Goal: Task Accomplishment & Management: Complete application form

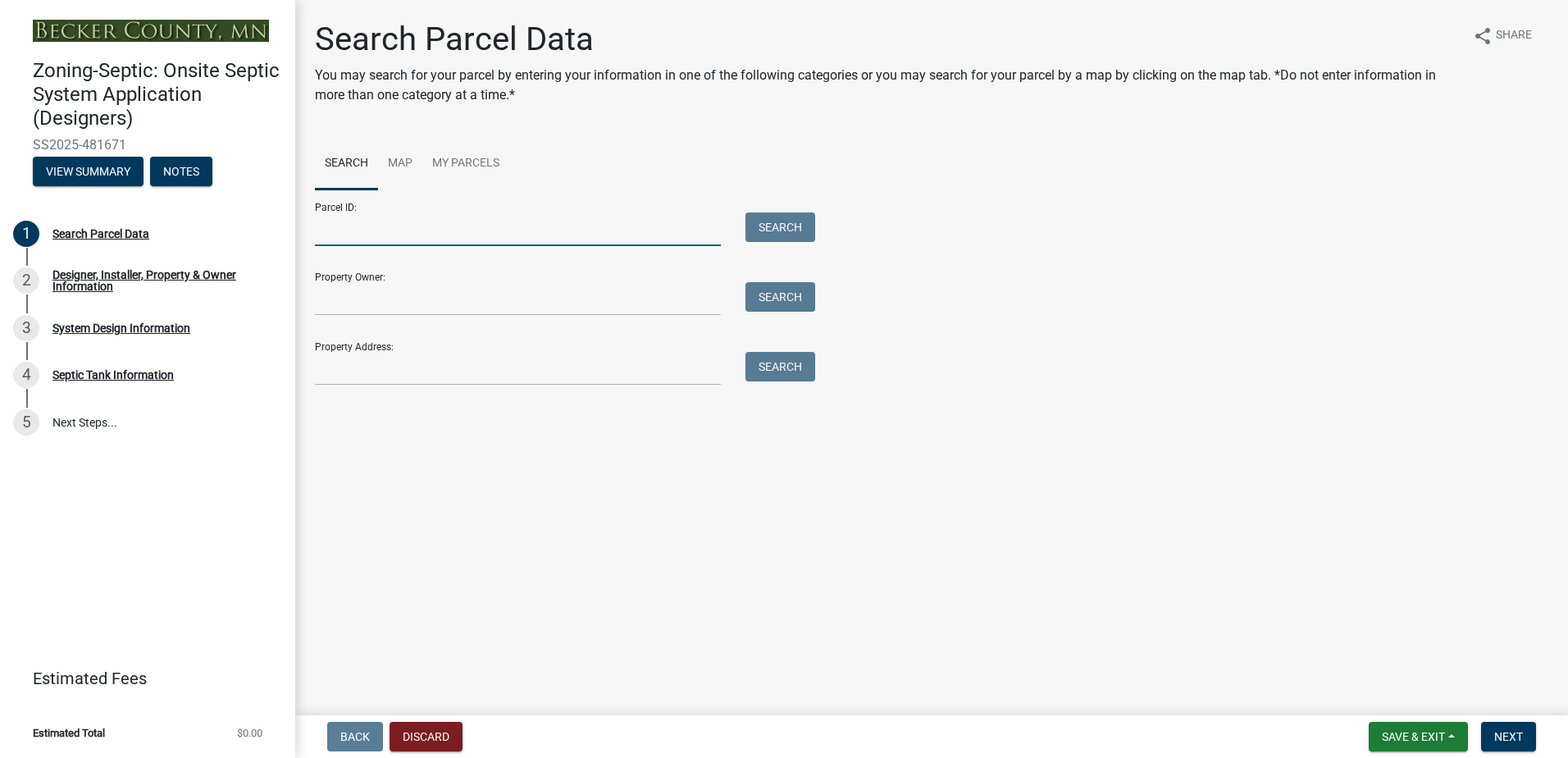
click at [340, 237] on input "Parcel ID:" at bounding box center [518, 228] width 406 height 34
type input "080104002"
click at [779, 231] on button "Search" at bounding box center [780, 227] width 70 height 29
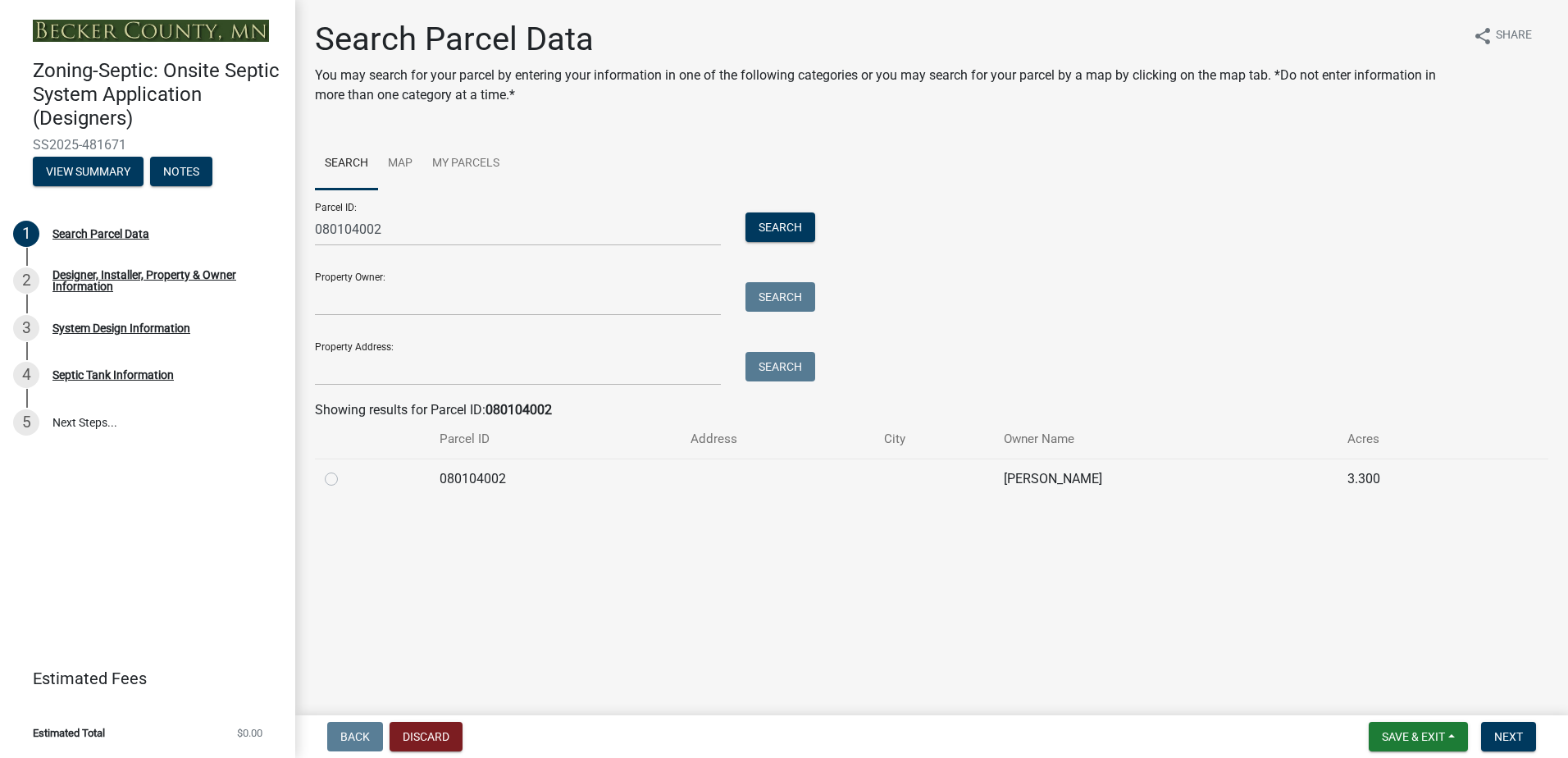
click at [344, 469] on label at bounding box center [344, 469] width 0 height 0
click at [344, 480] on input "radio" at bounding box center [349, 474] width 11 height 11
radio input "true"
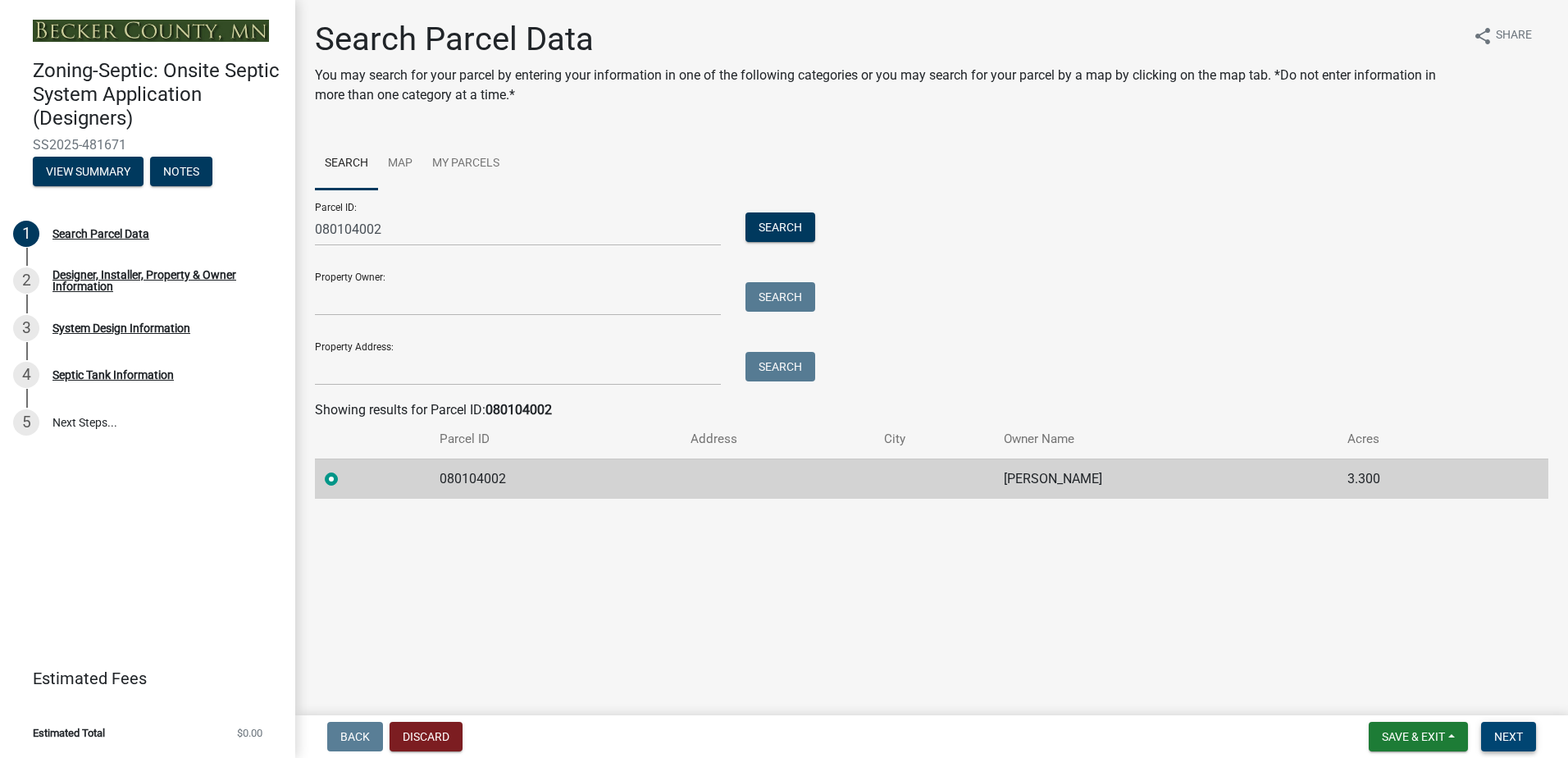
click at [1495, 734] on span "Next" at bounding box center [1509, 736] width 29 height 13
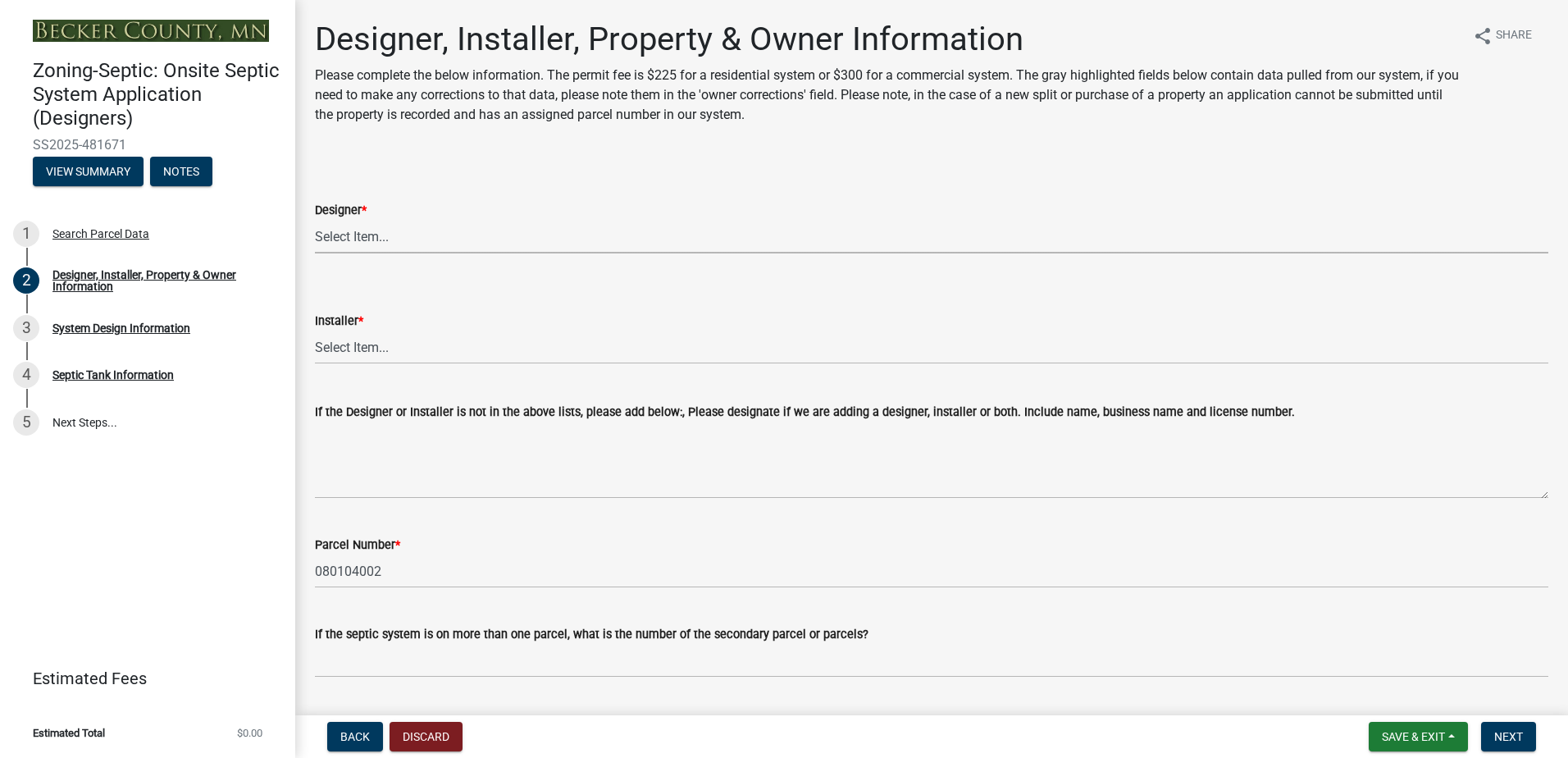
click at [344, 231] on select "Select Item... OTHER – Not listed (please add in next field and we will add to …" at bounding box center [931, 236] width 1233 height 34
click at [315, 219] on select "Select Item... OTHER – Not listed (please add in next field and we will add to …" at bounding box center [931, 236] width 1233 height 34
select select "a2621600-4690-4654-bff0-ecc615071557"
click at [336, 345] on select "Select Item... OTHER – Not listed (please add in next field and we will add to …" at bounding box center [931, 347] width 1233 height 34
click at [315, 330] on select "Select Item... OTHER – Not listed (please add in next field and we will add to …" at bounding box center [931, 347] width 1233 height 34
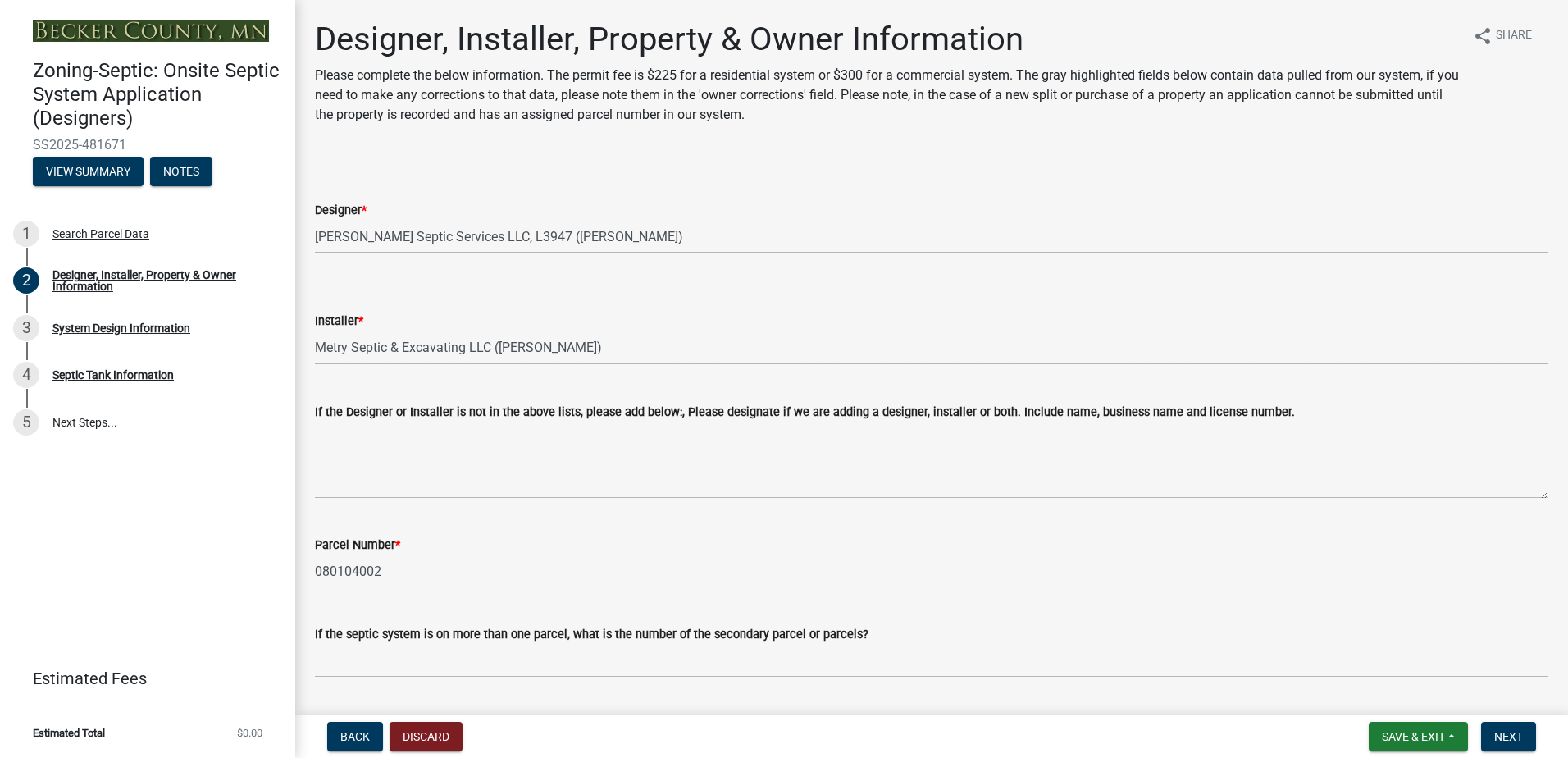
select select "370dcace-fa4b-476f-8e17-3b436b985960"
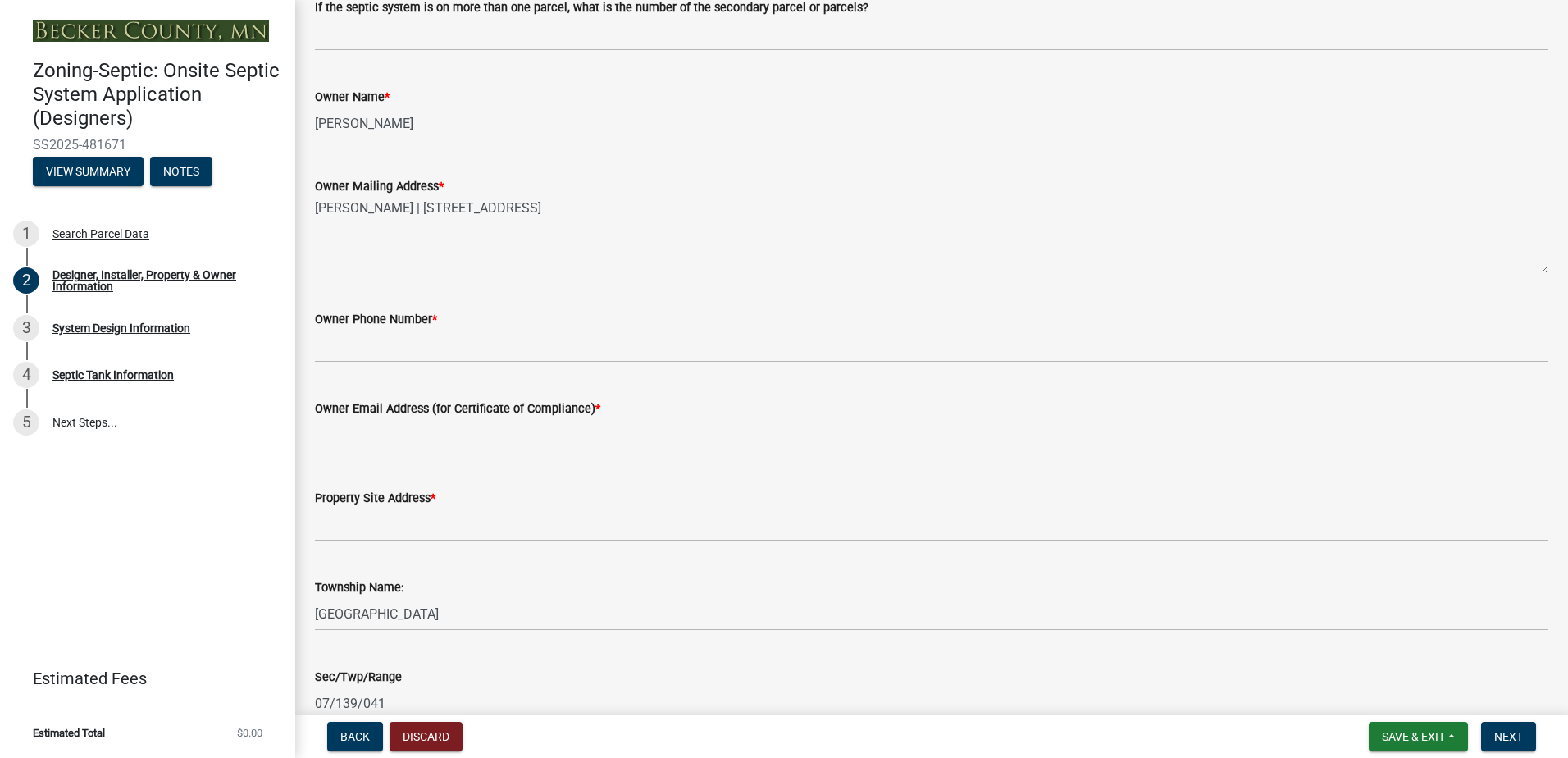
scroll to position [656, 0]
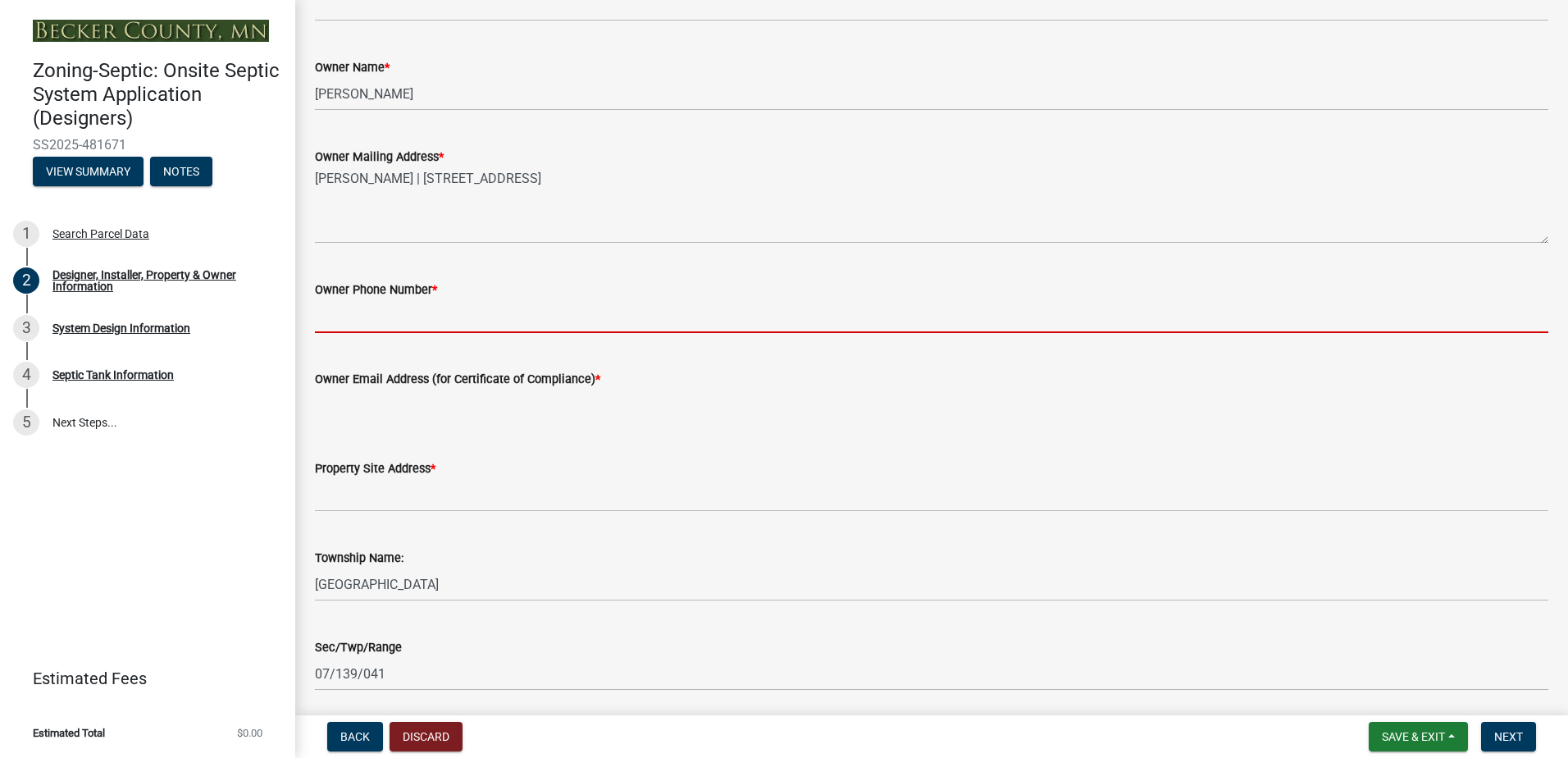
click at [336, 322] on input "Owner Phone Number *" at bounding box center [931, 316] width 1233 height 34
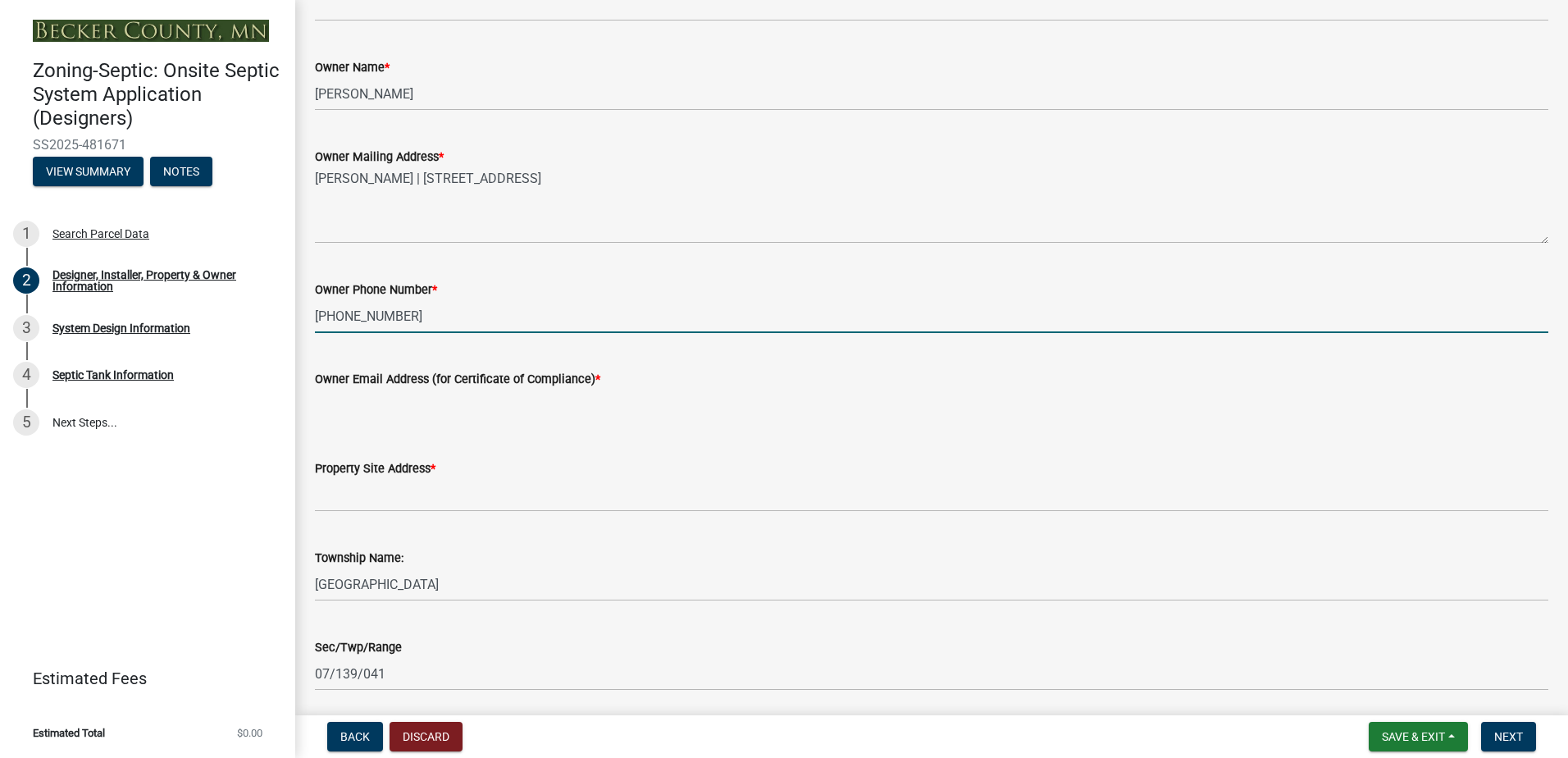
type input "[PHONE_NUMBER]"
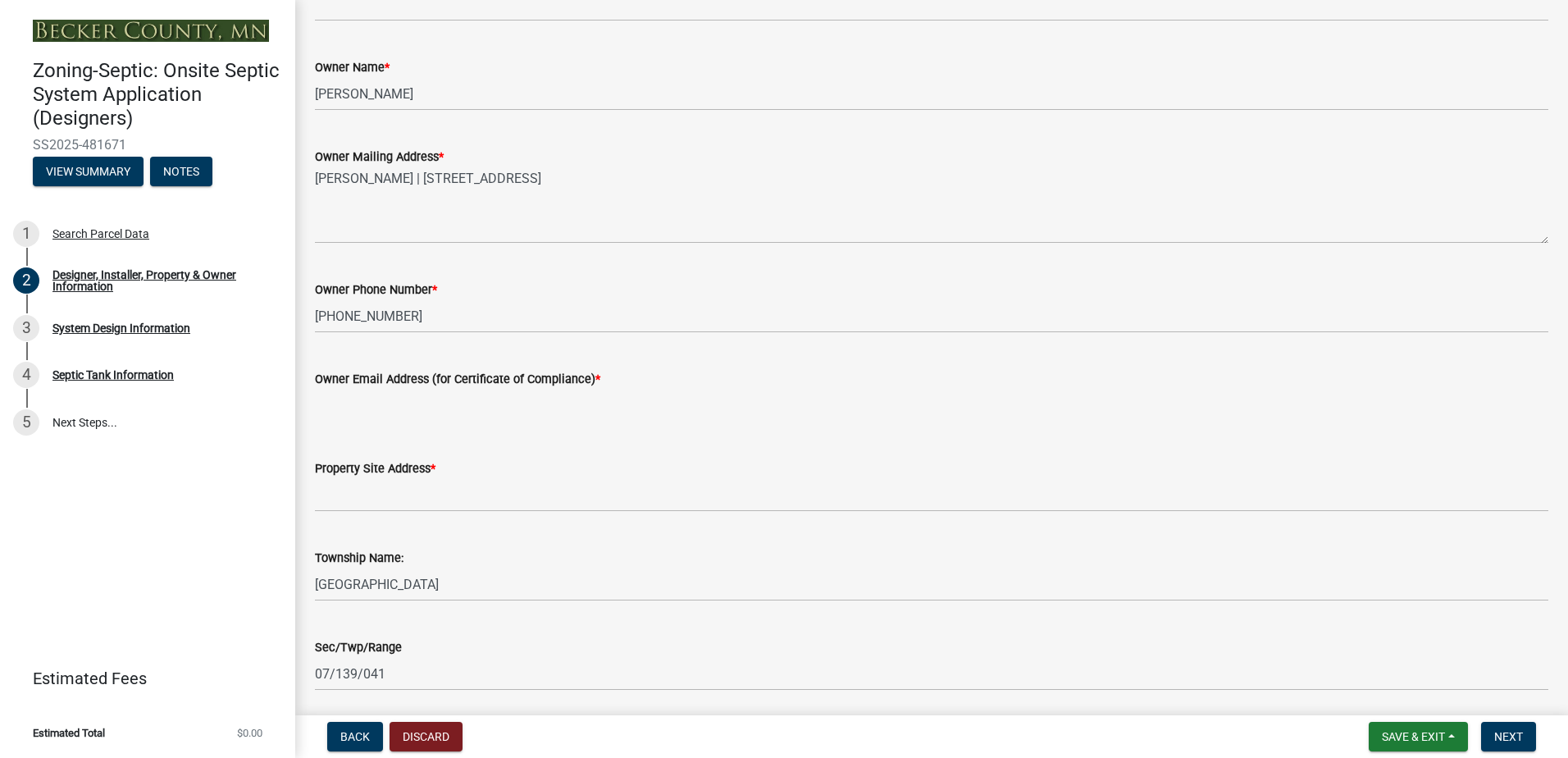
click at [340, 411] on input "Owner Email Address (for Certificate of Compliance) *" at bounding box center [931, 405] width 1233 height 34
type input "[EMAIL_ADDRESS][DOMAIN_NAME]"
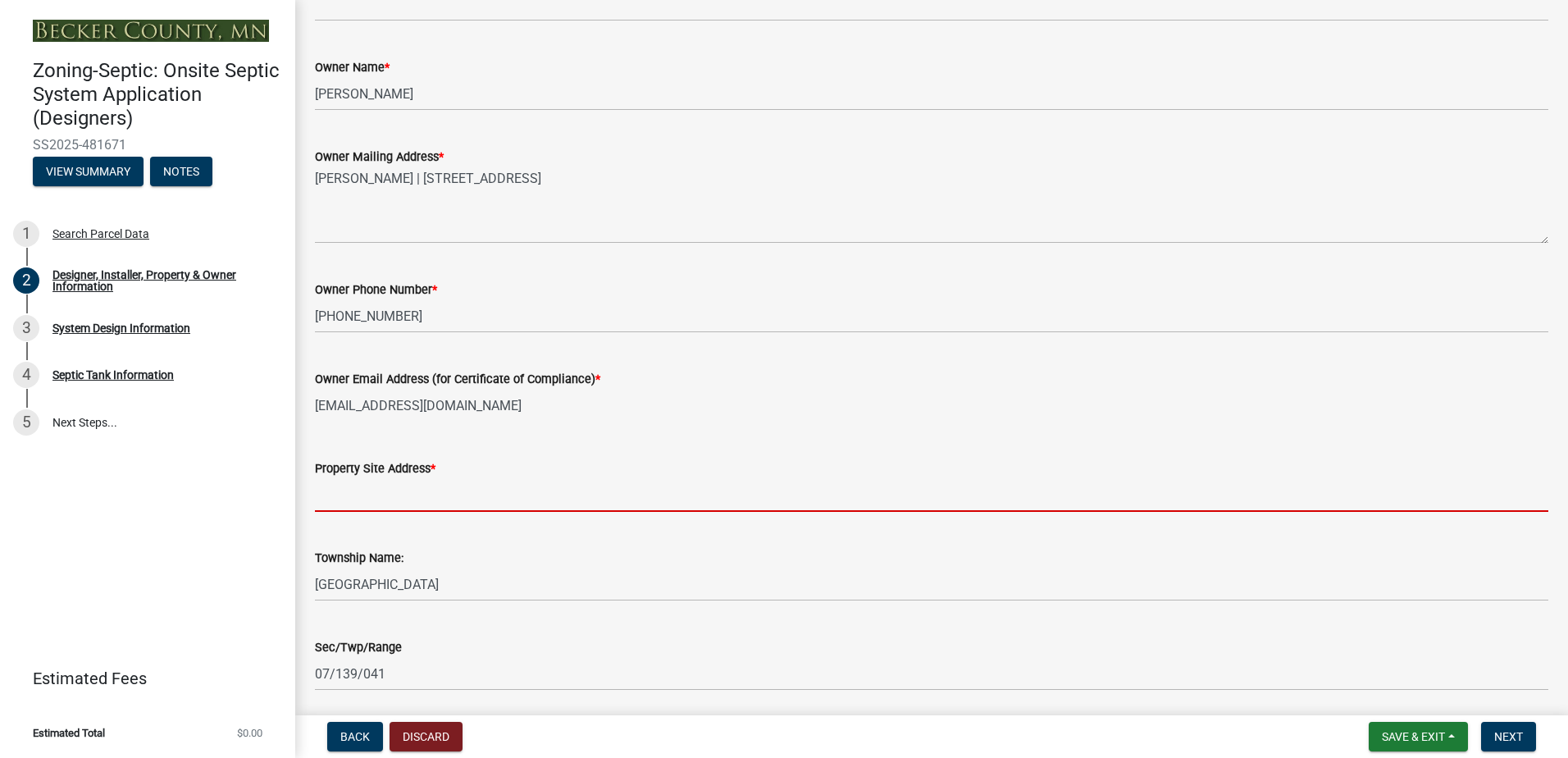
click at [336, 499] on input "Property Site Address *" at bounding box center [931, 494] width 1233 height 34
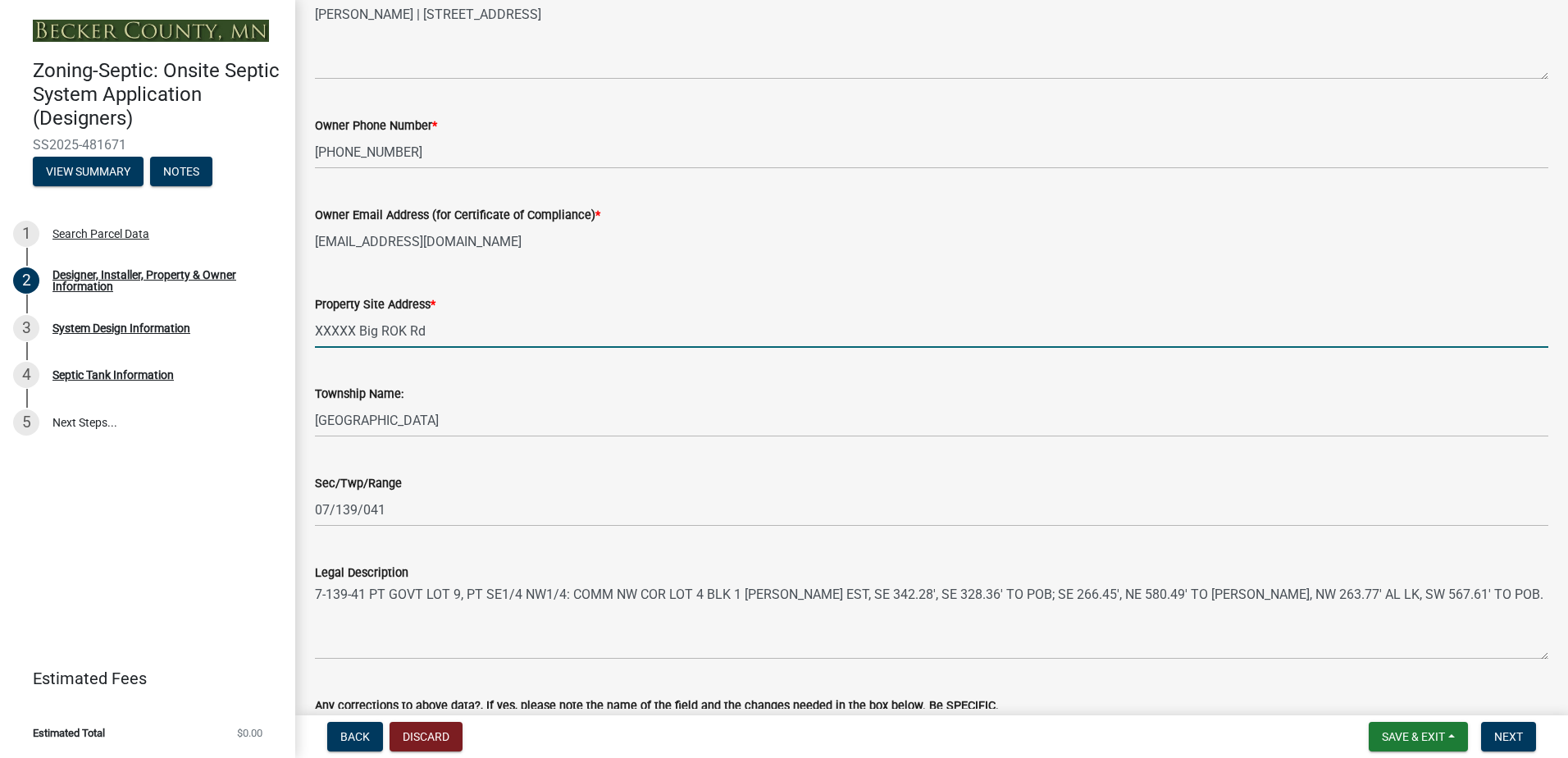
scroll to position [981, 0]
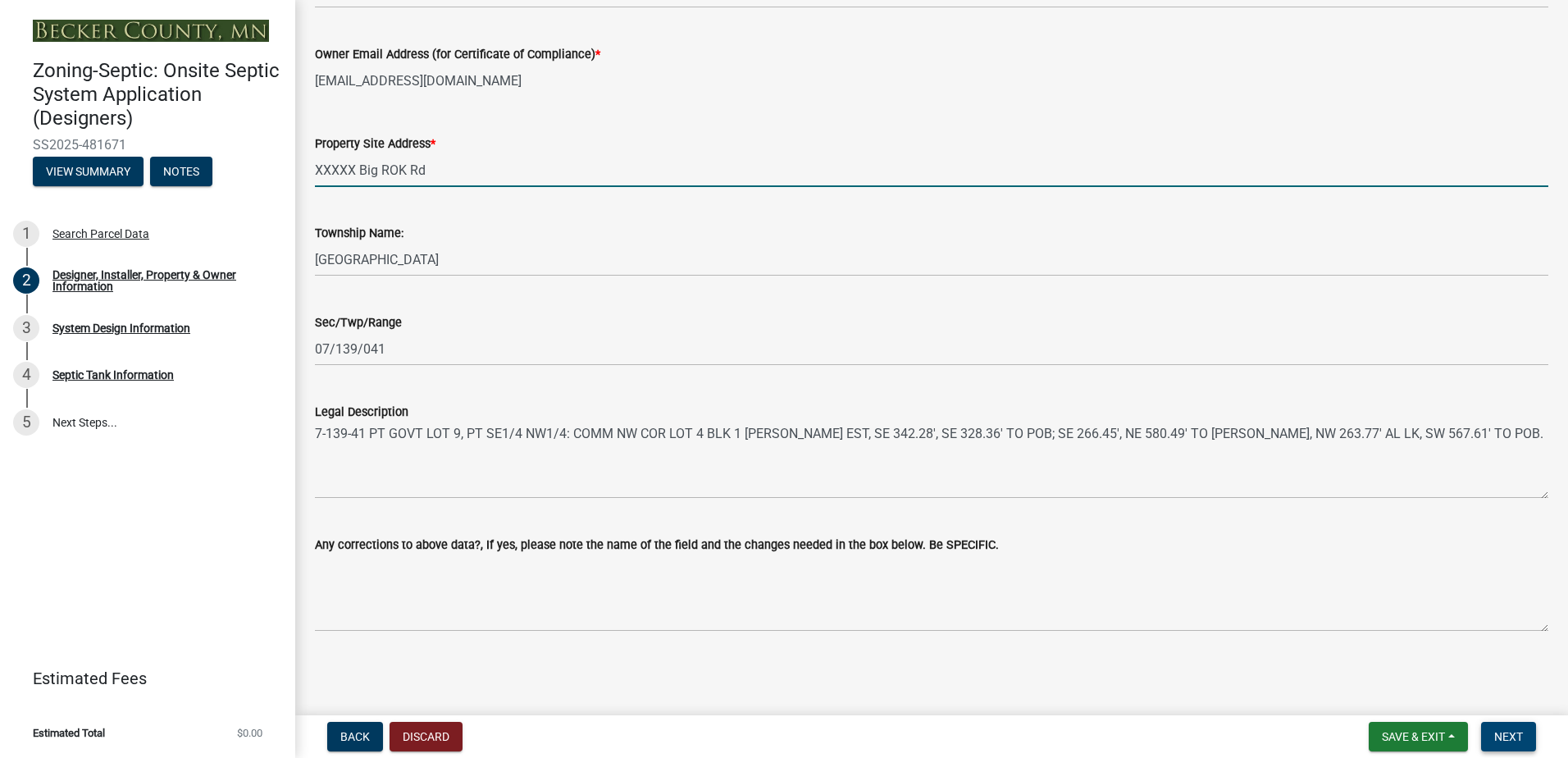
type input "XXXXX Big ROK Rd"
click at [1489, 733] on button "Next" at bounding box center [1508, 736] width 55 height 29
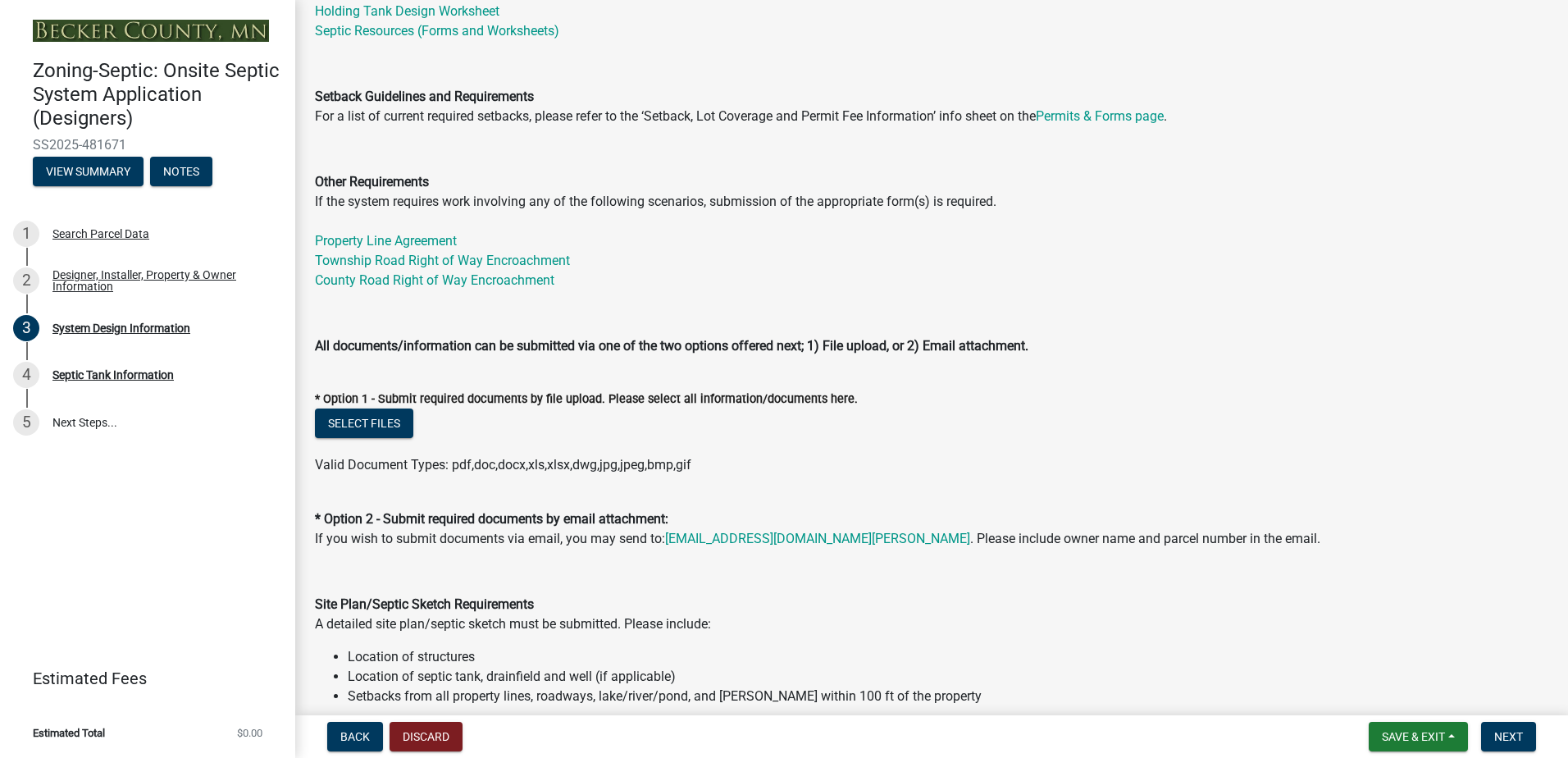
scroll to position [574, 0]
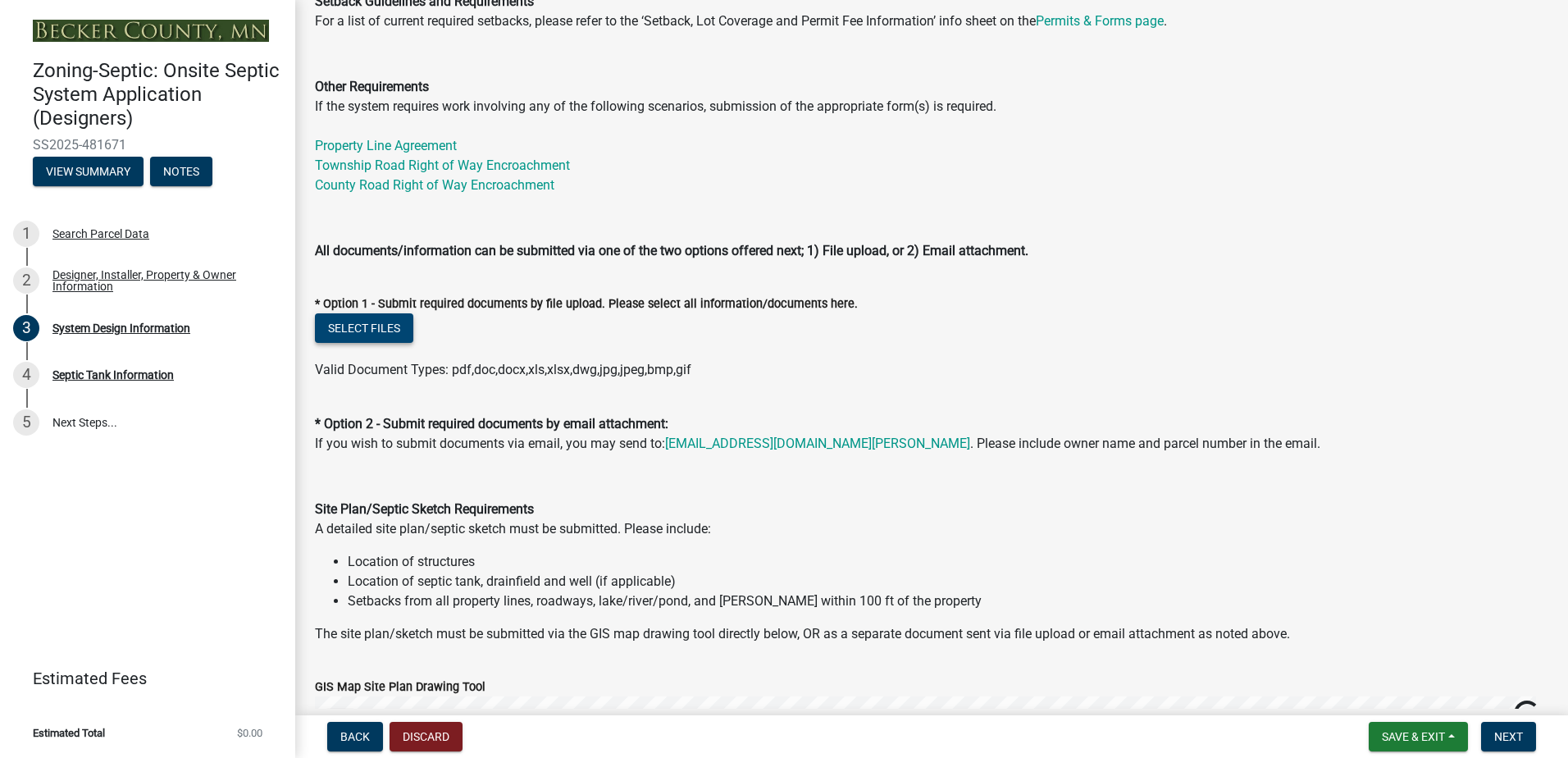
click at [383, 328] on button "Select files" at bounding box center [364, 328] width 98 height 29
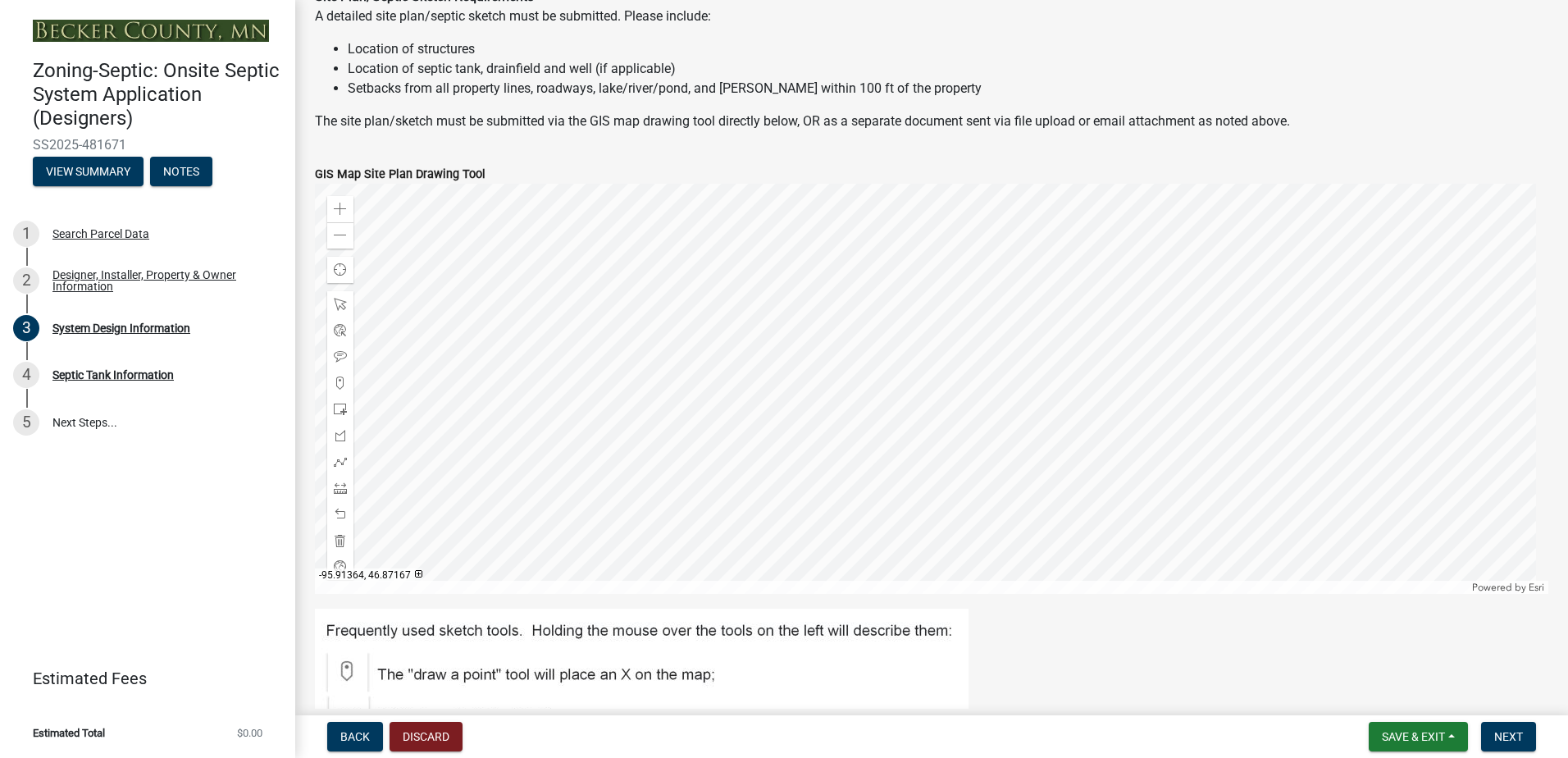
scroll to position [1147, 0]
click at [338, 380] on span at bounding box center [340, 381] width 13 height 13
click at [881, 407] on div at bounding box center [931, 387] width 1233 height 410
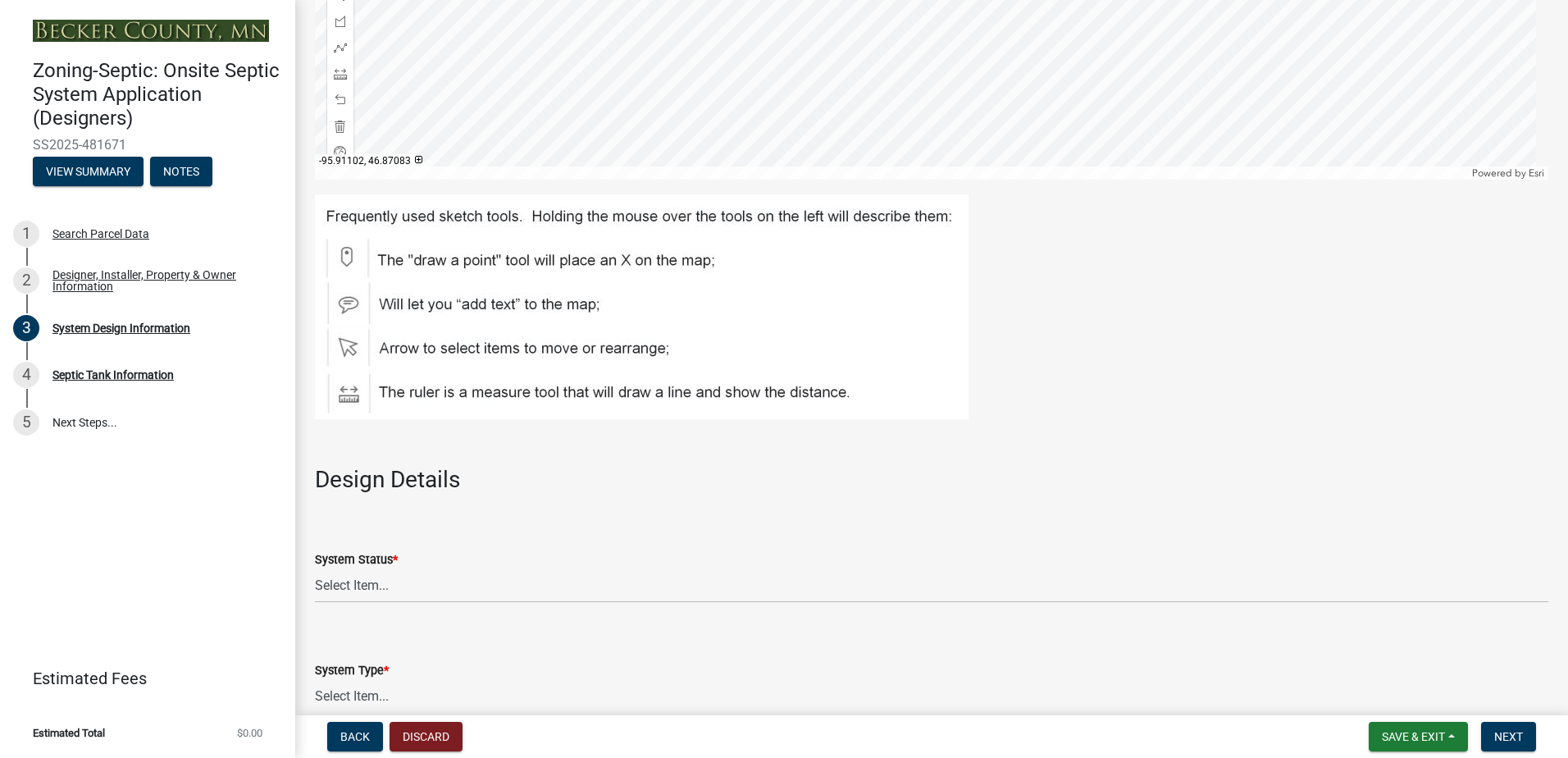
scroll to position [1640, 0]
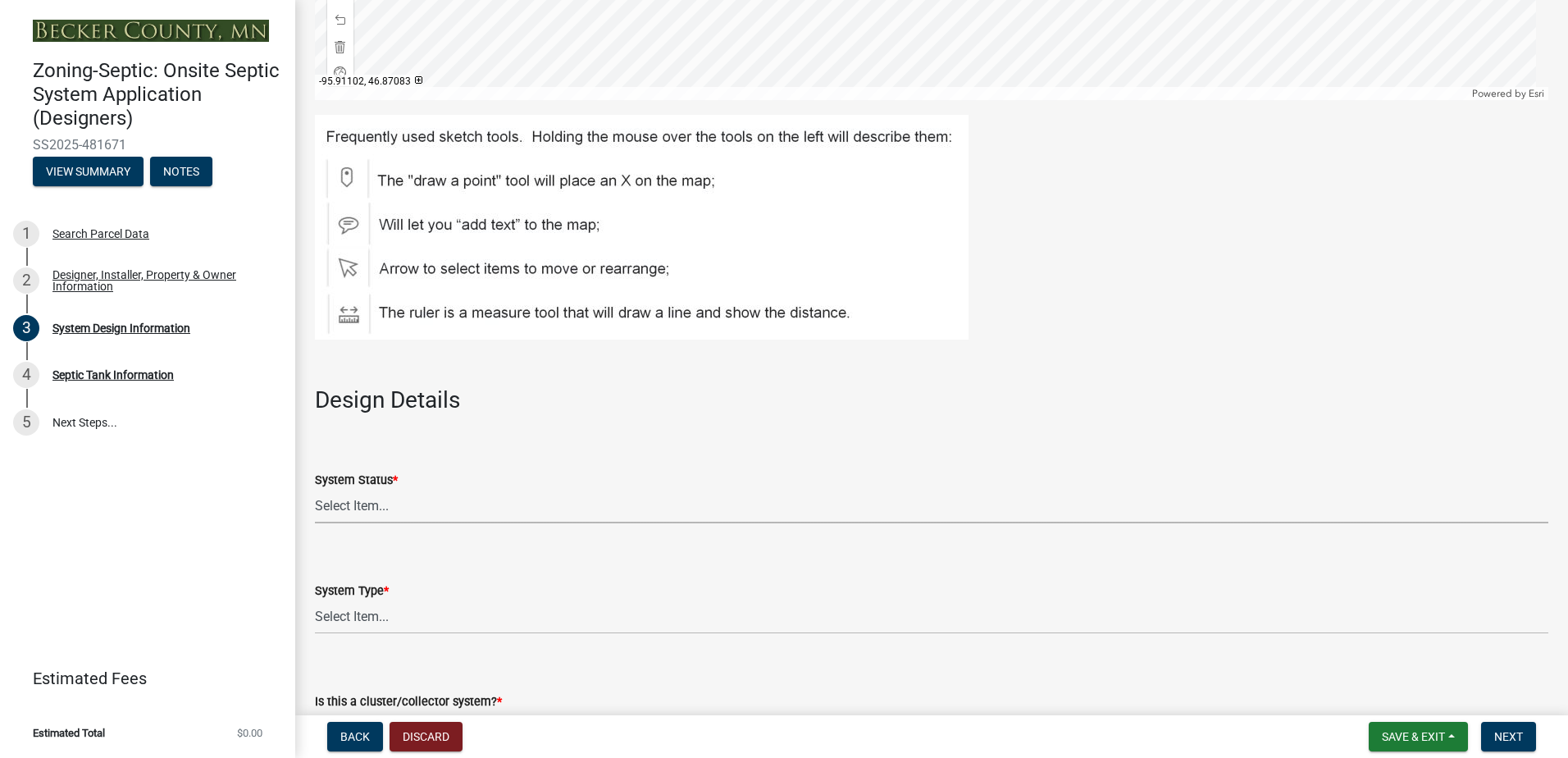
click at [354, 505] on select "Select Item... No Existing System Replacement System Failing System (Cesspool, …" at bounding box center [931, 506] width 1233 height 34
click at [315, 490] on select "Select Item... No Existing System Replacement System Failing System (Cesspool, …" at bounding box center [931, 506] width 1233 height 34
select select "55497d75-c43f-4635-a730-e0737ce05d56"
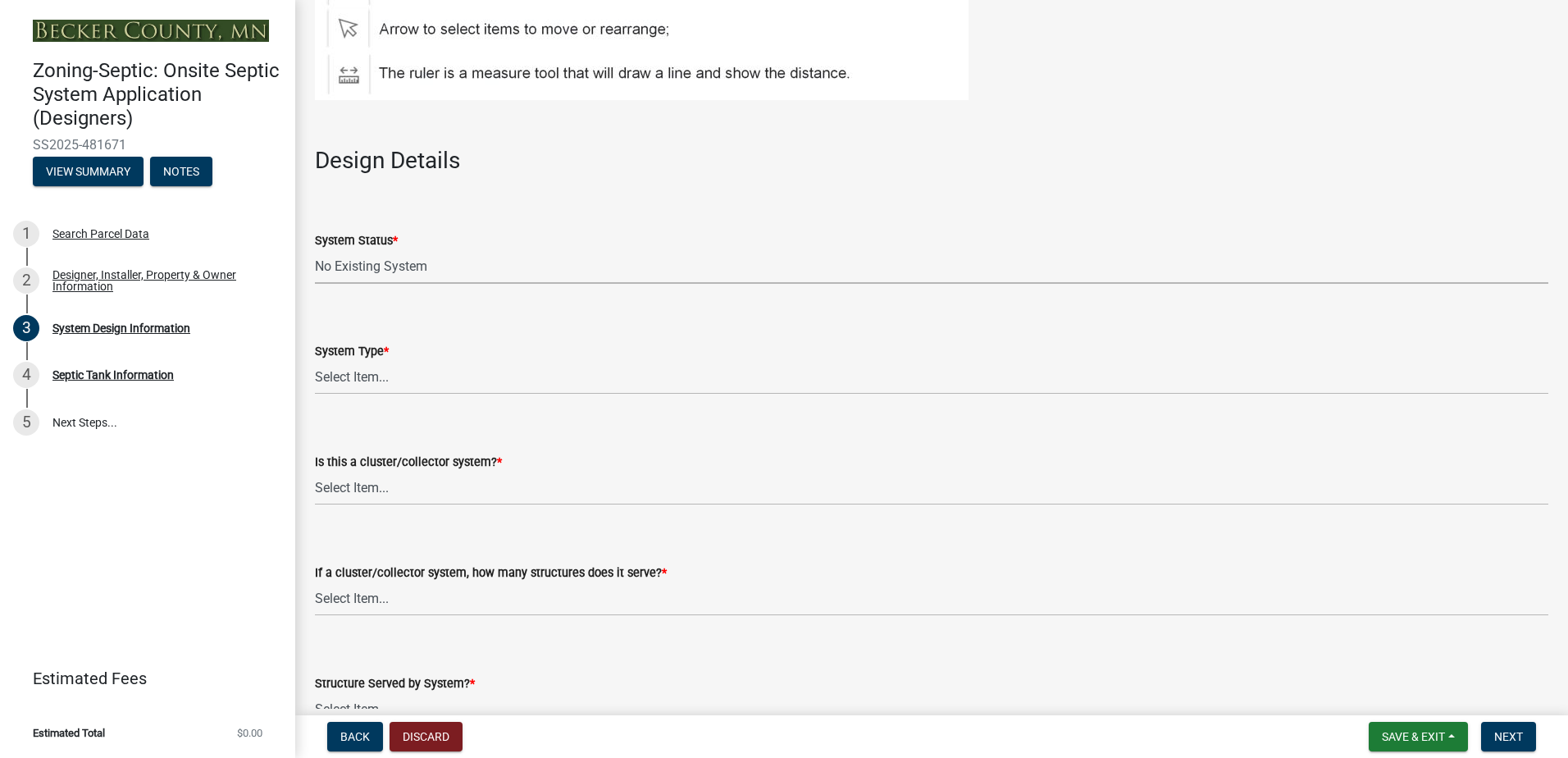
scroll to position [1885, 0]
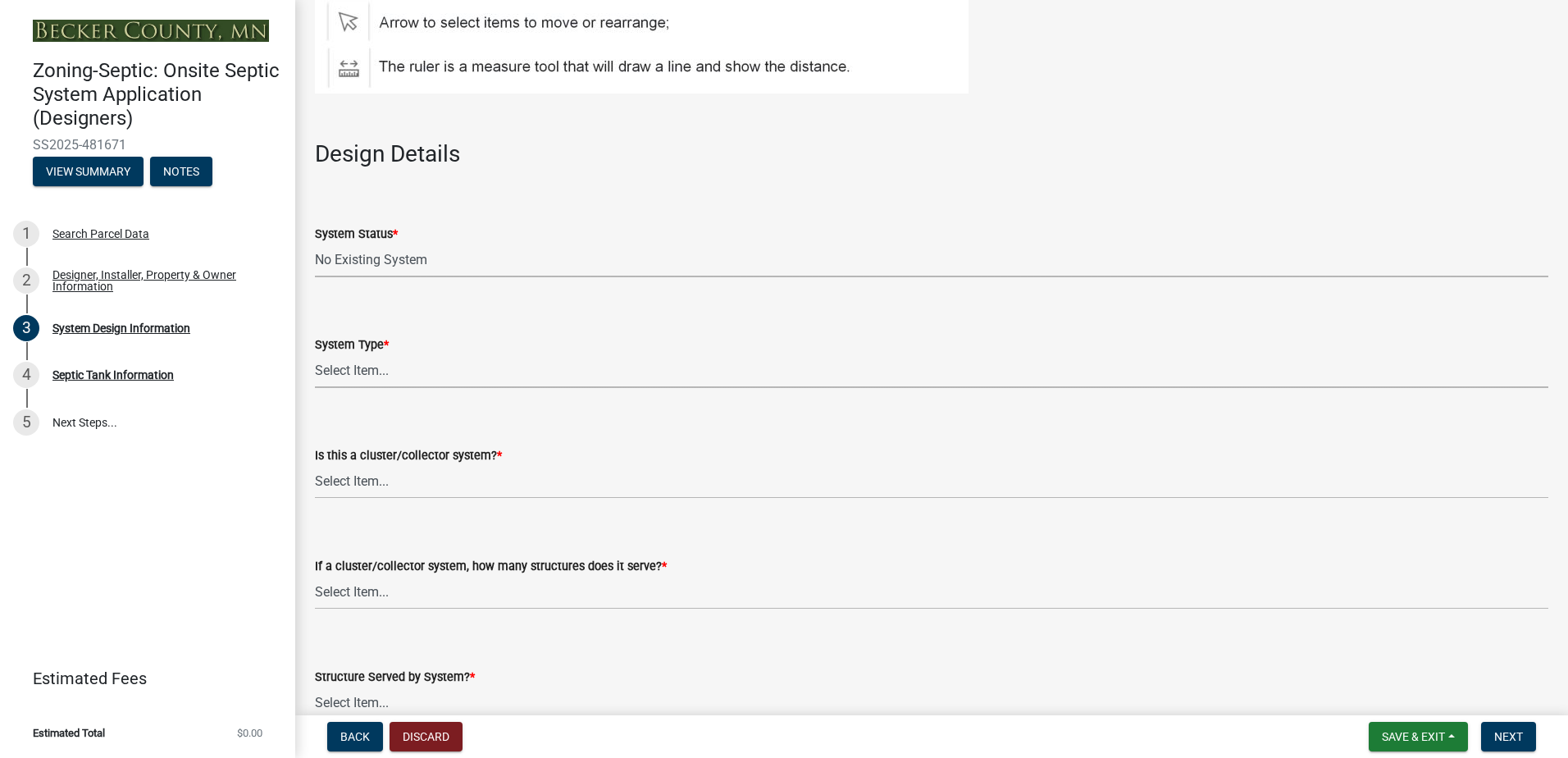
click at [361, 378] on select "Select Item... Type I Type II Type III Type IV Type V" at bounding box center [931, 370] width 1233 height 34
click at [315, 354] on select "Select Item... Type I Type II Type III Type IV Type V" at bounding box center [931, 370] width 1233 height 34
select select "d11049ea-91d0-42ef-8f23-5bc08afa6acf"
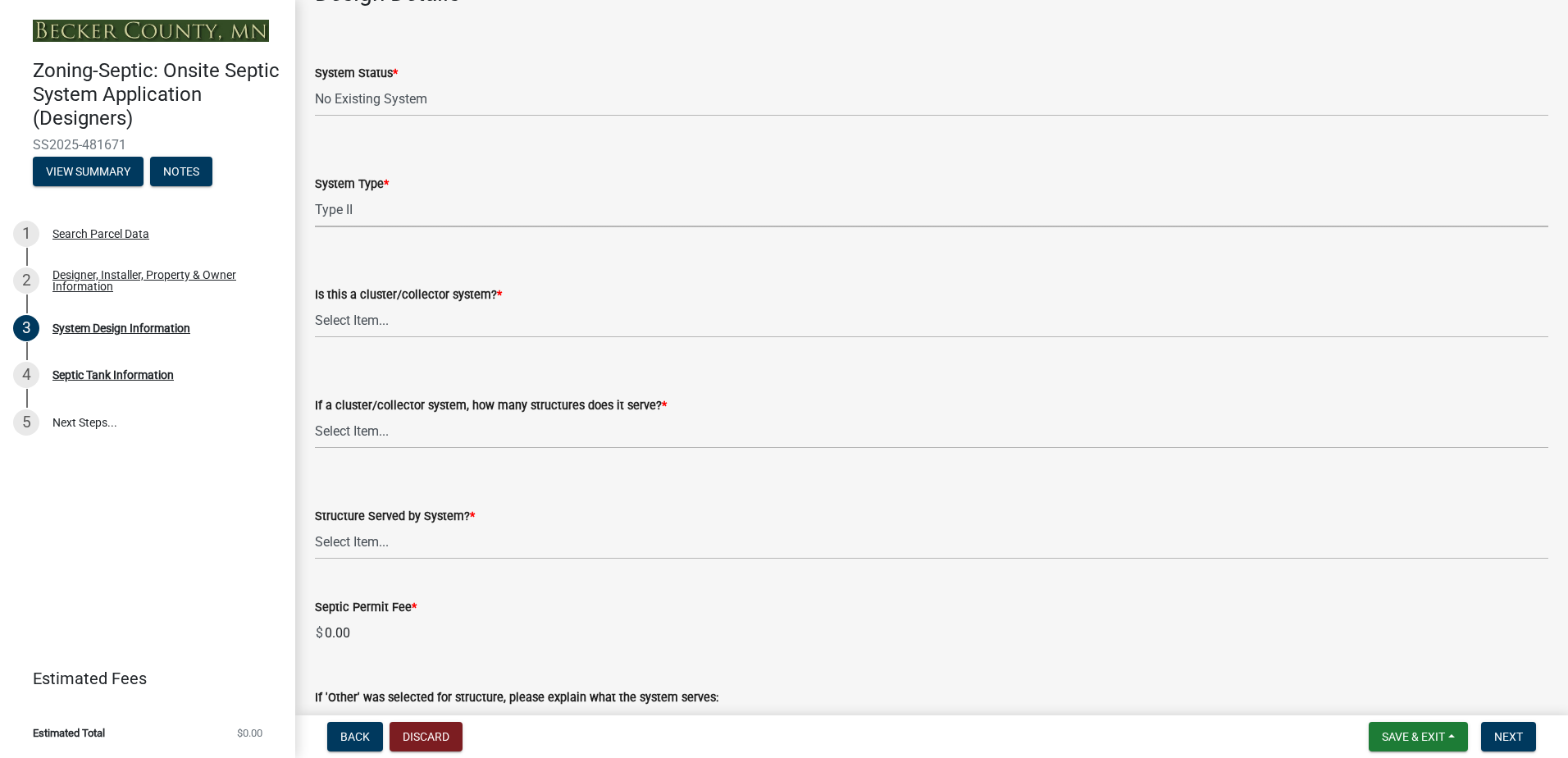
scroll to position [2050, 0]
click at [360, 322] on select "Select Item... Yes No" at bounding box center [931, 318] width 1233 height 34
click at [315, 301] on select "Select Item... Yes No" at bounding box center [931, 318] width 1233 height 34
select select "011fbff4-a41d-4a75-9bd8-71c7e6c69e0d"
click at [338, 427] on select "Select Item... Not a cluster/collector system 1 2 3 4 5 6 7 8 9 10" at bounding box center [931, 428] width 1233 height 34
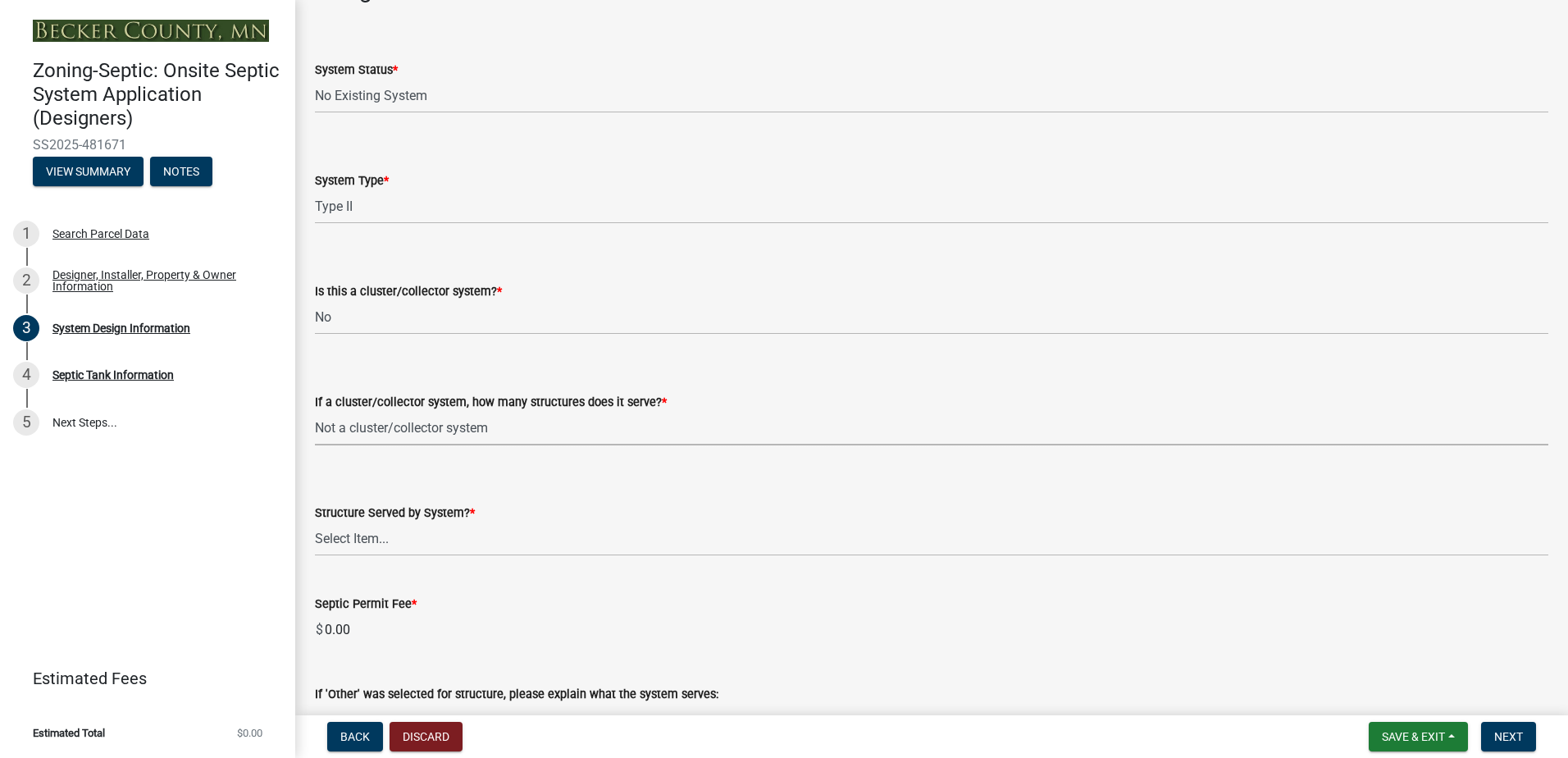
click at [315, 411] on select "Select Item... Not a cluster/collector system 1 2 3 4 5 6 7 8 9 10" at bounding box center [931, 428] width 1233 height 34
select select "85fdfef2-2683-4311-b5d5-5505f6411127"
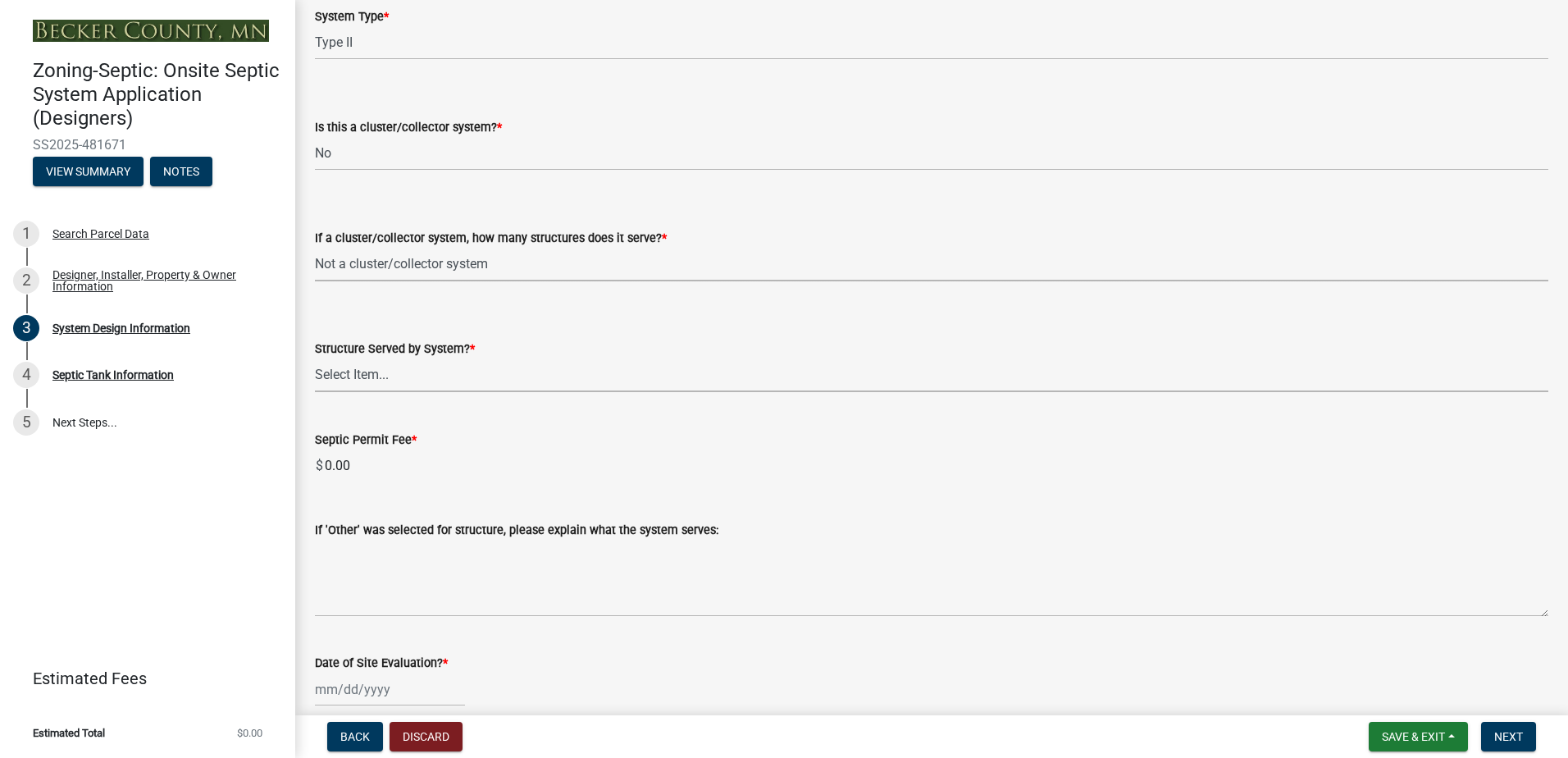
click at [364, 378] on select "Select Item... Commercial Resort Commercial - Non Resort Other Full-Time Dwelli…" at bounding box center [931, 375] width 1233 height 34
click at [315, 359] on select "Select Item... Commercial Resort Commercial - Non Resort Other Full-Time Dwelli…" at bounding box center [931, 375] width 1233 height 34
select select "acb956d0-fe38-4b39-a121-cf897fe74d21"
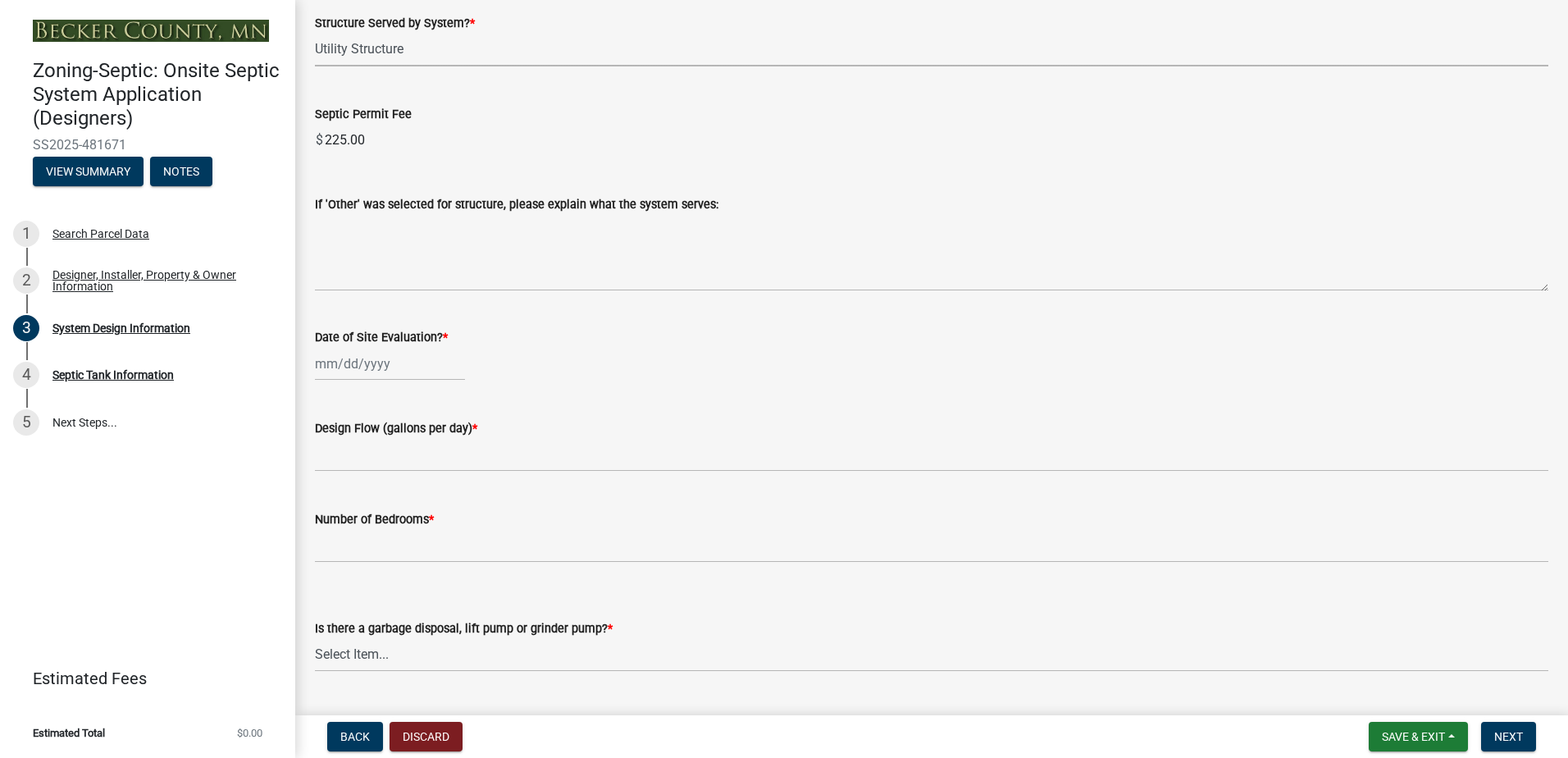
scroll to position [2542, 0]
click at [338, 365] on div at bounding box center [389, 360] width 150 height 34
select select "9"
select select "2025"
click at [412, 500] on div "18" at bounding box center [410, 500] width 26 height 26
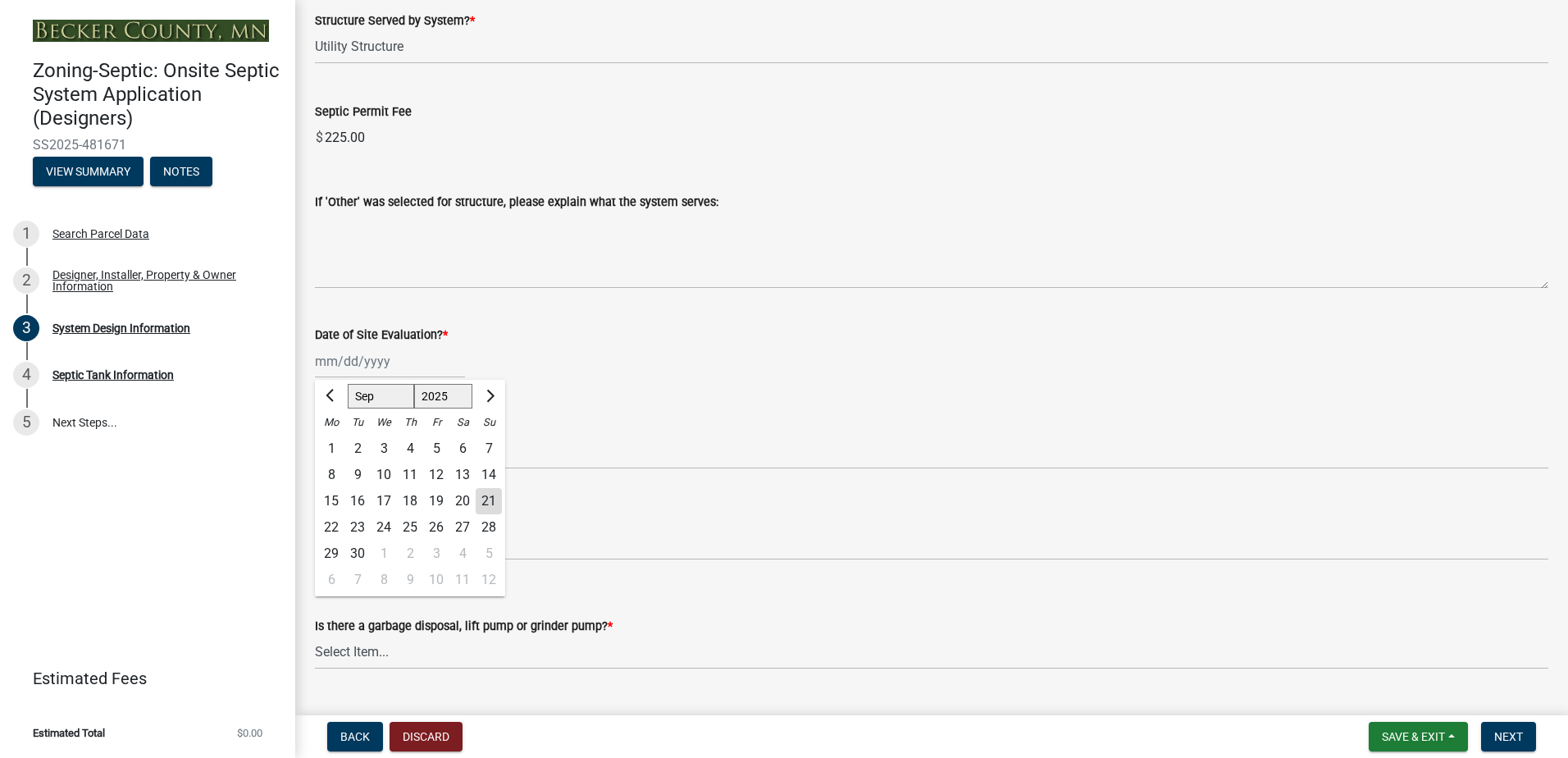
type input "[DATE]"
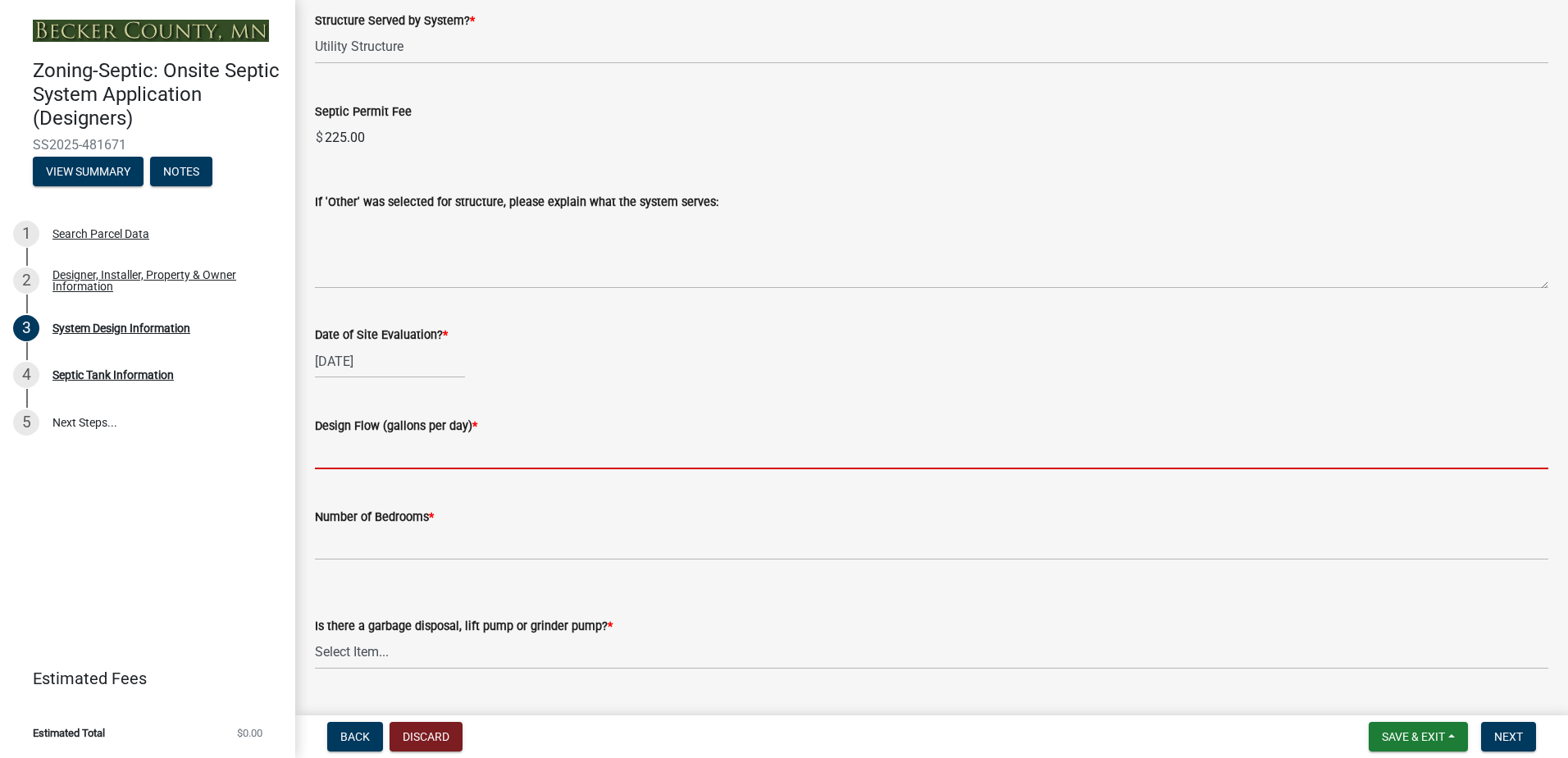
click at [342, 456] on input "text" at bounding box center [931, 451] width 1233 height 34
type input "150"
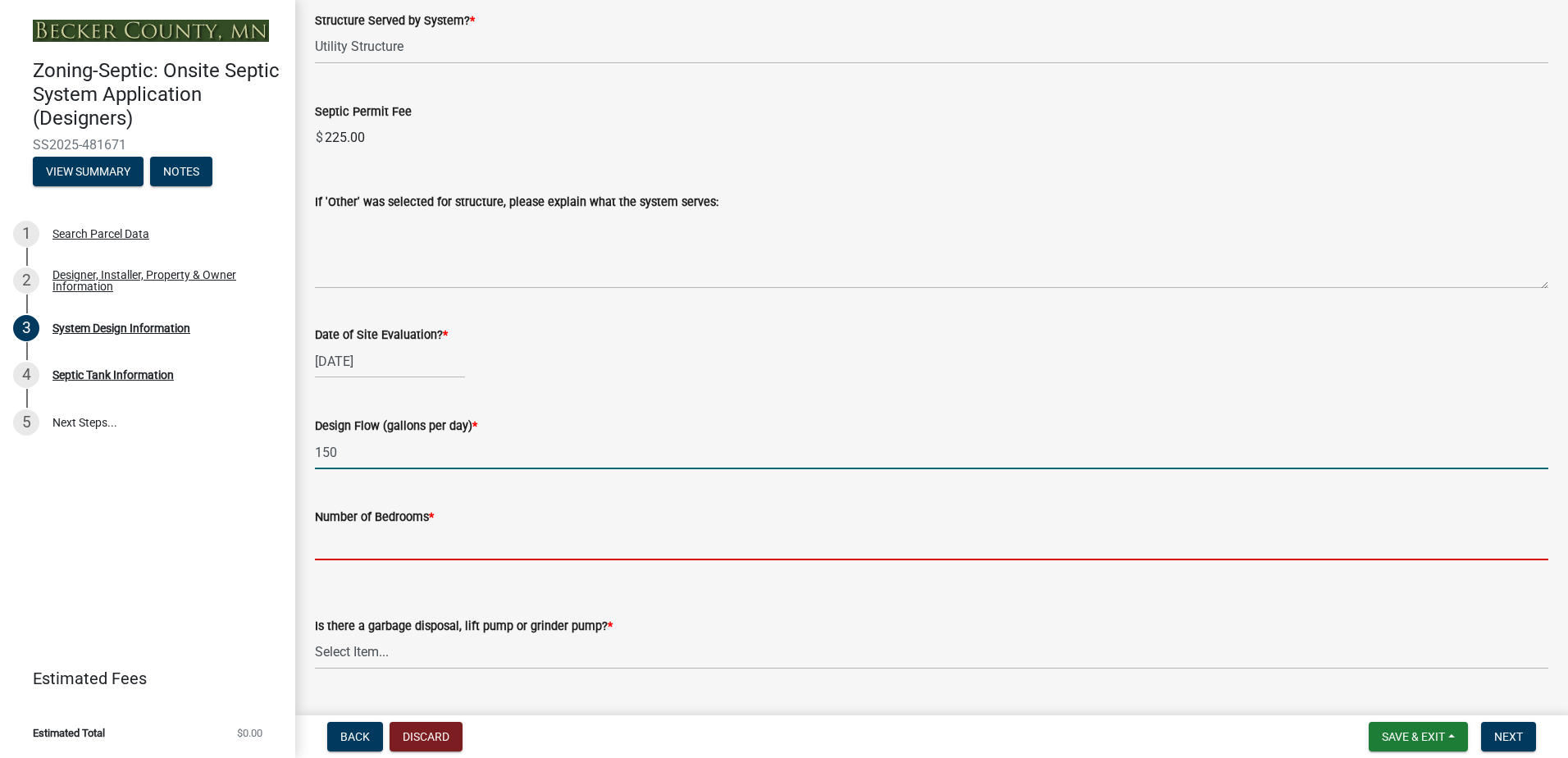
click at [354, 538] on input "Number of Bedrooms *" at bounding box center [931, 542] width 1233 height 34
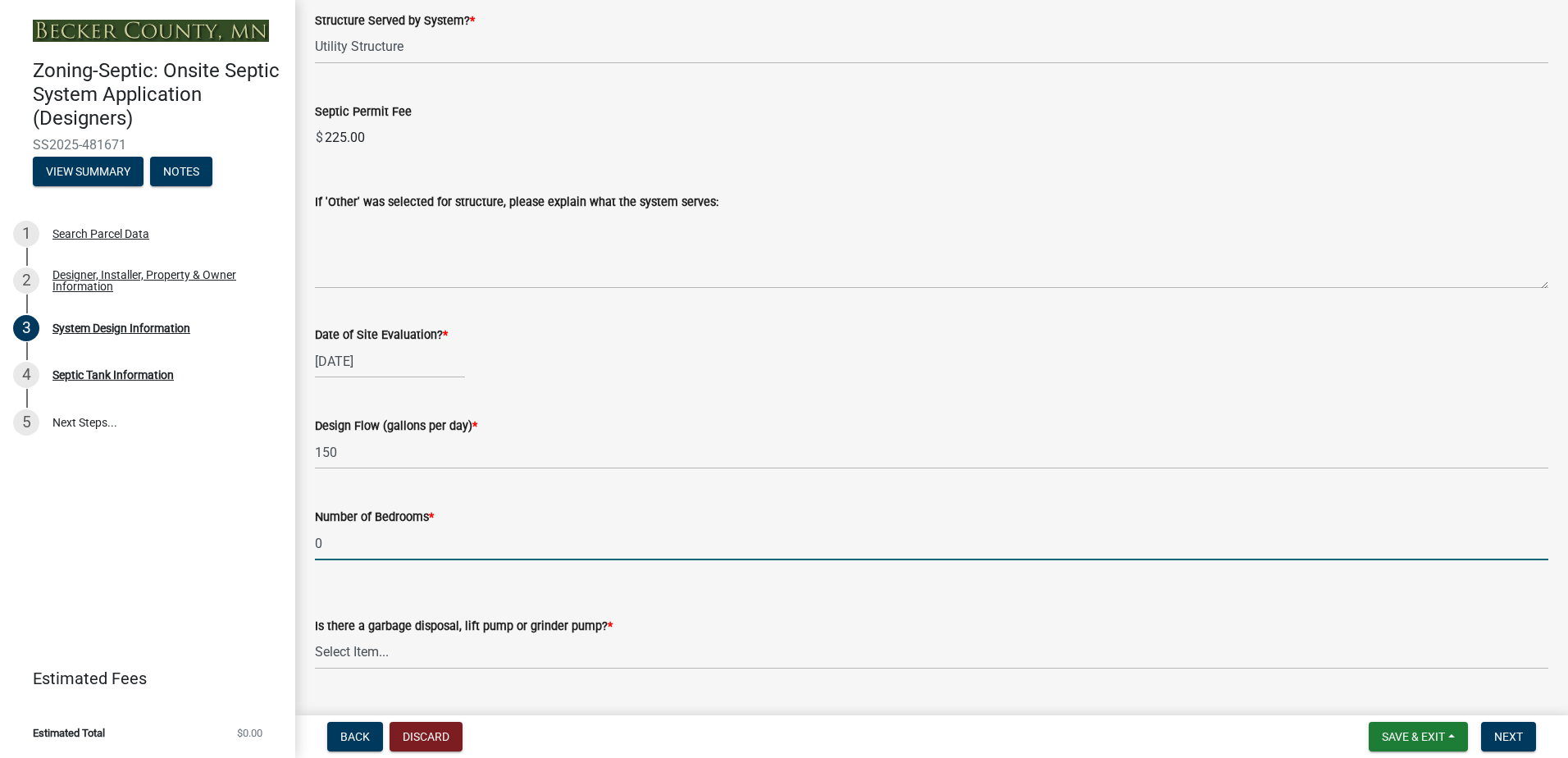
click at [360, 540] on input "0" at bounding box center [931, 542] width 1233 height 34
type input "0 Shop Bathroom"
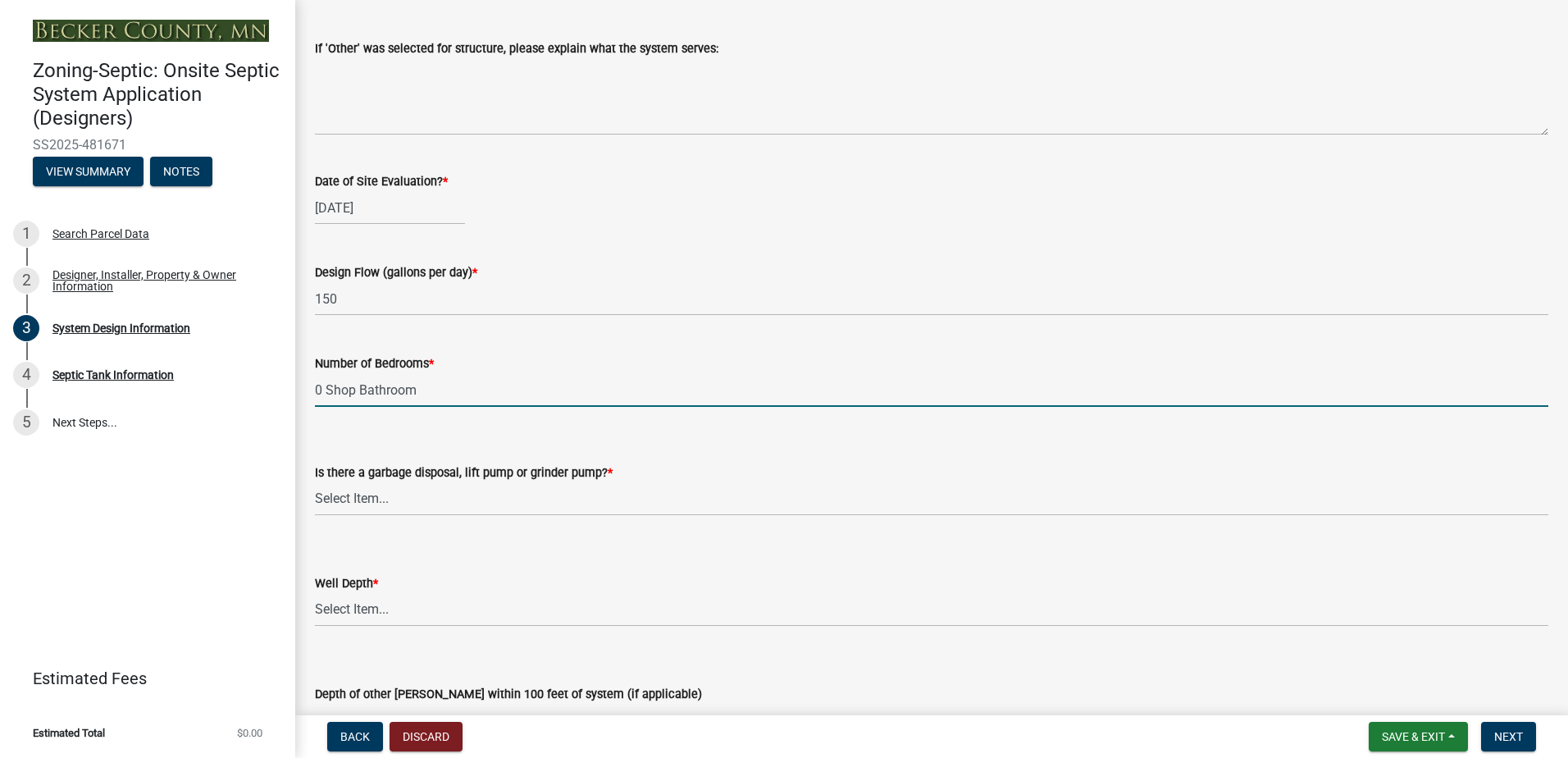
scroll to position [2705, 0]
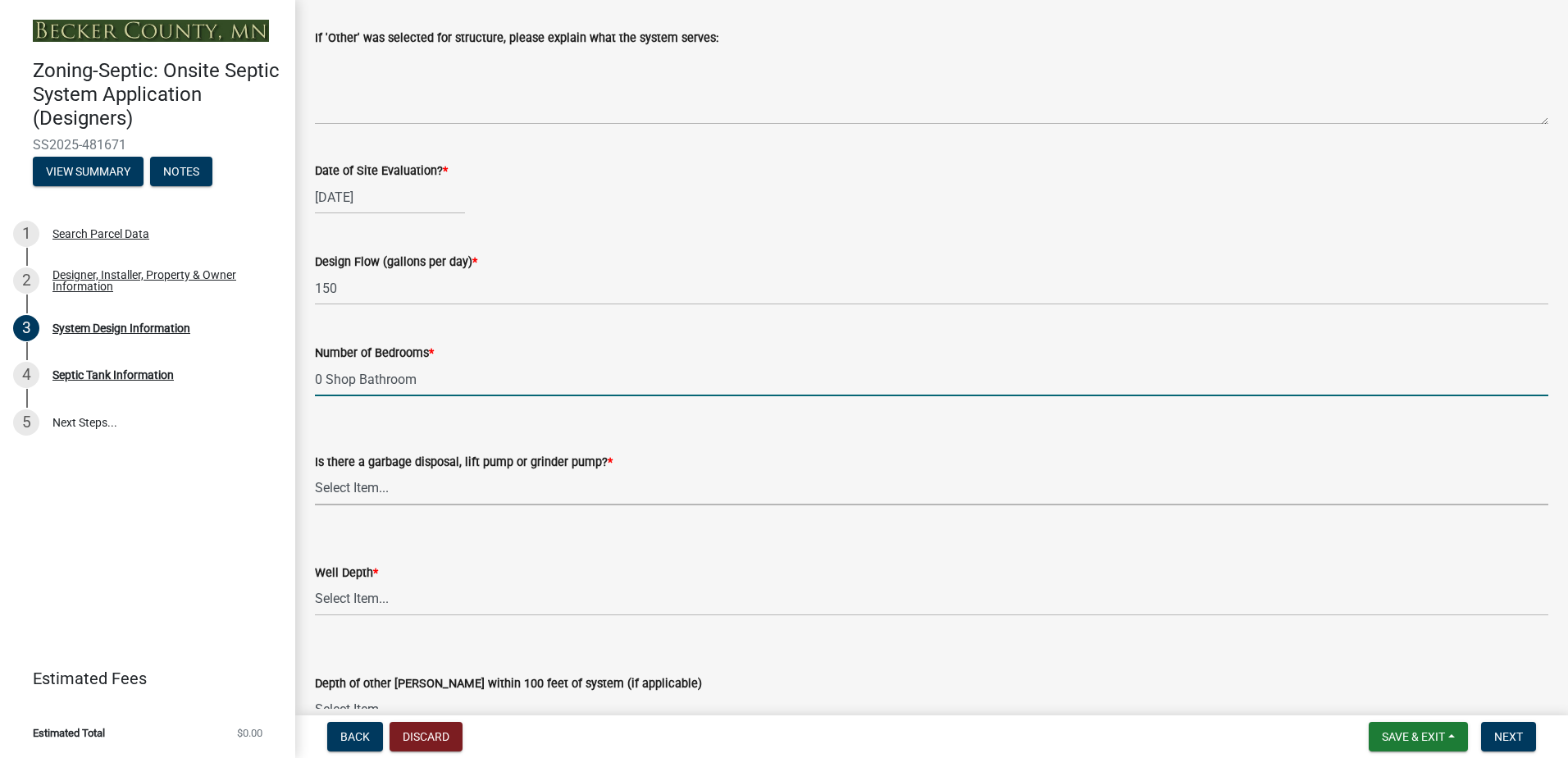
click at [340, 485] on select "Select Item... Yes No" at bounding box center [931, 488] width 1233 height 34
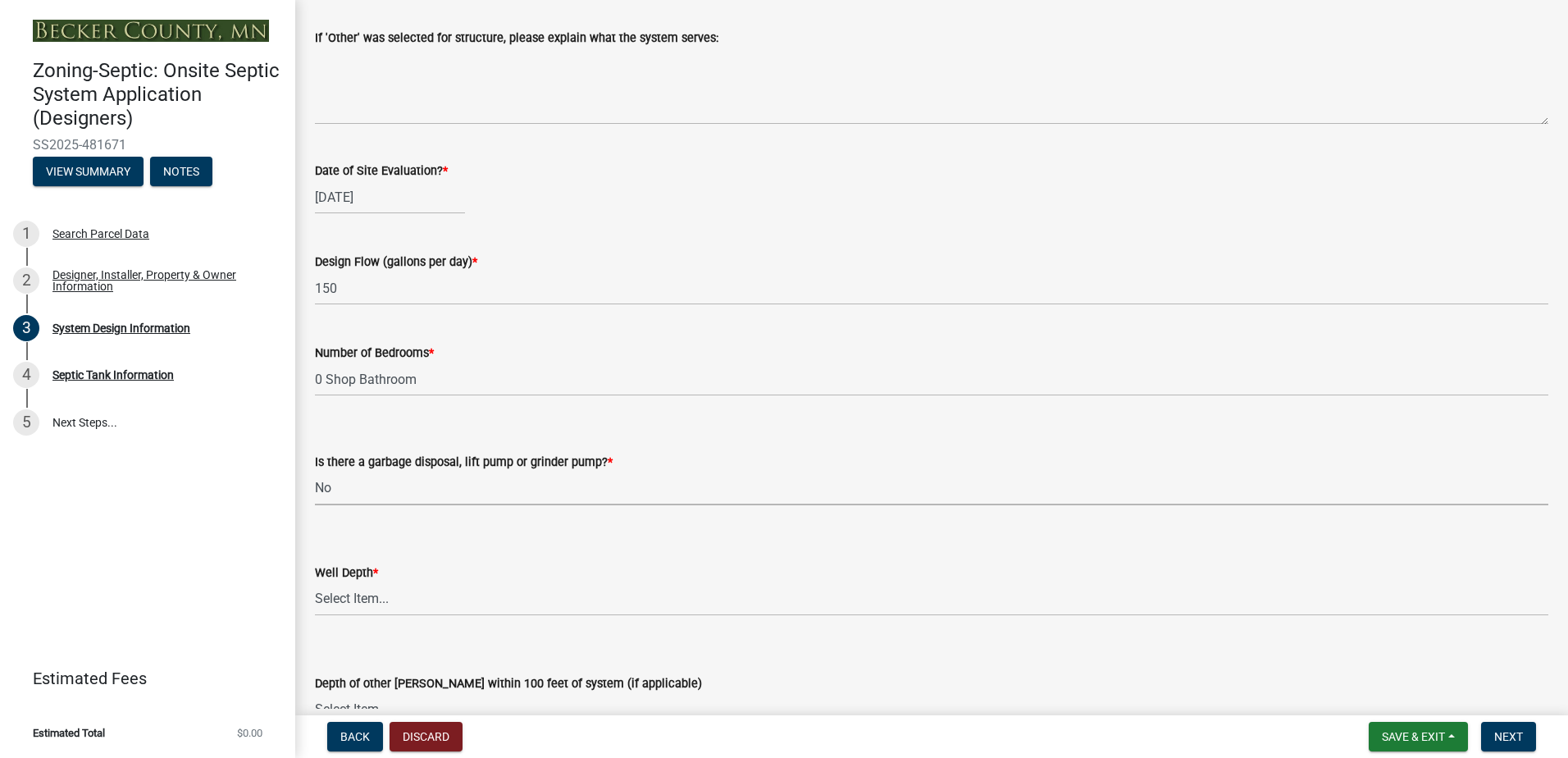
click at [315, 471] on select "Select Item... Yes No" at bounding box center [931, 488] width 1233 height 34
select select "ba735beb-519e-40f0-ae20-62d65fc4c46b"
click at [332, 591] on select "Select Item... Deep Well Shallow Well Well not yet installed - To be drilled No…" at bounding box center [931, 599] width 1233 height 34
click at [315, 582] on select "Select Item... Deep Well Shallow Well Well not yet installed - To be drilled No…" at bounding box center [931, 599] width 1233 height 34
select select "7b30f360-6895-496a-9f34-da1efdcbc234"
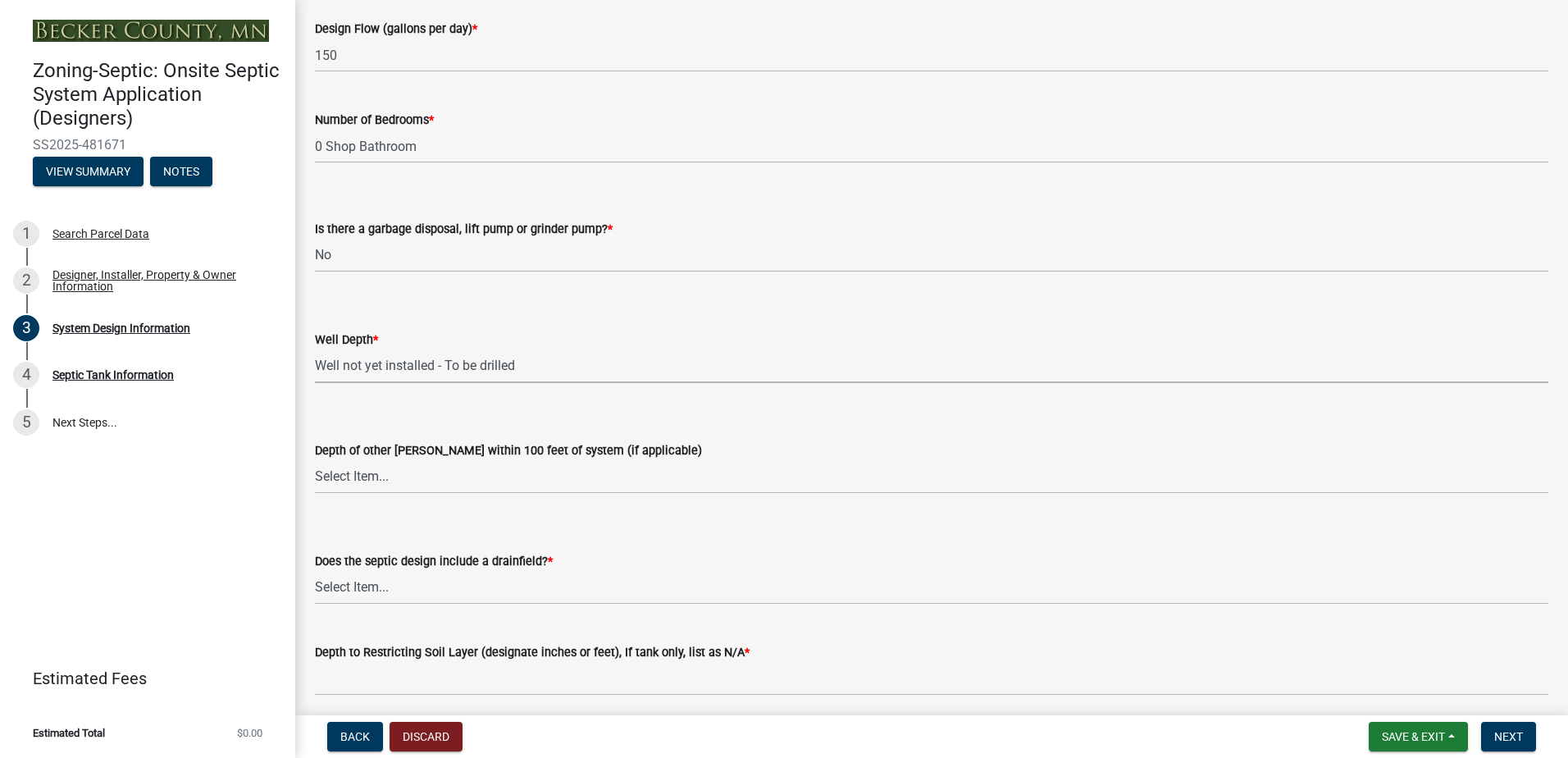
scroll to position [2952, 0]
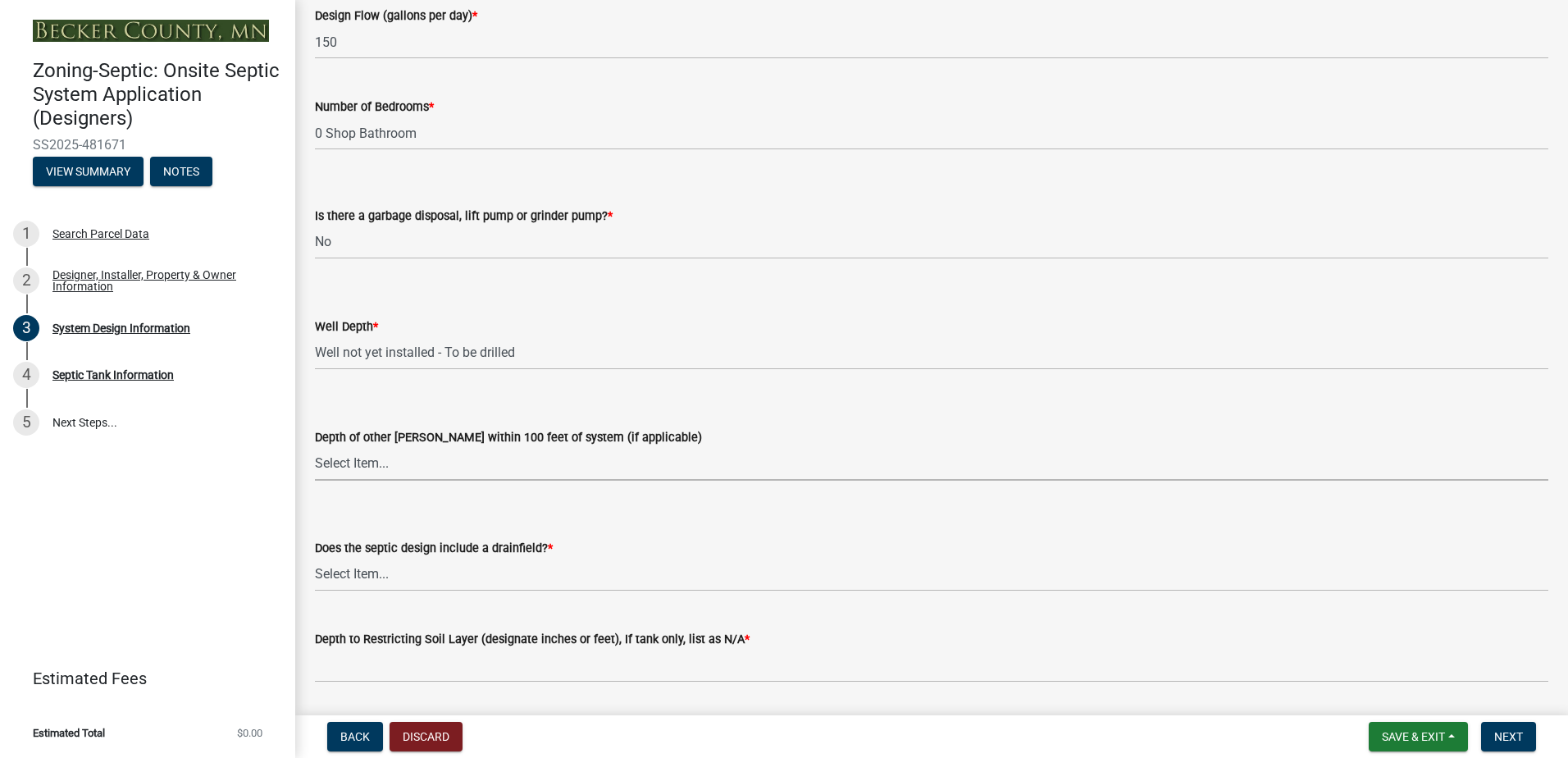
drag, startPoint x: 354, startPoint y: 467, endPoint x: 352, endPoint y: 476, distance: 9.2
click at [354, 467] on select "Select Item... Deep Well Shallow Well No other [PERSON_NAME]" at bounding box center [931, 463] width 1233 height 34
click at [315, 447] on select "Select Item... Deep Well Shallow Well No other [PERSON_NAME]" at bounding box center [931, 463] width 1233 height 34
select select "384fc250-a67e-4e5e-a6e0-19116deb63e7"
click at [339, 576] on select "Select Item... Yes No Existing - COC must by submitted" at bounding box center [931, 574] width 1233 height 34
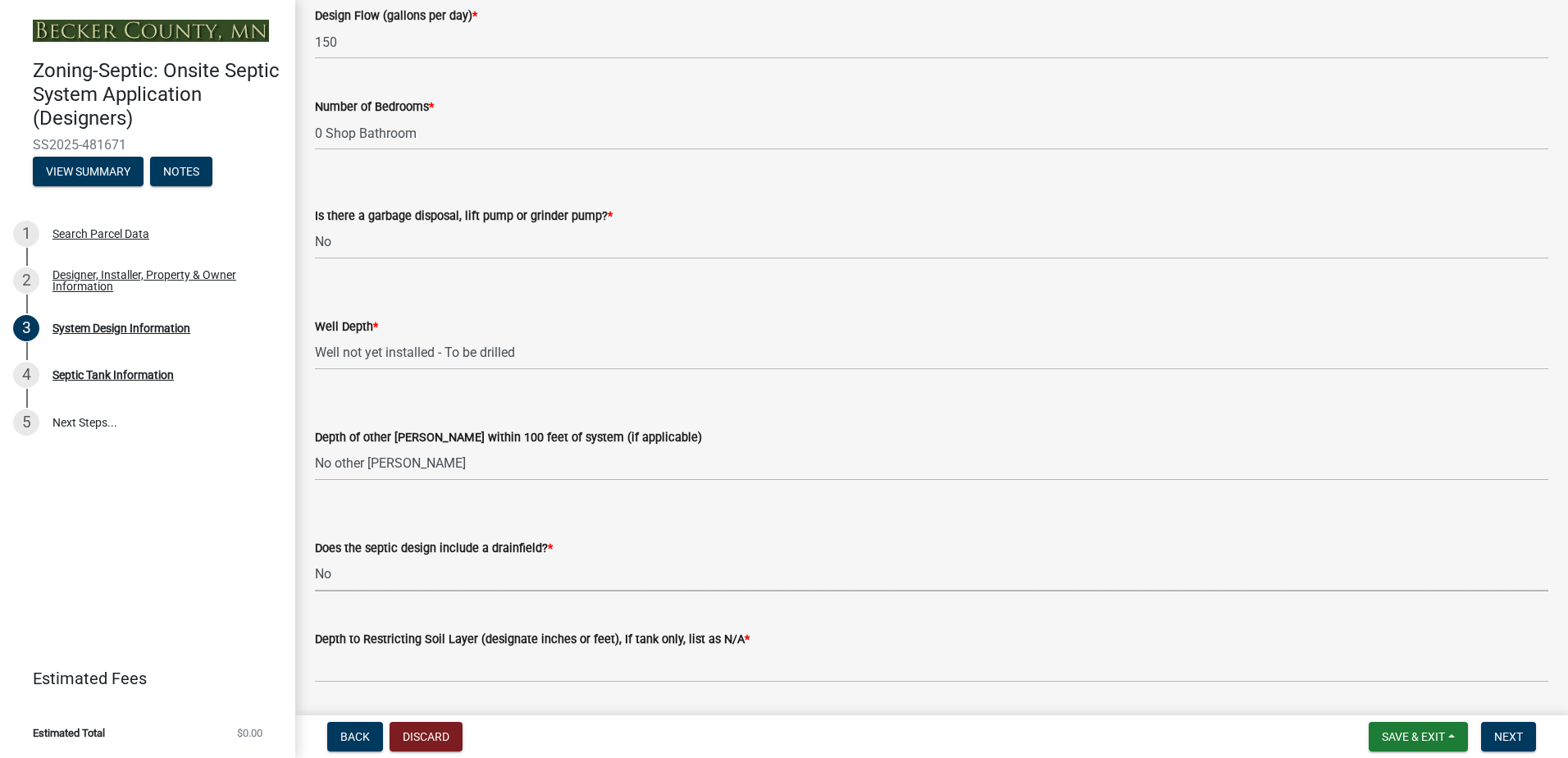
click at [315, 558] on select "Select Item... Yes No Existing - COC must by submitted" at bounding box center [931, 574] width 1233 height 34
select select "1beac6bb-92f1-48fc-a43d-dd4fbc824110"
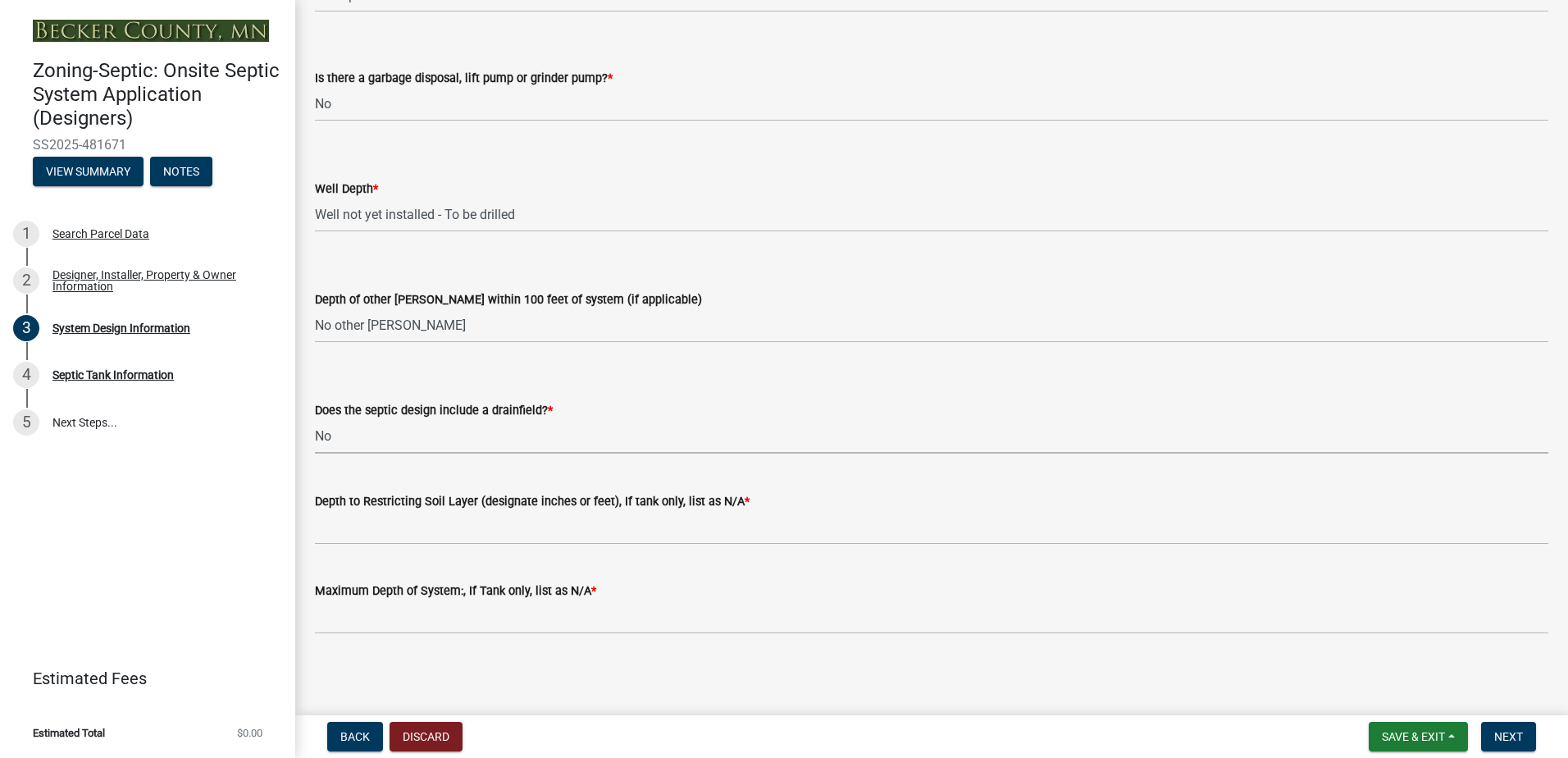
scroll to position [3092, 0]
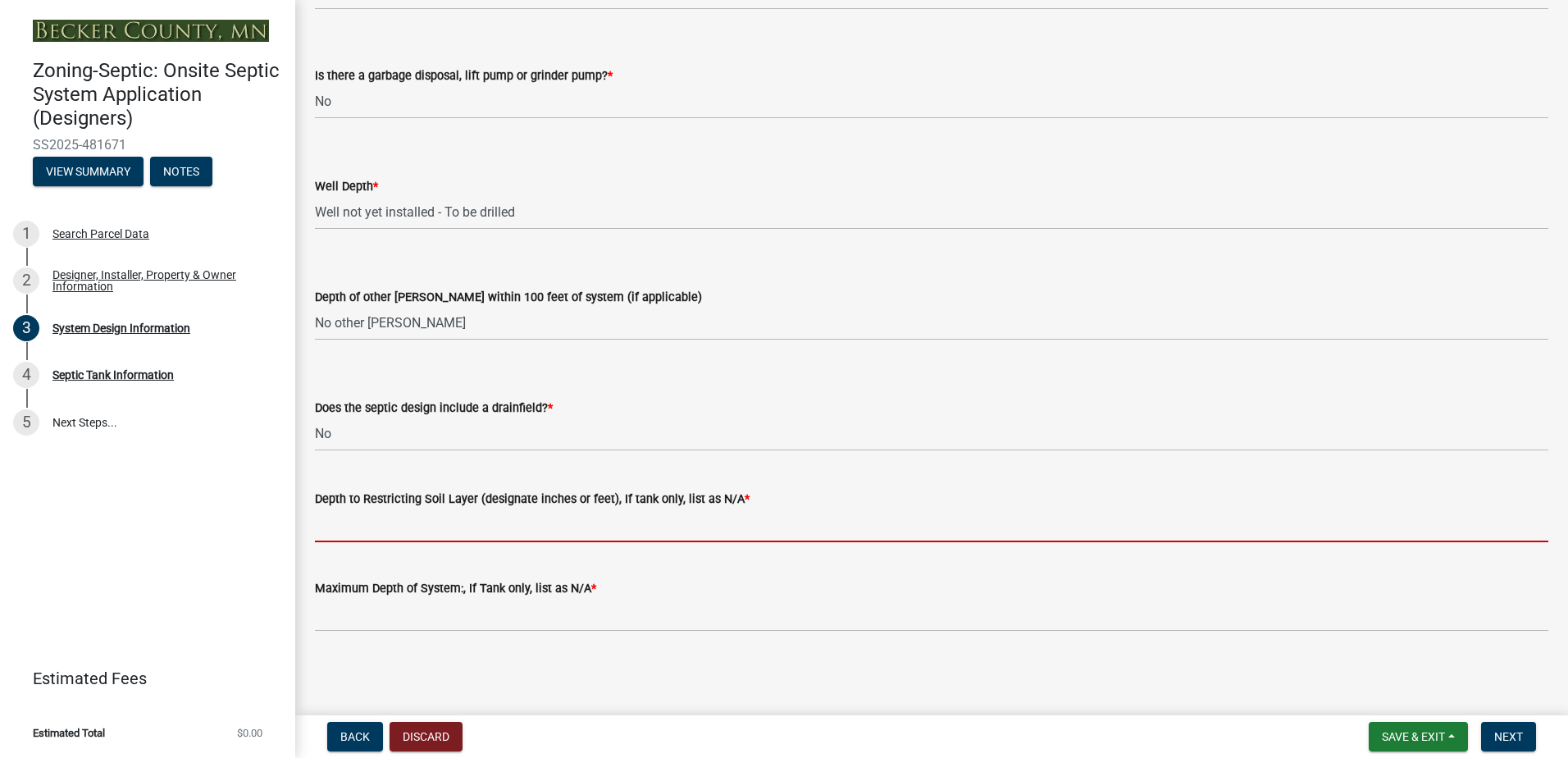
click at [346, 528] on input "Depth to Restricting Soil Layer (designate inches or feet), If tank only, list …" at bounding box center [931, 525] width 1233 height 34
type input "NA"
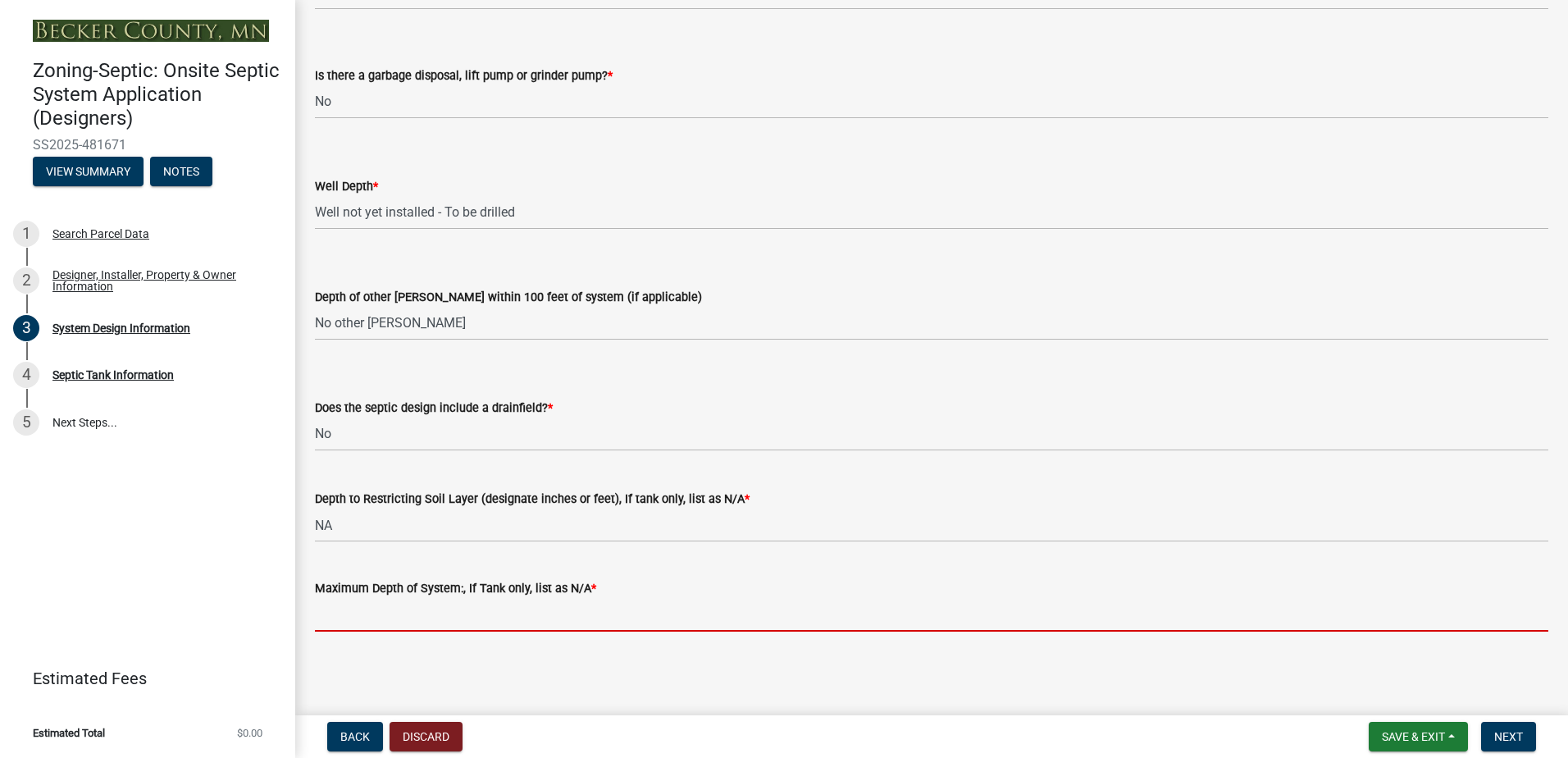
click at [341, 628] on input "Maximum Depth of System:, If Tank only, list as N/A *" at bounding box center [931, 614] width 1233 height 34
type input "NA"
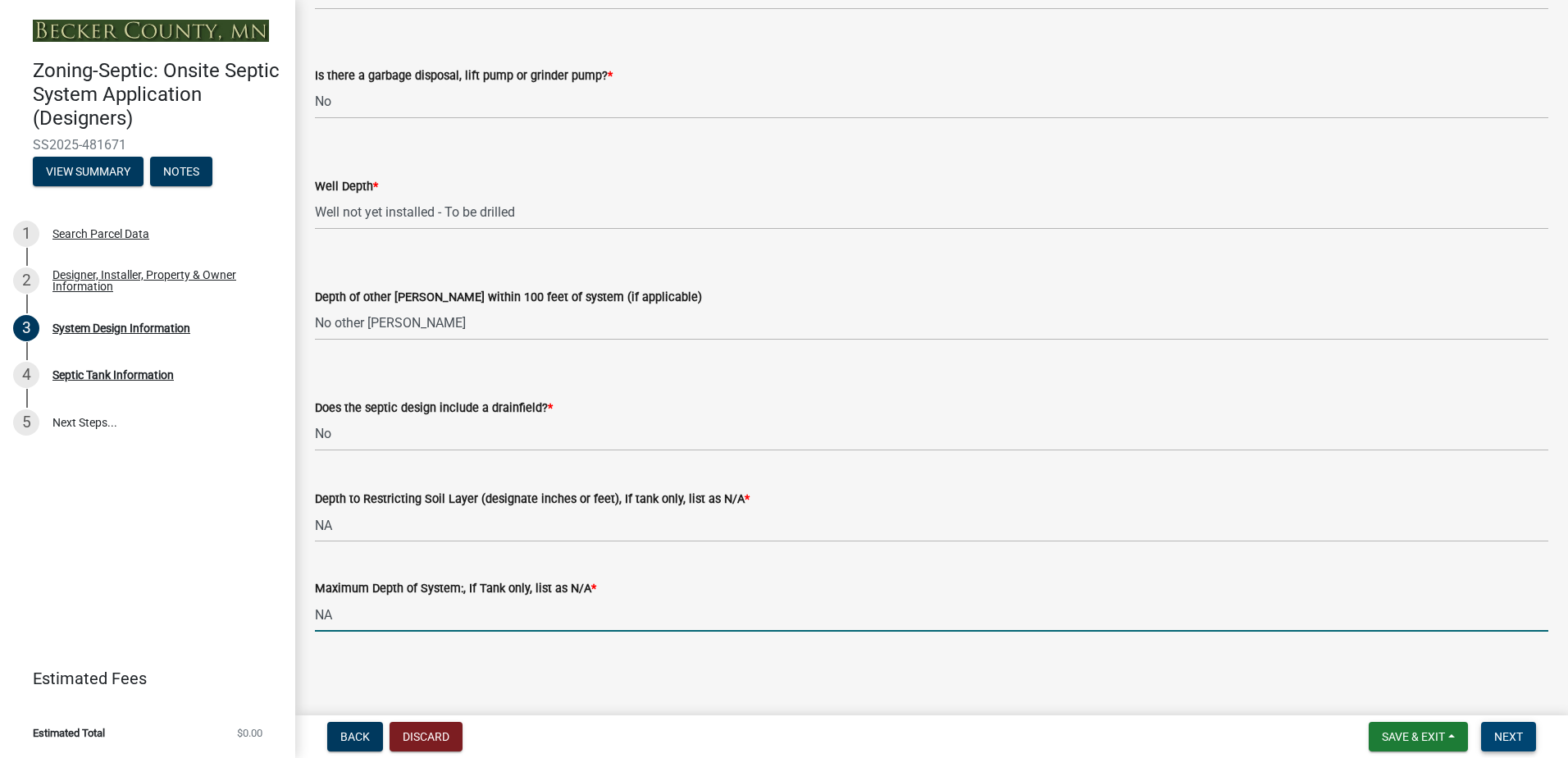
click at [1502, 740] on span "Next" at bounding box center [1509, 736] width 29 height 13
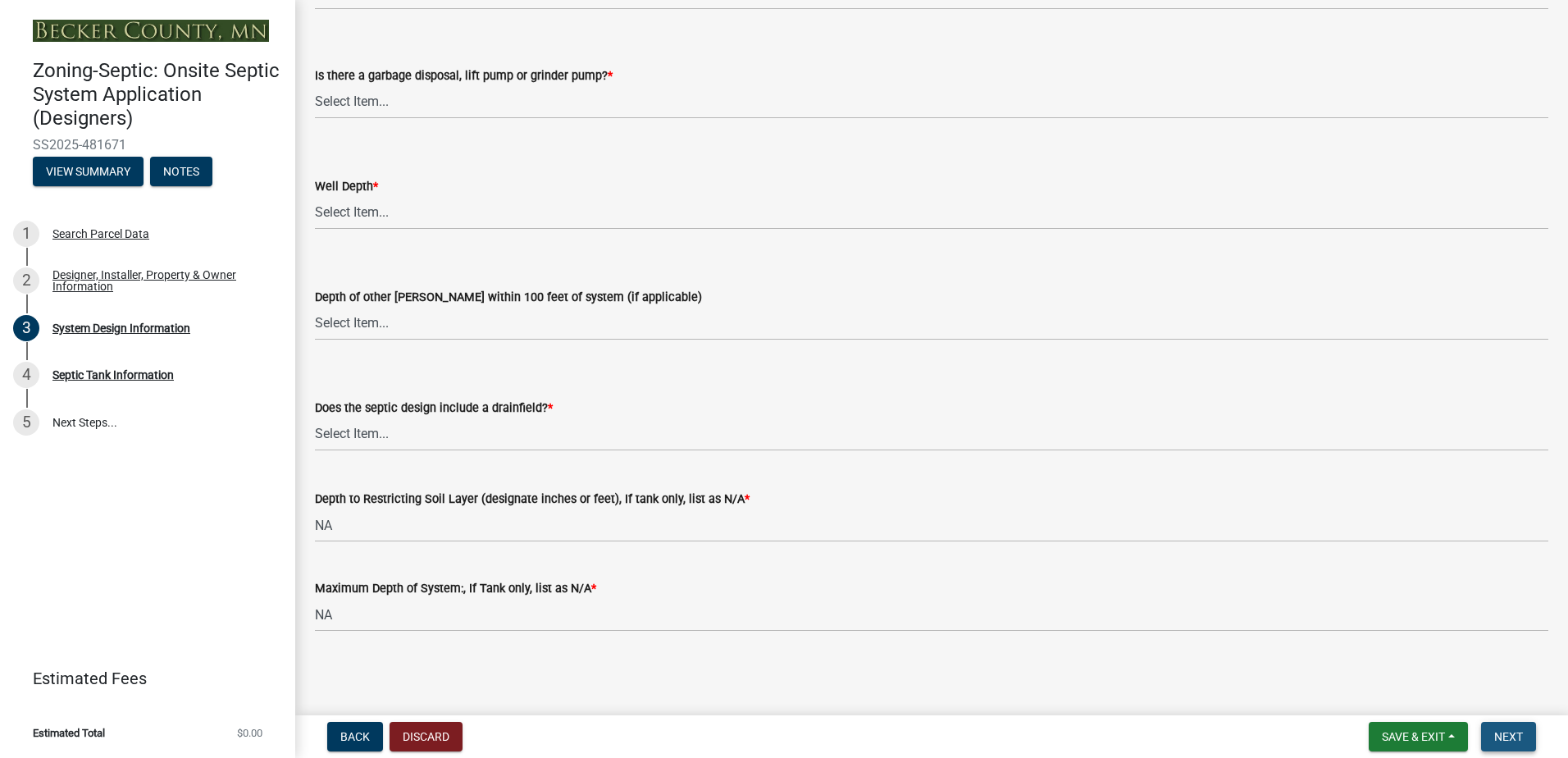
scroll to position [0, 0]
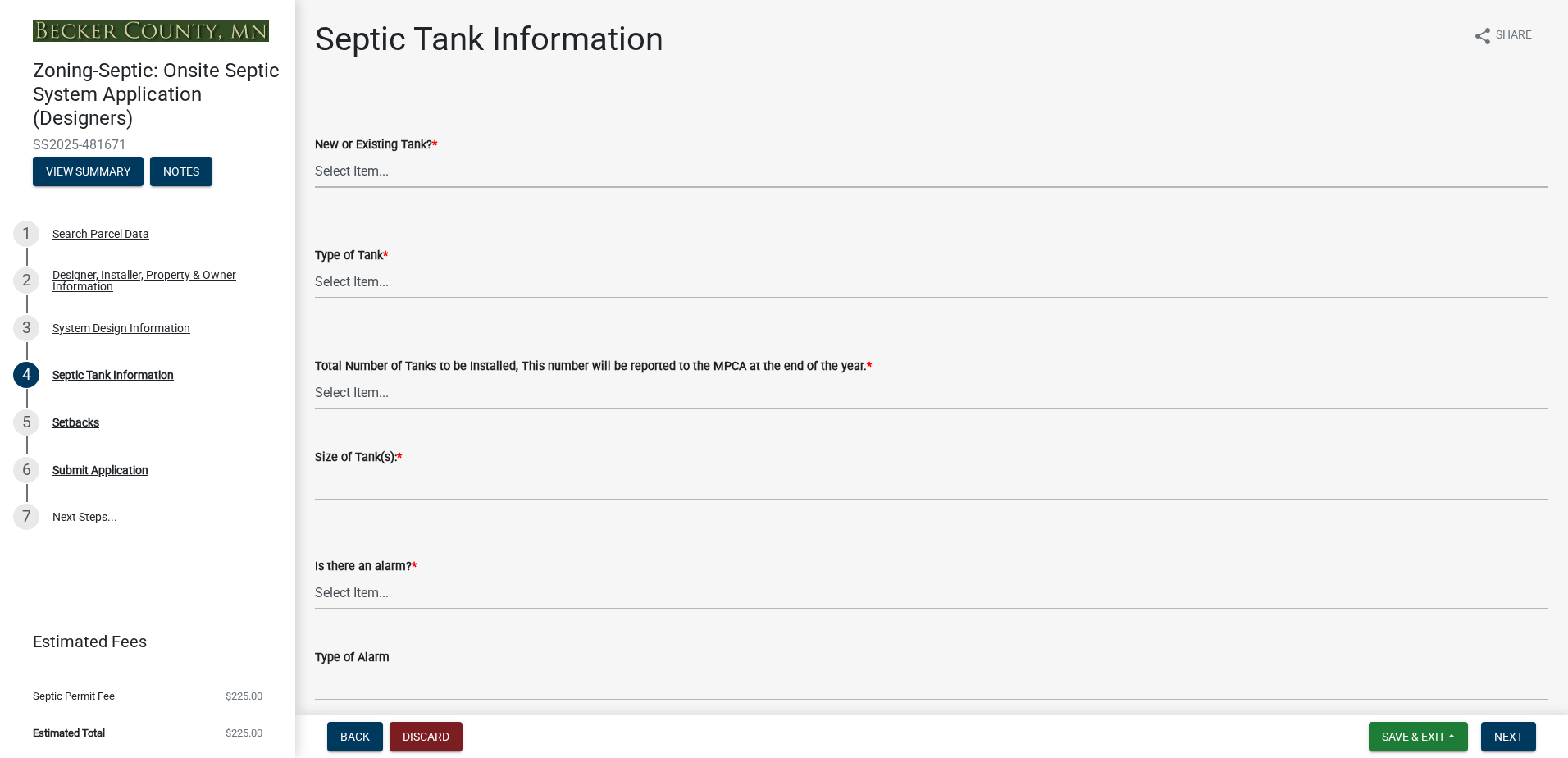
click at [330, 169] on select "Select Item... New Existing Both -New and Existing Tank" at bounding box center [931, 170] width 1233 height 34
click at [315, 154] on select "Select Item... New Existing Both -New and Existing Tank" at bounding box center [931, 170] width 1233 height 34
select select "f9fbe67c-c1cf-4a63-8ad4-799ce56b7f21"
click at [337, 278] on select "Select Item... Single Septic Tank Compartmented Tank Single Tank plus Compartme…" at bounding box center [931, 281] width 1233 height 34
click at [315, 265] on select "Select Item... Single Septic Tank Compartmented Tank Single Tank plus Compartme…" at bounding box center [931, 281] width 1233 height 34
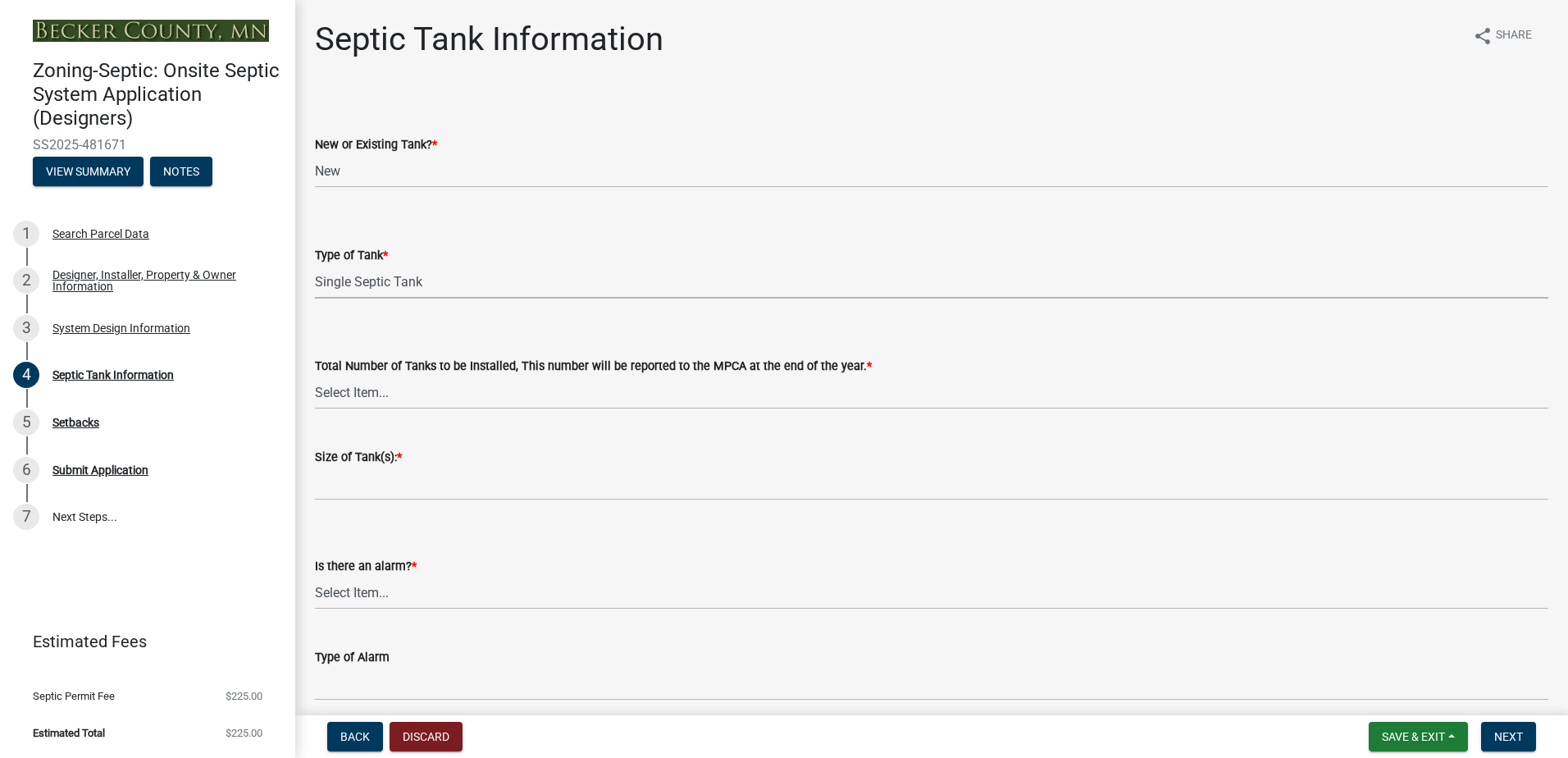
select select "755580e7-6a23-4f31-b987-1fba436fc27e"
drag, startPoint x: 333, startPoint y: 387, endPoint x: 333, endPoint y: 401, distance: 14.0
click at [333, 390] on select "Select Item... 0 1 2 3 4" at bounding box center [931, 392] width 1233 height 34
click at [315, 376] on select "Select Item... 0 1 2 3 4" at bounding box center [931, 392] width 1233 height 34
select select "52556460-45fa-4026-a6c2-c70bb0823cb5"
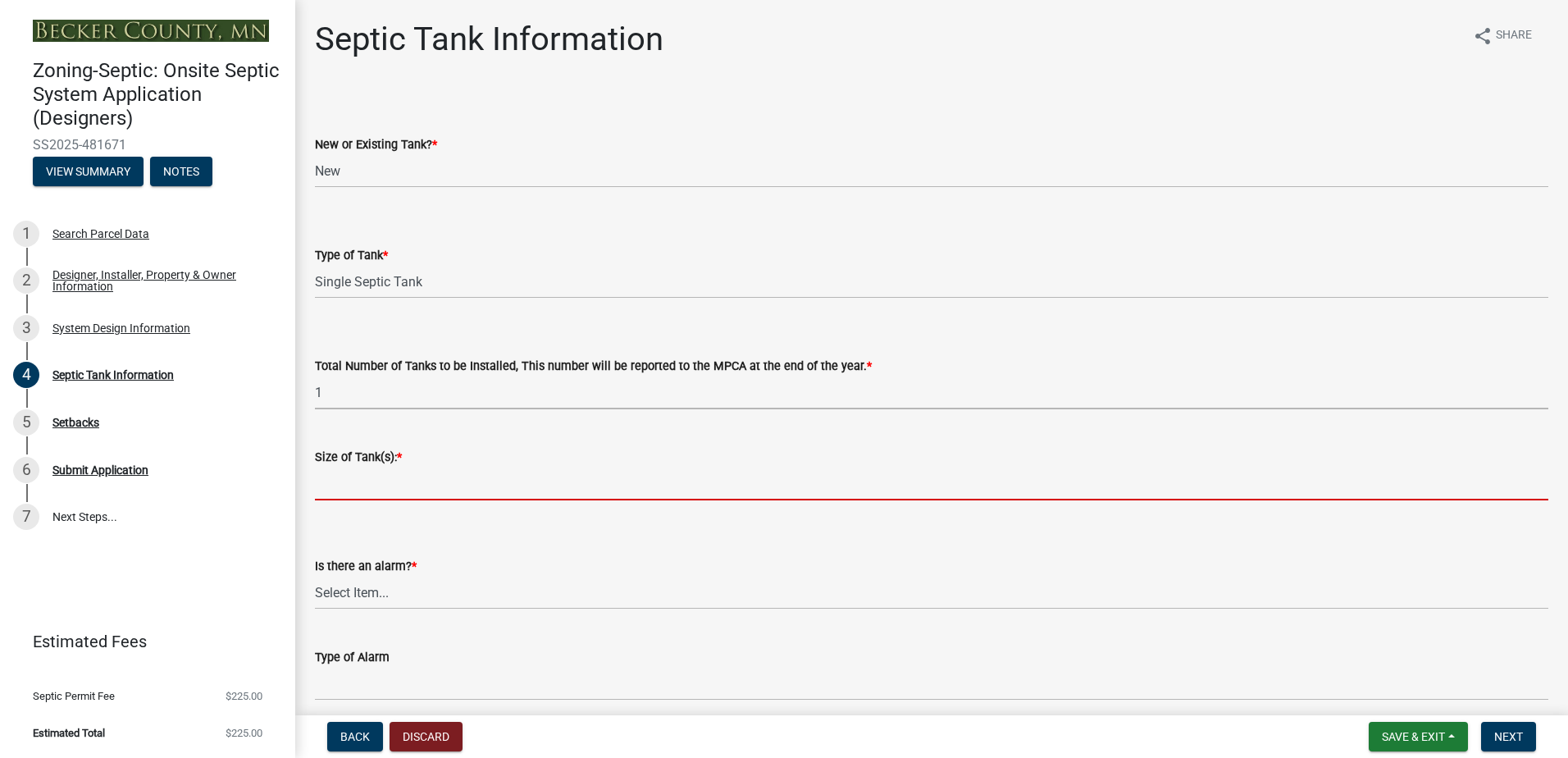
click at [325, 491] on input "Size of Tank(s): *" at bounding box center [931, 483] width 1233 height 34
type input "1000"
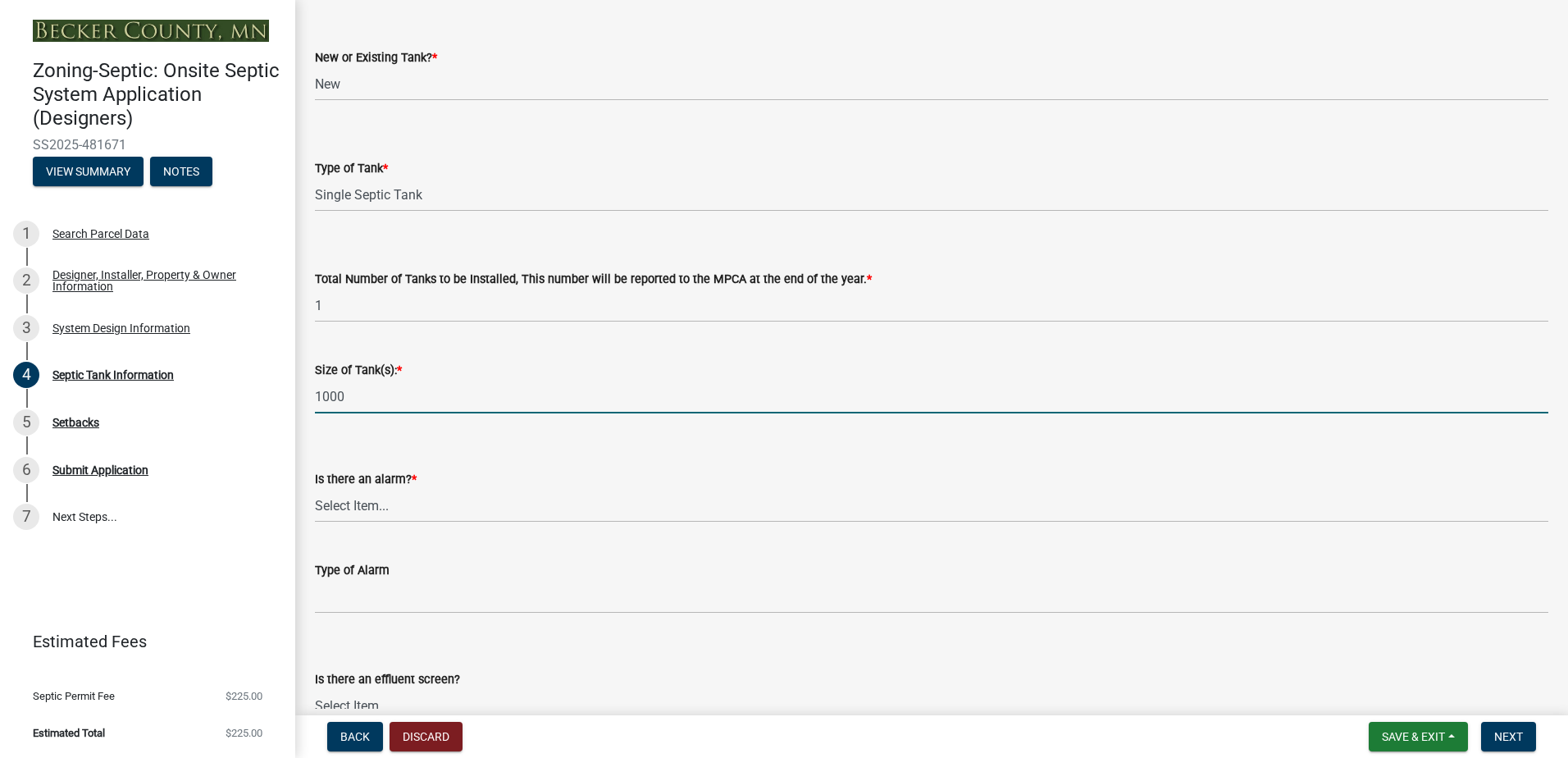
scroll to position [164, 0]
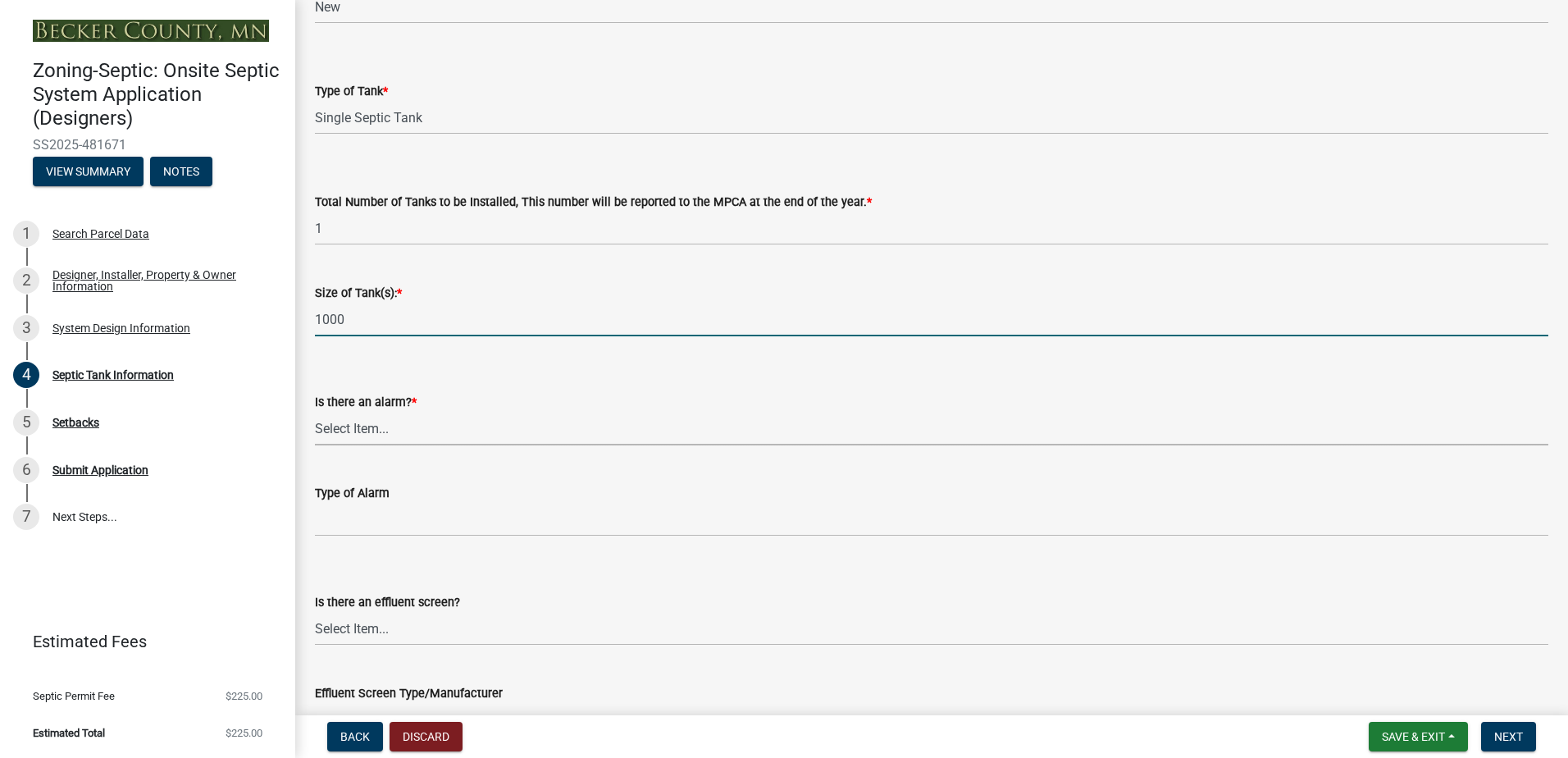
click at [330, 427] on select "Select Item... Yes No" at bounding box center [931, 428] width 1233 height 34
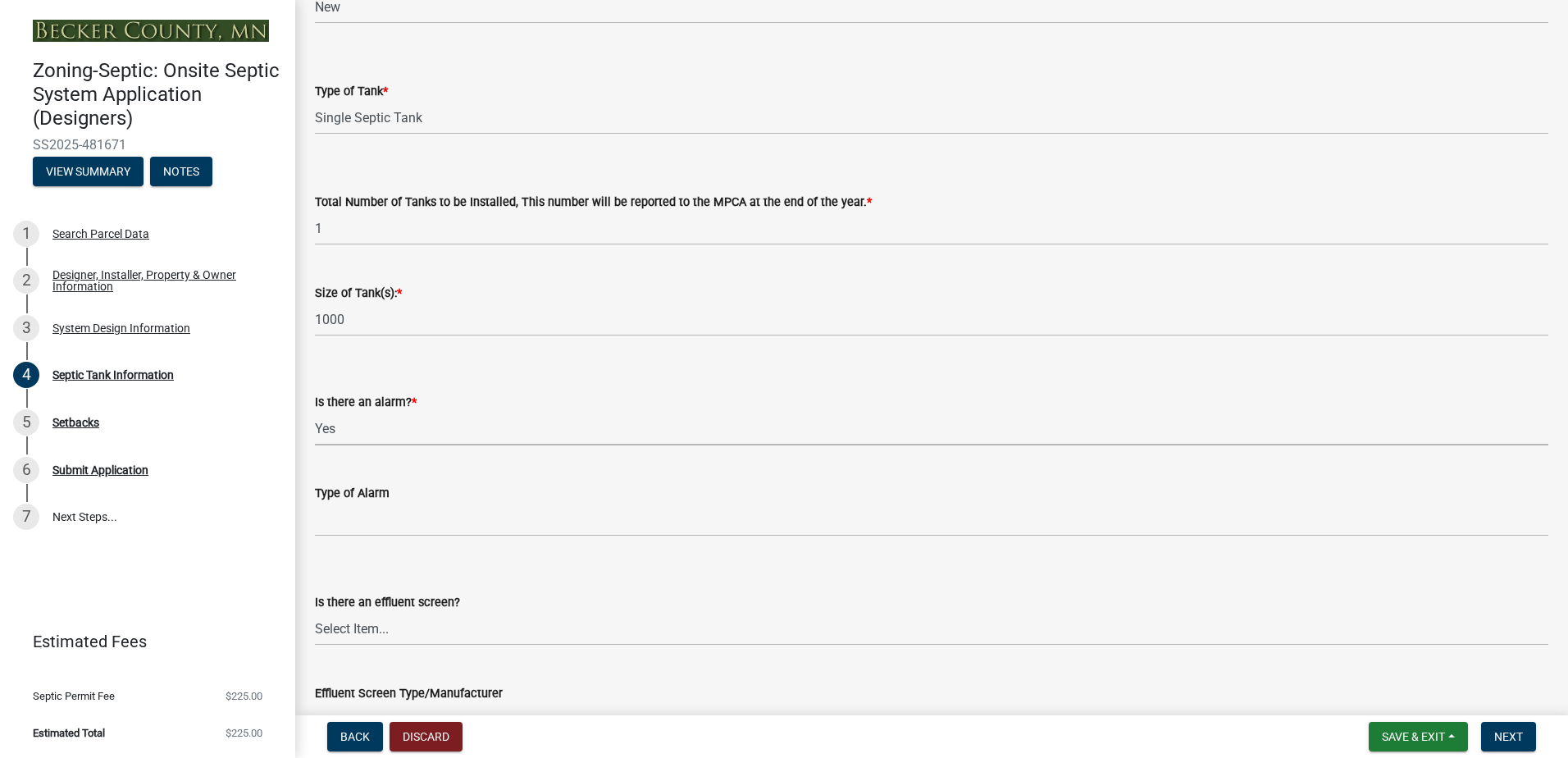
click at [315, 411] on select "Select Item... Yes No" at bounding box center [931, 428] width 1233 height 34
select select "c84d9e4c-2287-4d2e-9ef7-9874a7456ee3"
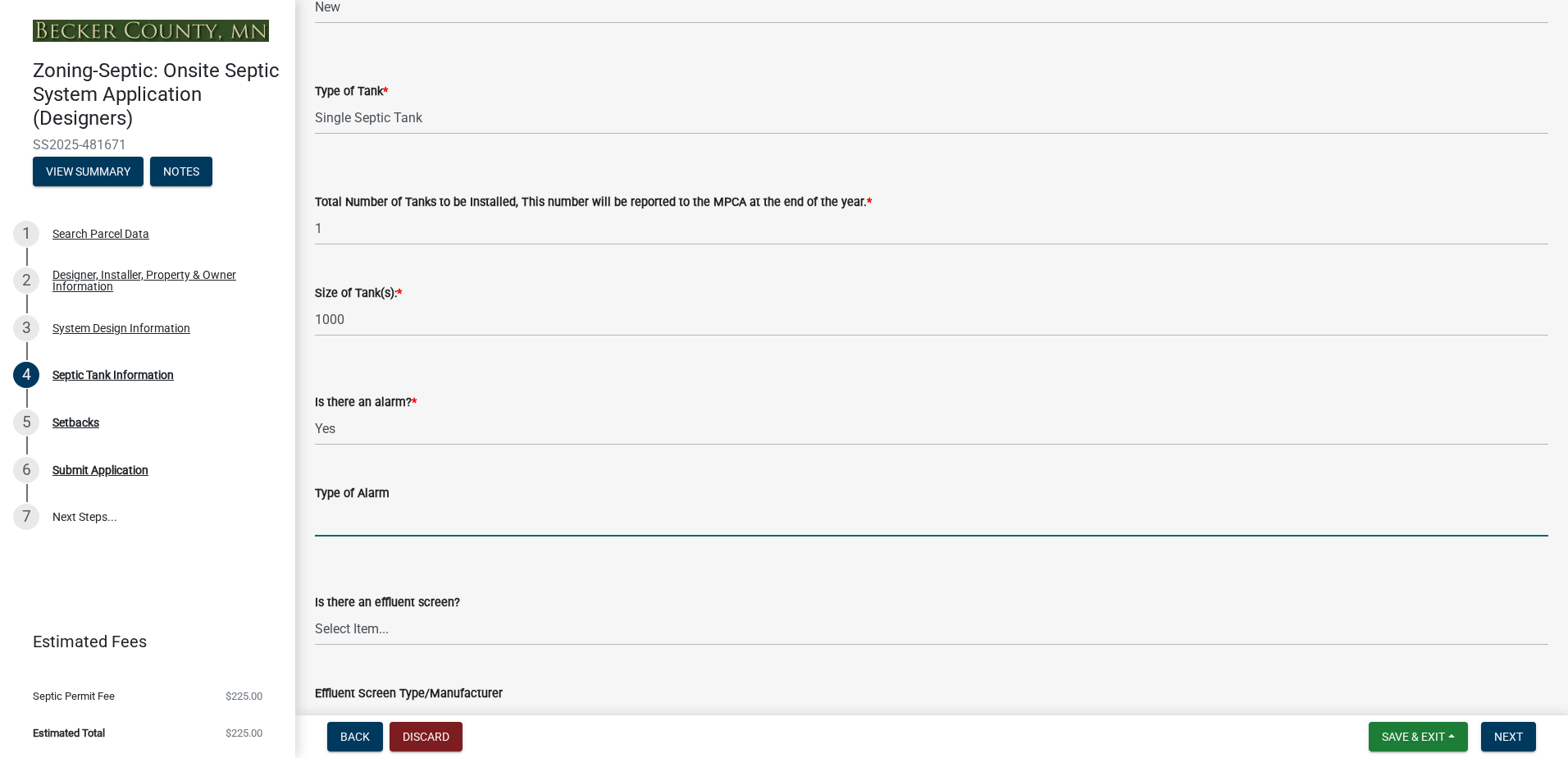
click at [336, 515] on input "Type of Alarm" at bounding box center [931, 519] width 1233 height 34
type input "Manual Float"
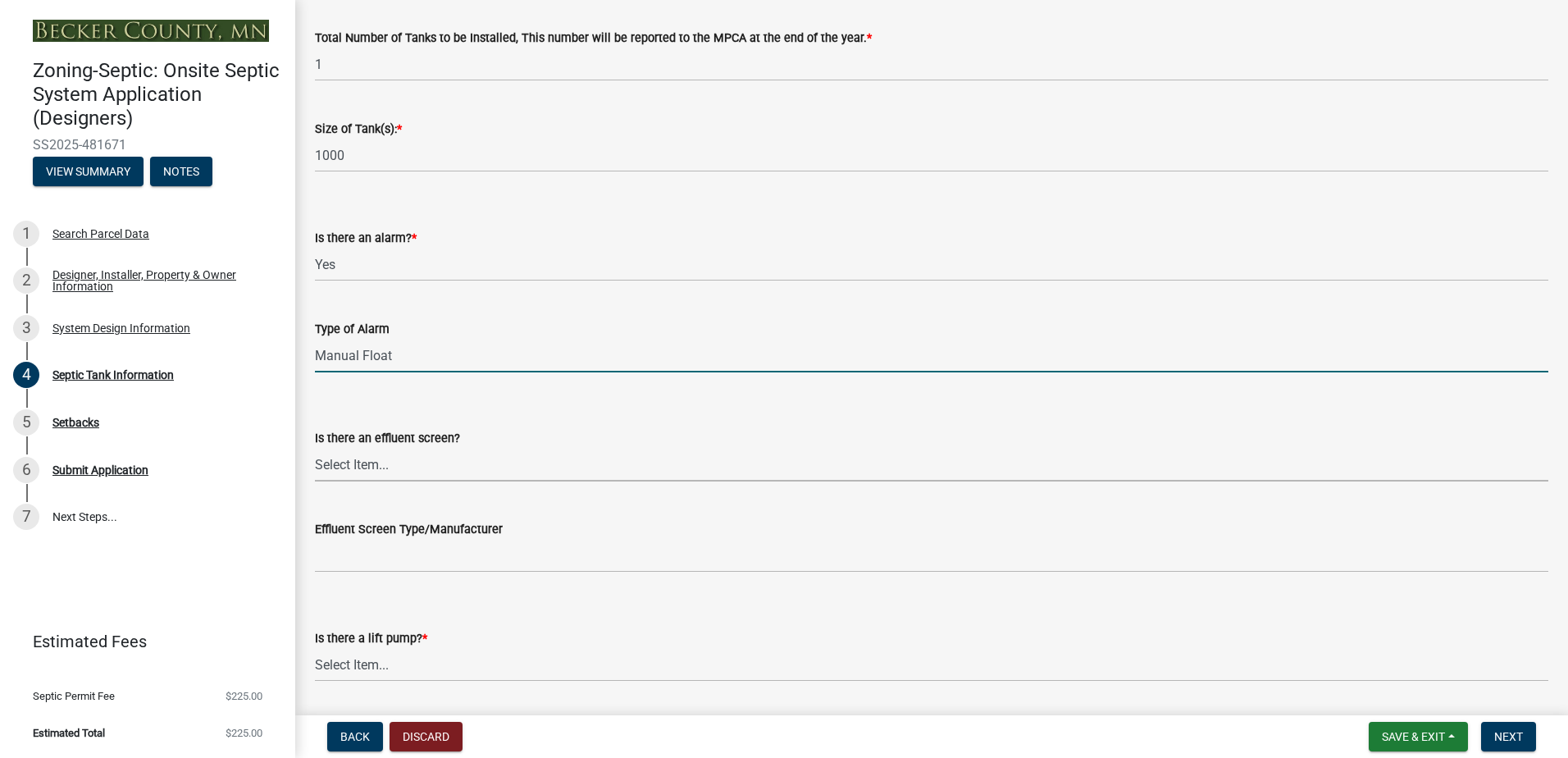
click at [325, 462] on select "Select Item... Yes No" at bounding box center [931, 464] width 1233 height 34
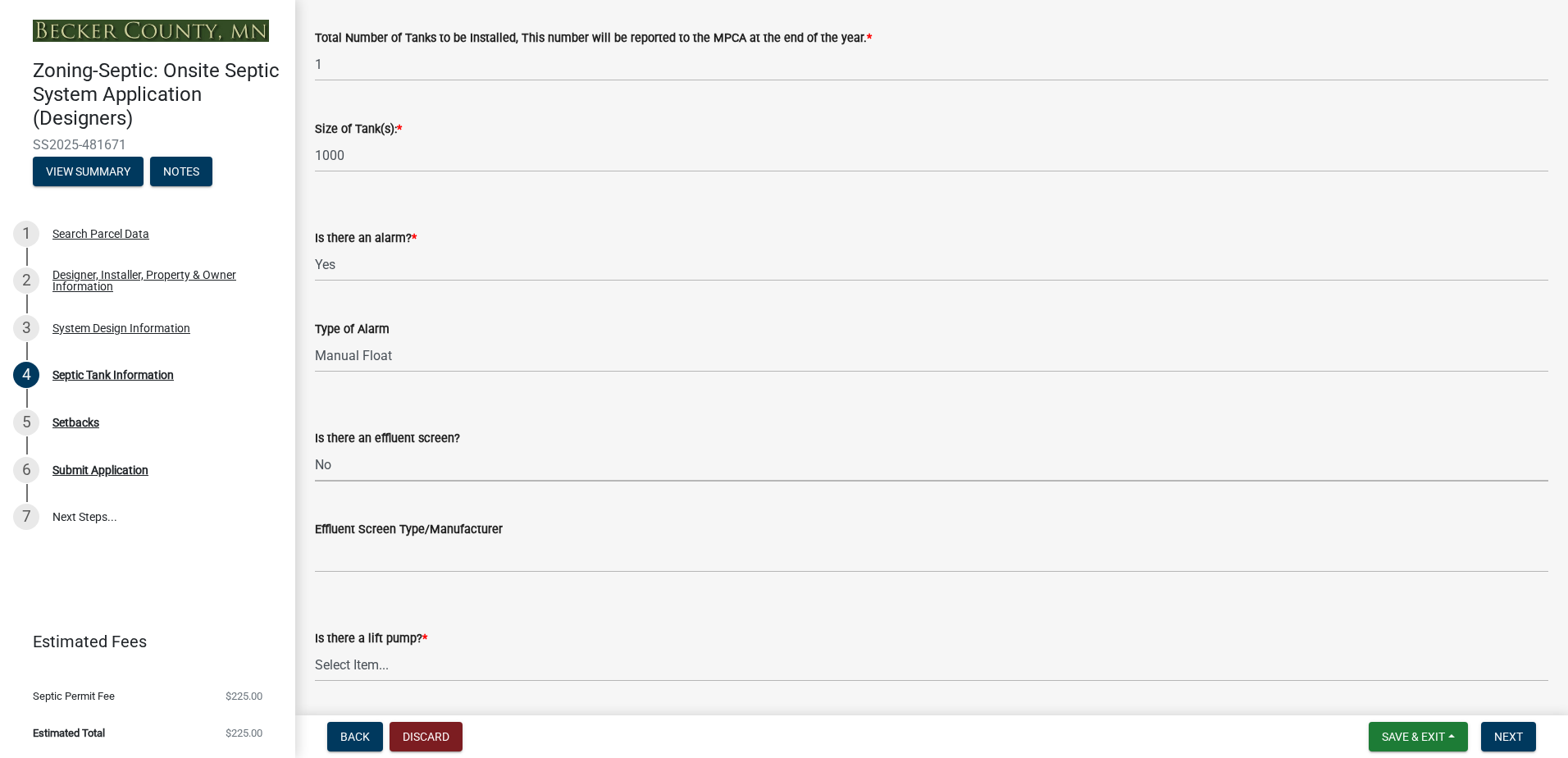
click at [315, 448] on select "Select Item... Yes No" at bounding box center [931, 464] width 1233 height 34
select select "a956bcdf-8f12-4f61-bfc1-a6e229dc0595"
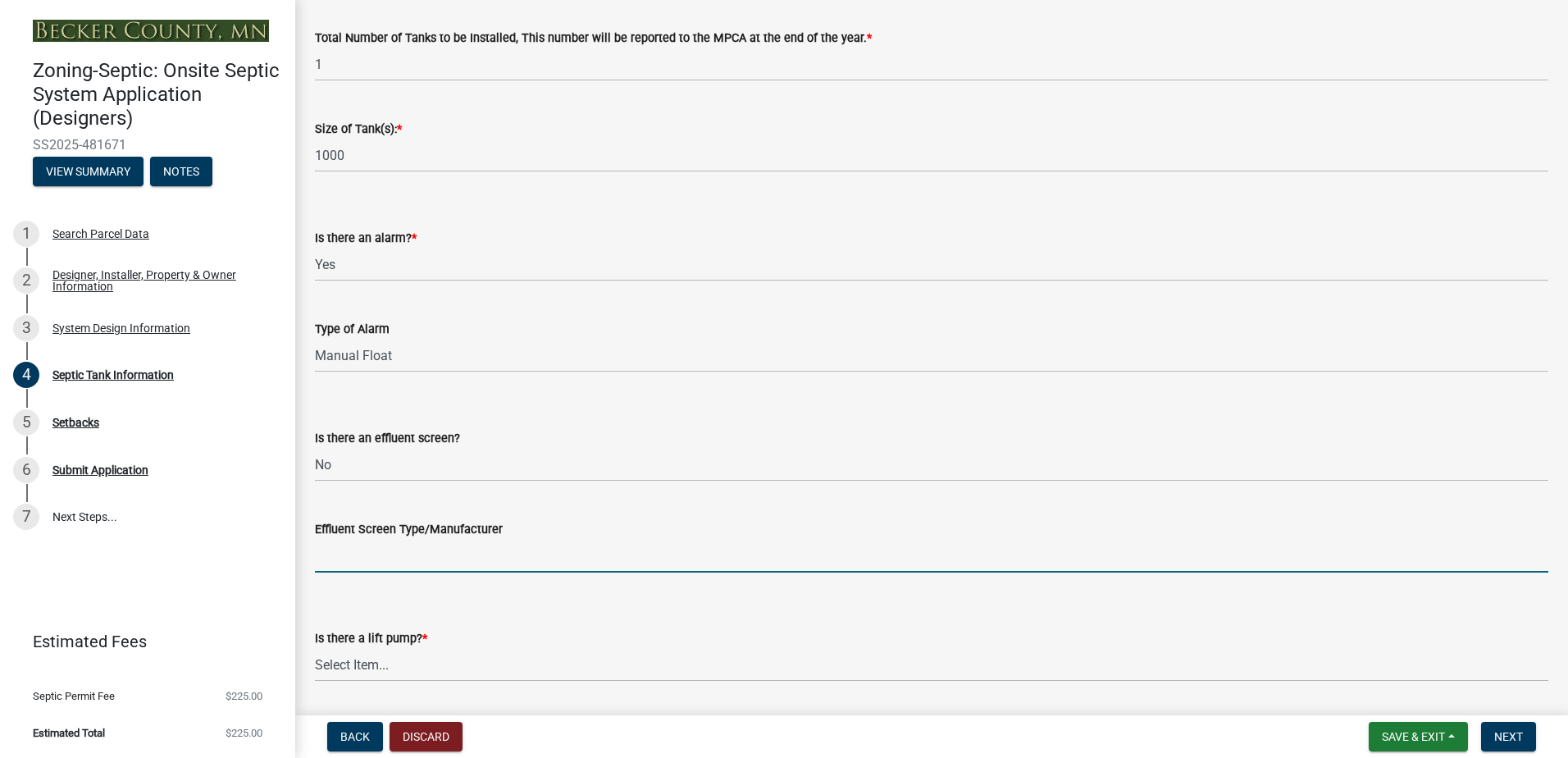
click at [337, 560] on input "Effluent Screen Type/Manufacturer" at bounding box center [931, 555] width 1233 height 34
type input "NA"
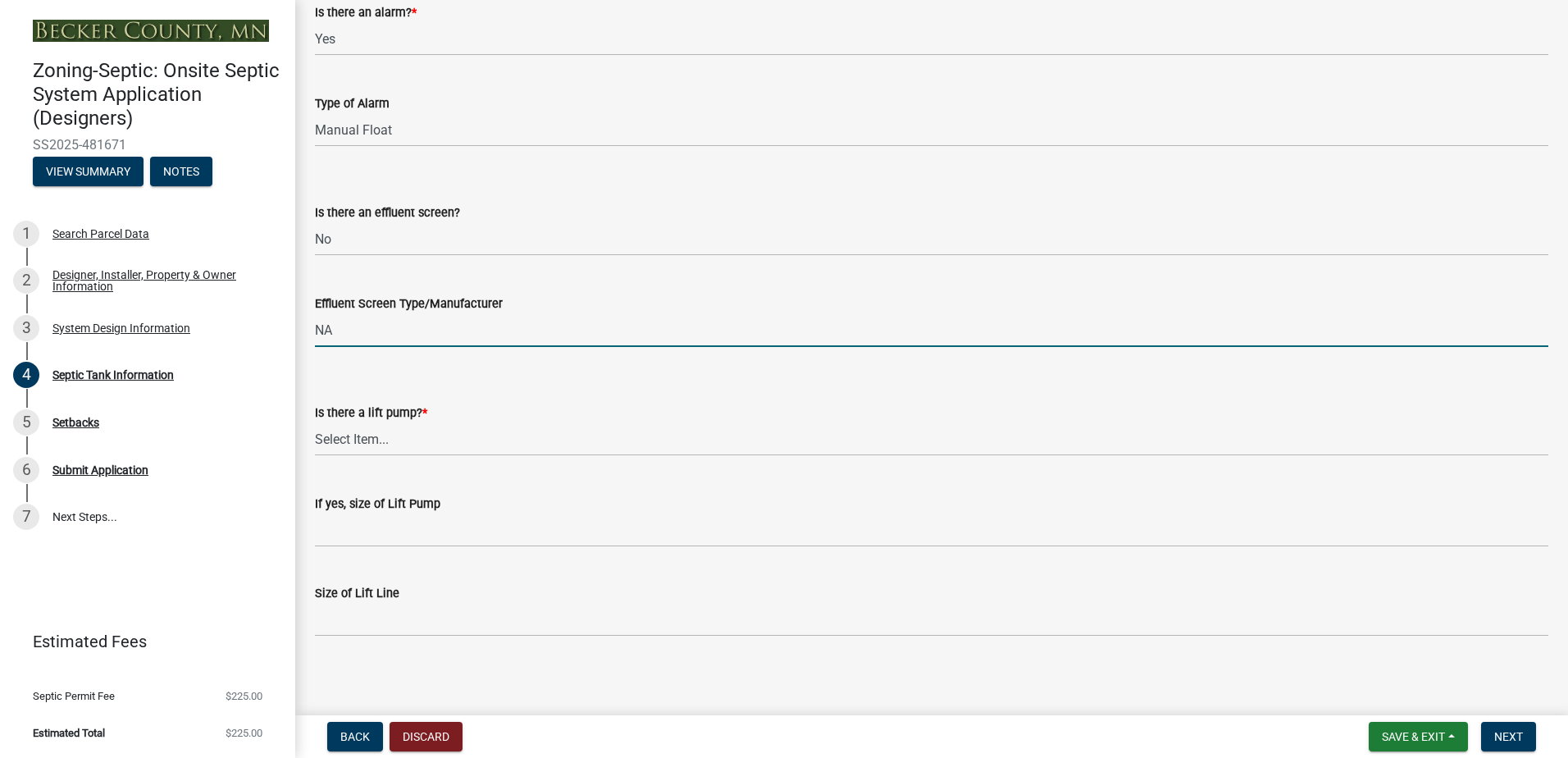
scroll to position [559, 0]
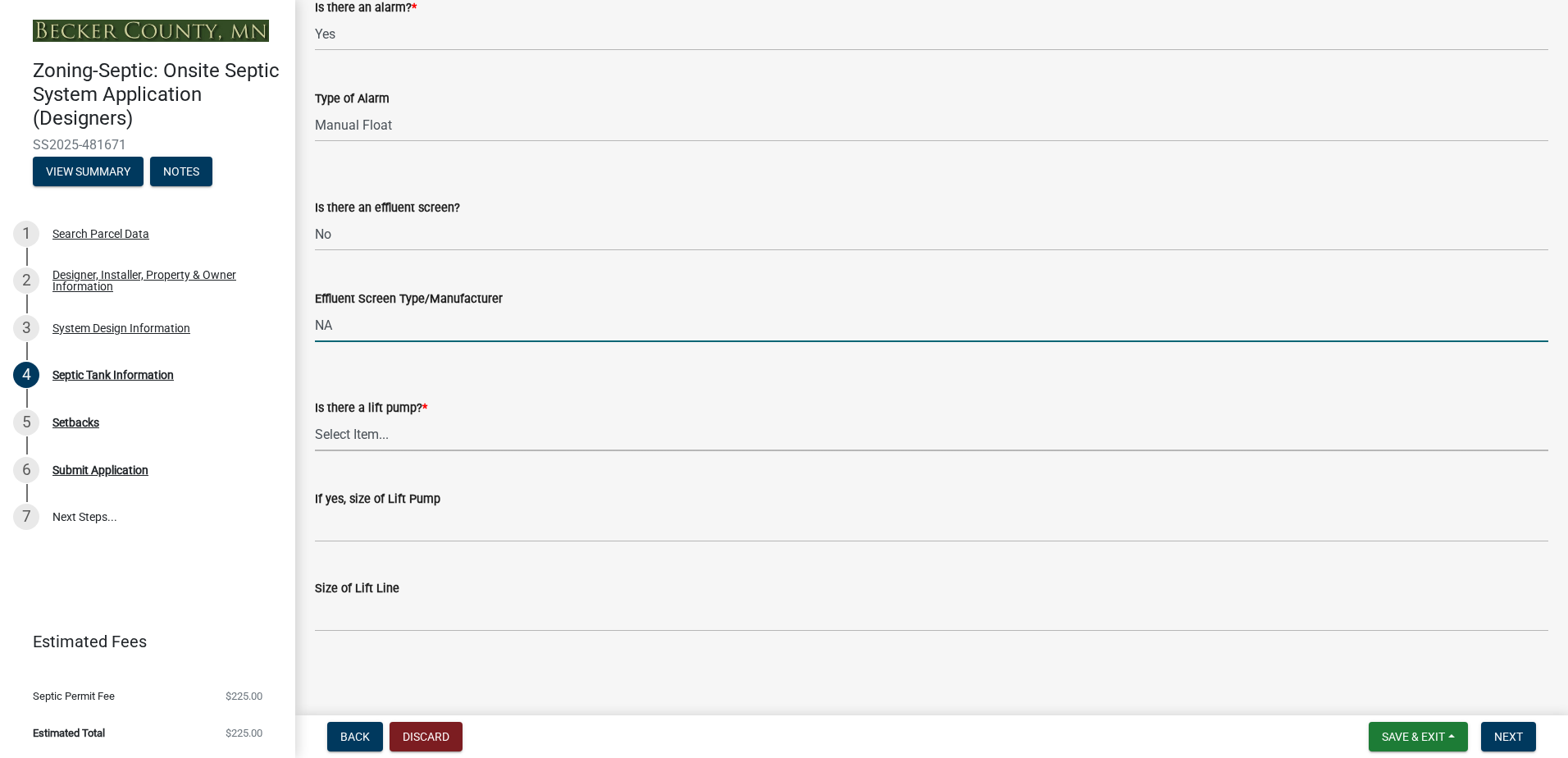
click at [348, 430] on select "Select Item... Yes No" at bounding box center [931, 434] width 1233 height 34
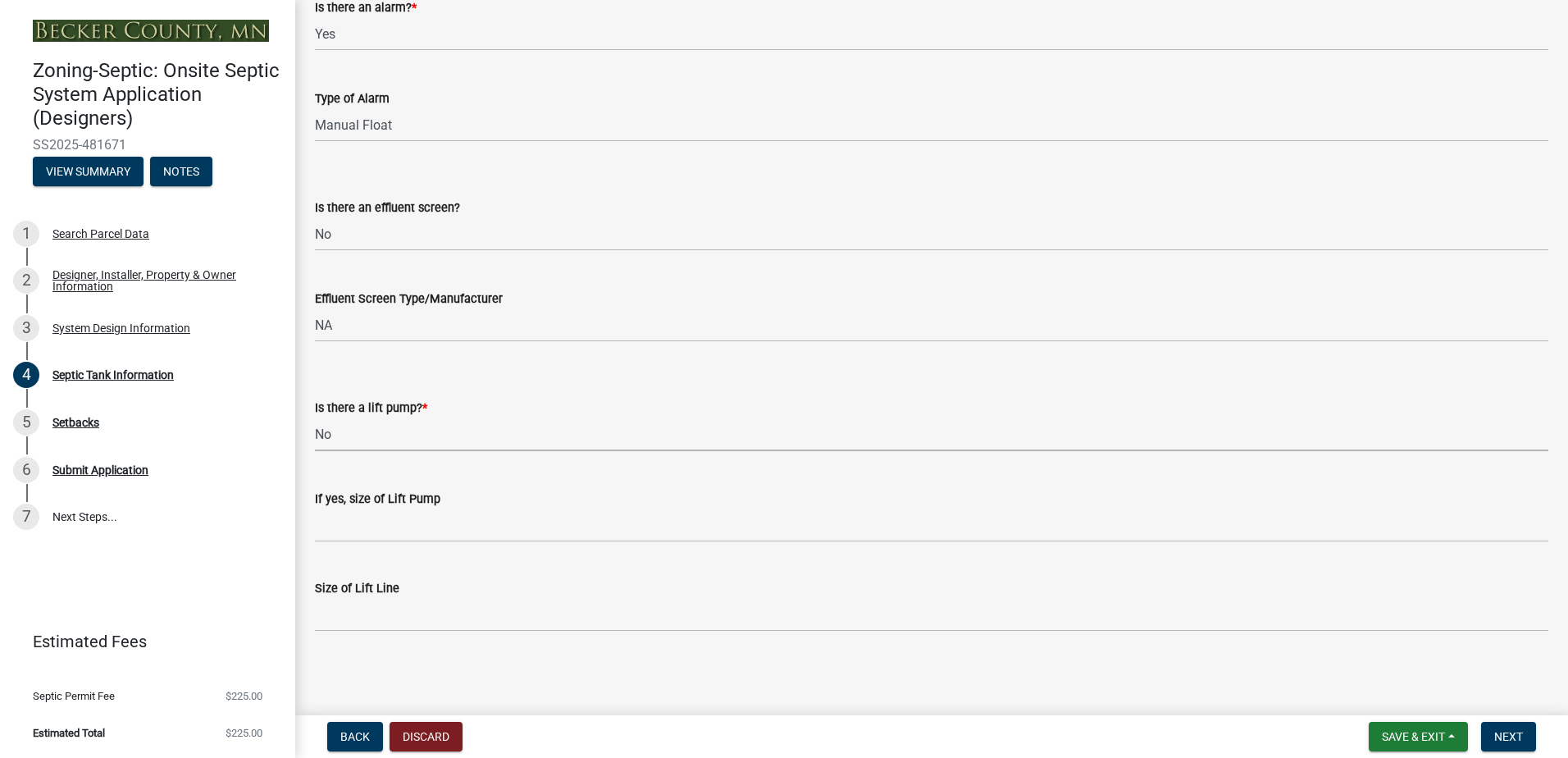
click at [315, 418] on select "Select Item... Yes No" at bounding box center [931, 434] width 1233 height 34
select select "ba43cfd8-3223-4e93-a41d-8bc71aa45820"
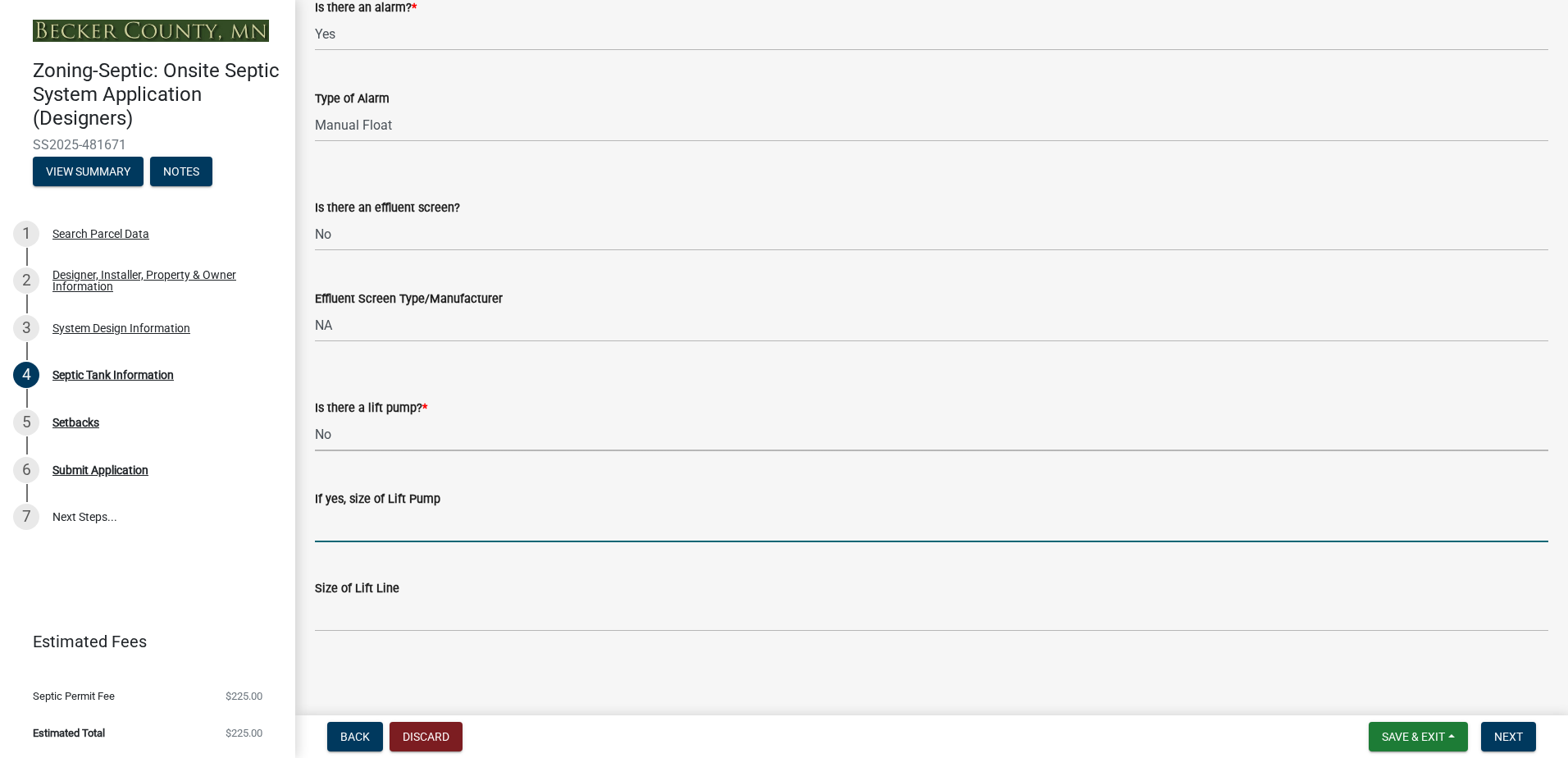
click at [334, 528] on input "If yes, size of Lift Pump" at bounding box center [931, 525] width 1233 height 34
type input "NA"
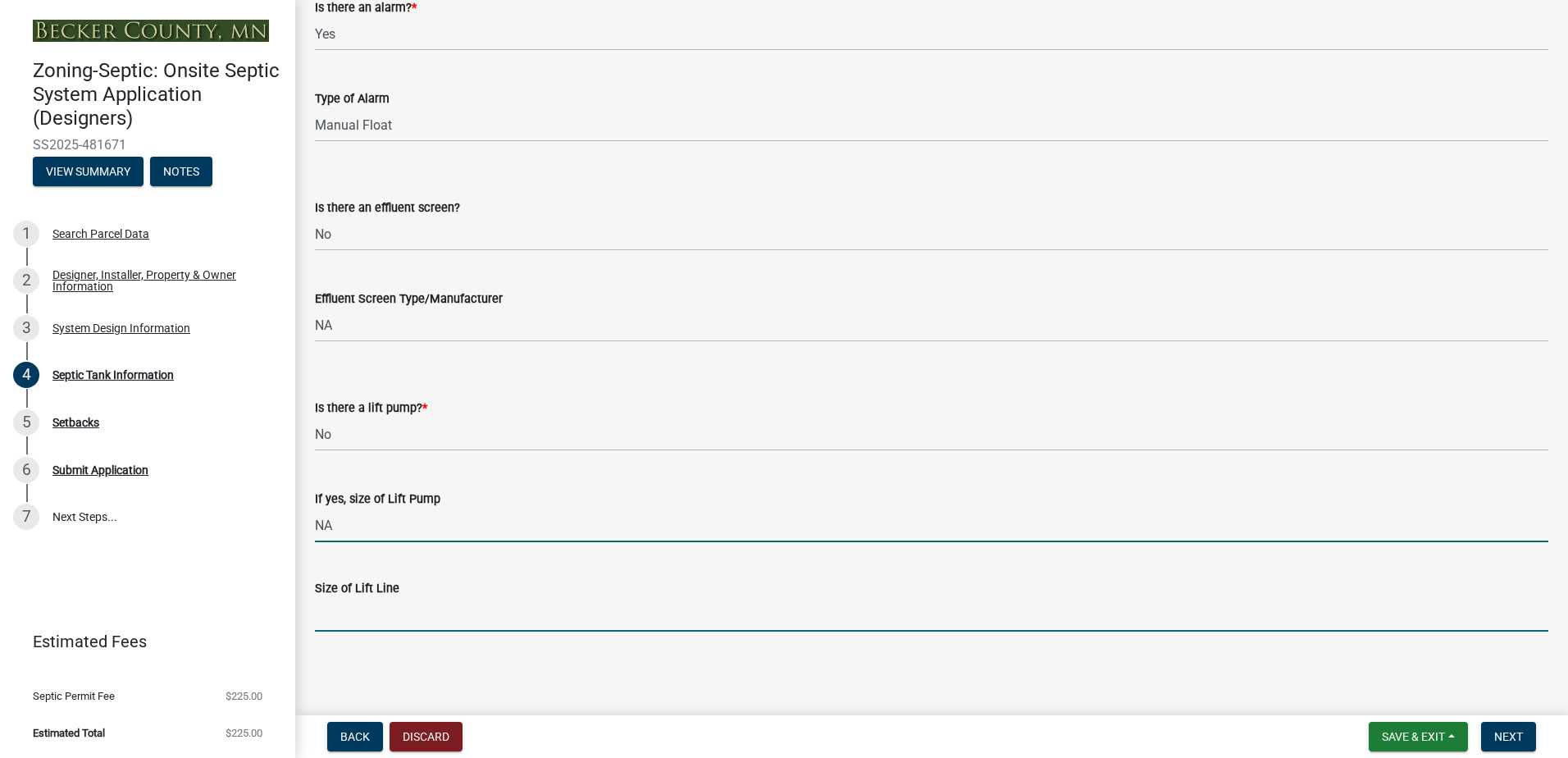
click at [344, 614] on input "Size of Lift Line" at bounding box center [931, 614] width 1233 height 34
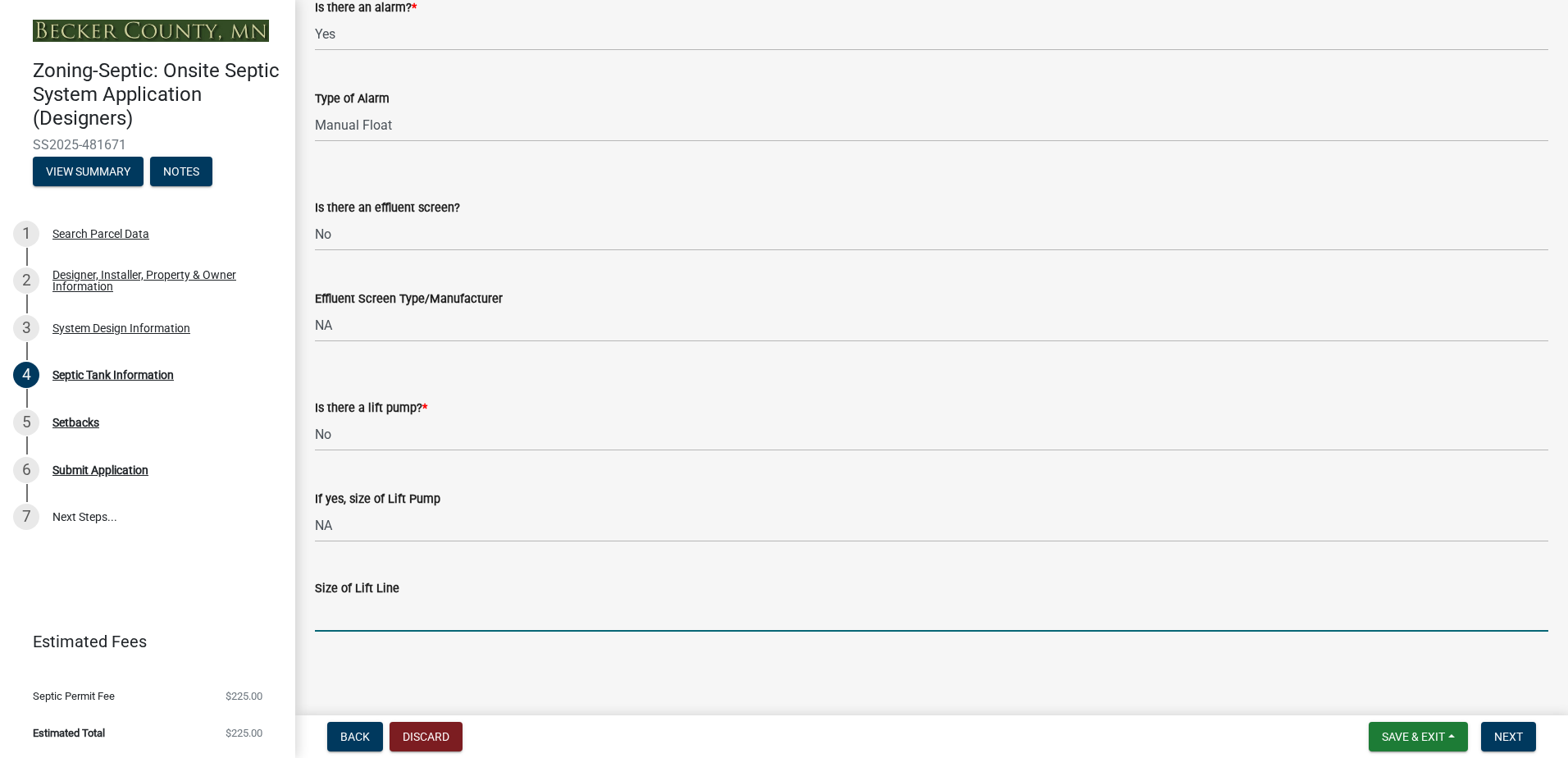
type input "NA"
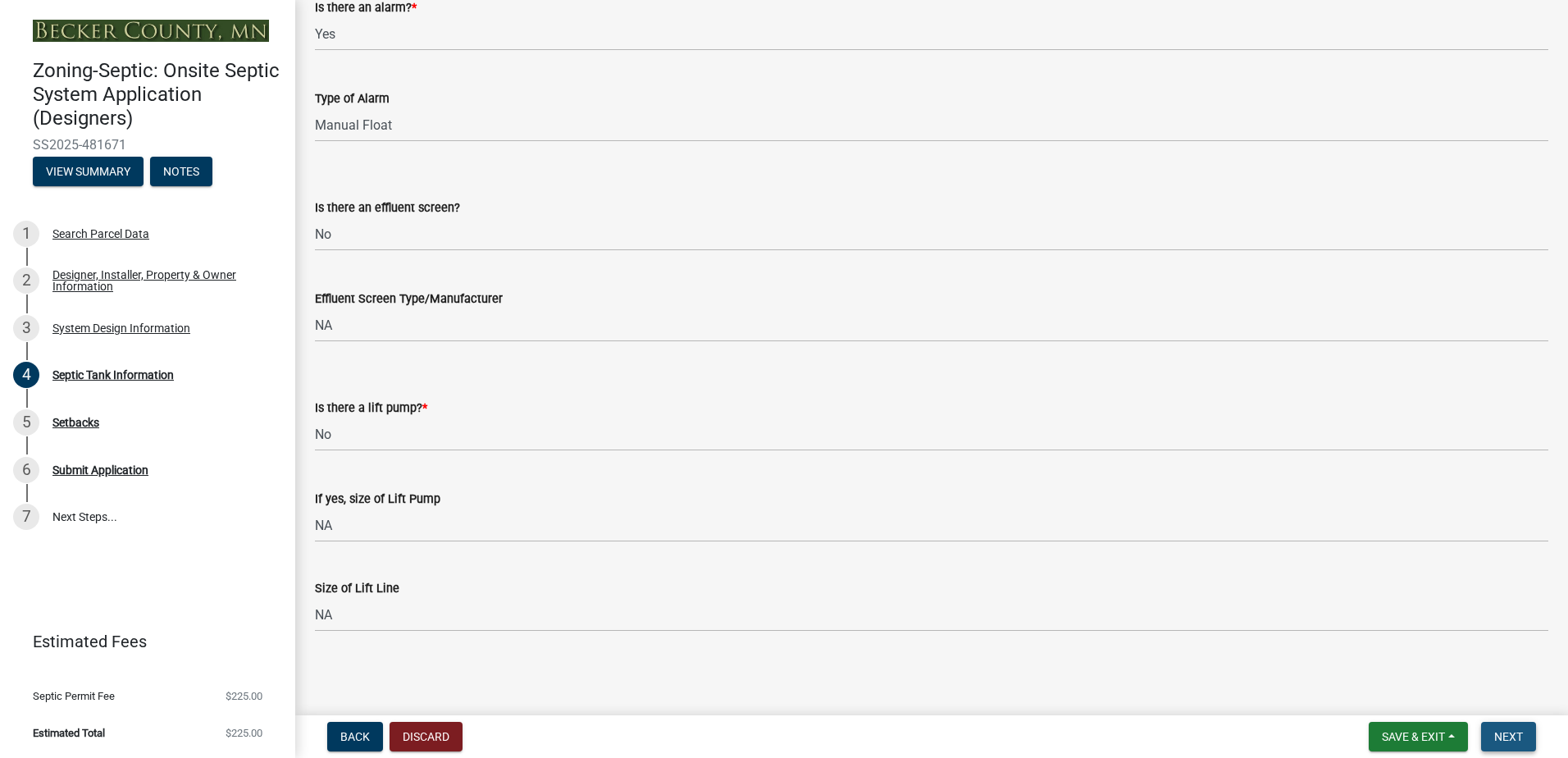
click at [1502, 735] on span "Next" at bounding box center [1509, 736] width 29 height 13
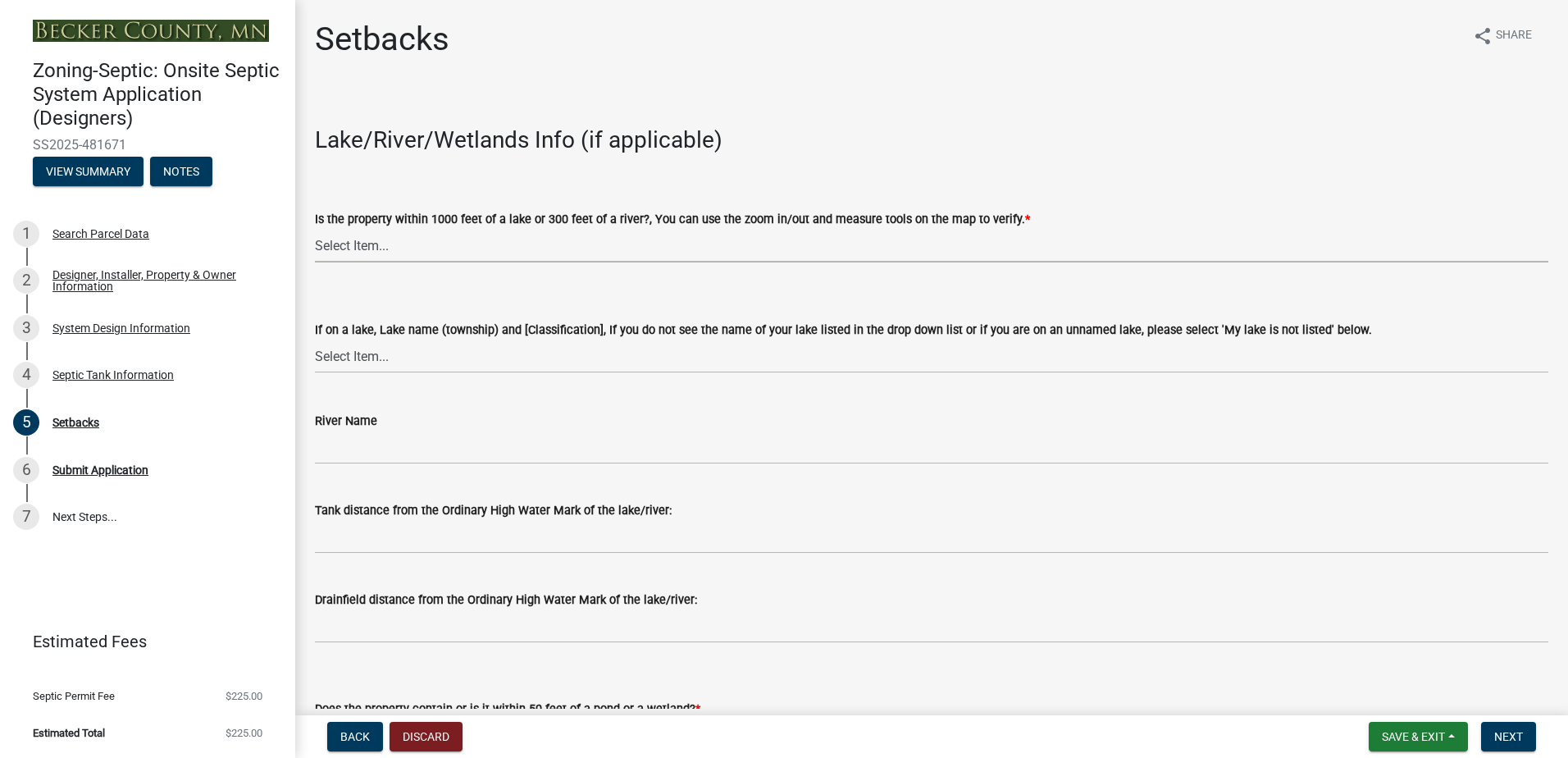
click at [340, 245] on select "Select Item... Yes No" at bounding box center [931, 245] width 1233 height 34
click at [315, 228] on select "Select Item... Yes No" at bounding box center [931, 245] width 1233 height 34
select select "c245ec0d-8d6f-4710-ab2b-b3aa70611708"
click at [352, 363] on select "Select Item... [GEOGRAPHIC_DATA] is not listed below [GEOGRAPHIC_DATA] ([GEOGRA…" at bounding box center [931, 356] width 1233 height 34
click at [315, 339] on select "Select Item... [GEOGRAPHIC_DATA] is not listed below [GEOGRAPHIC_DATA] ([GEOGRA…" at bounding box center [931, 356] width 1233 height 34
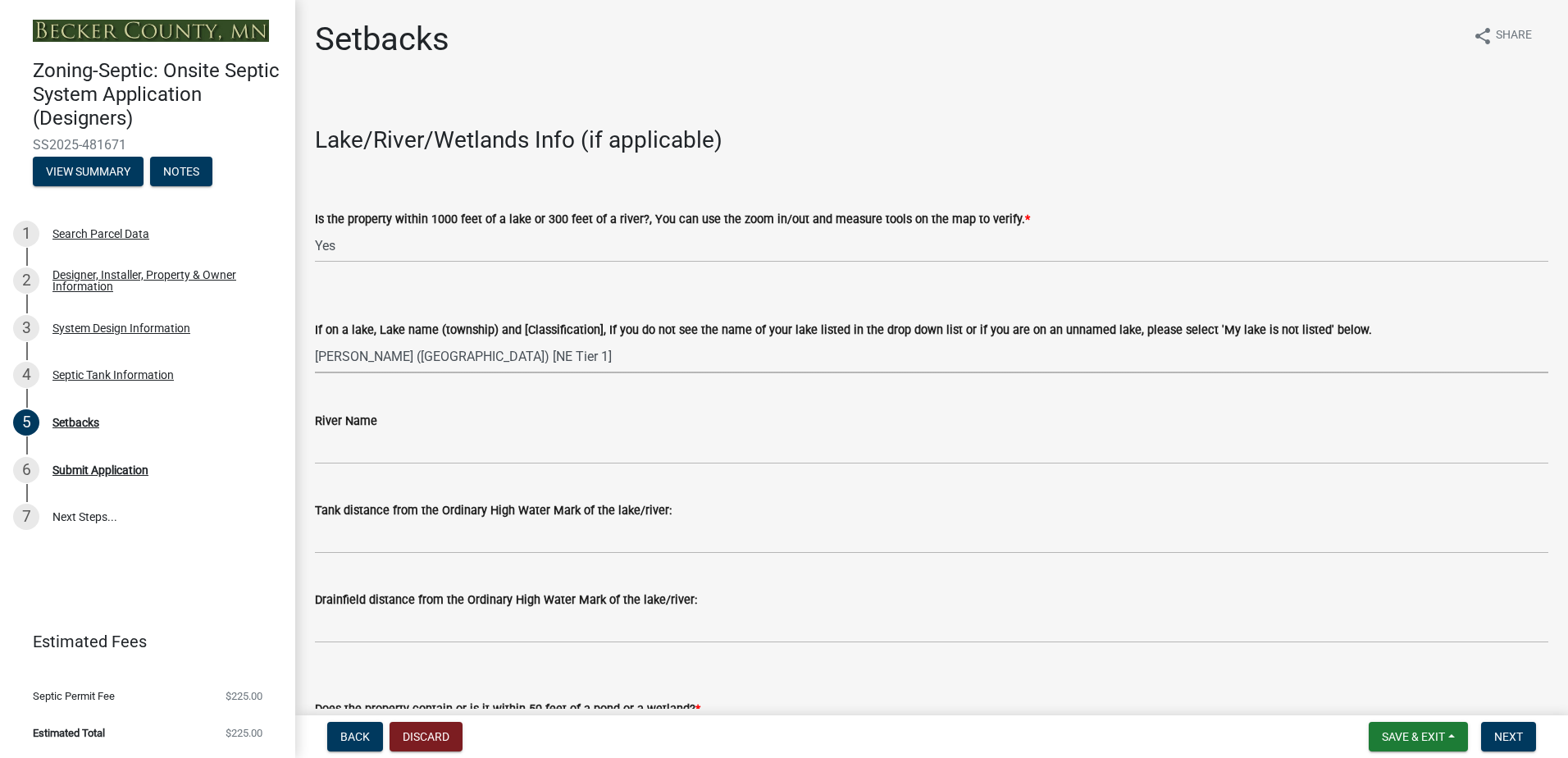
select select "7d7c1eb0-adc9-4b1d-8324-4e5b9aef8e39"
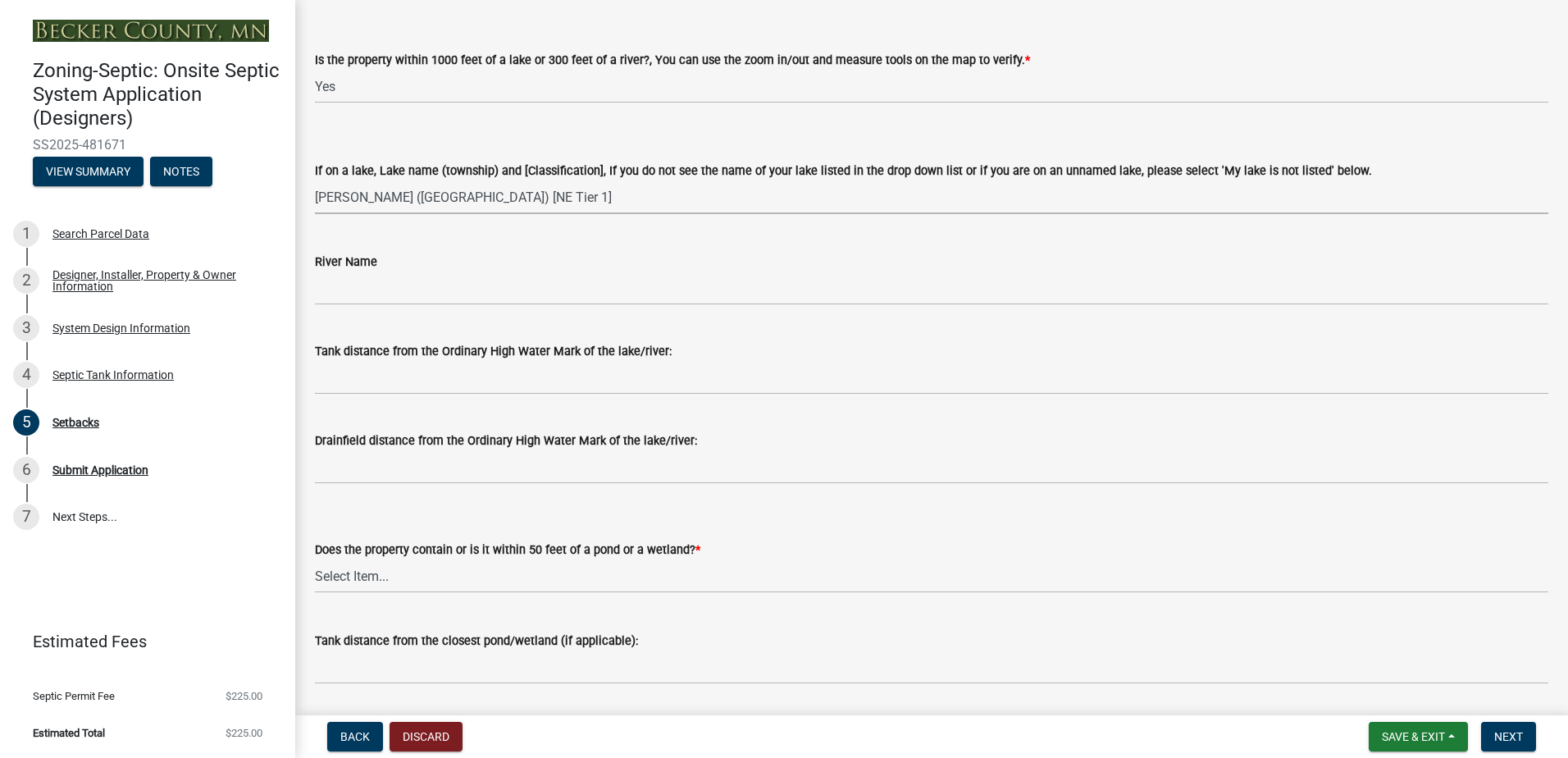
scroll to position [164, 0]
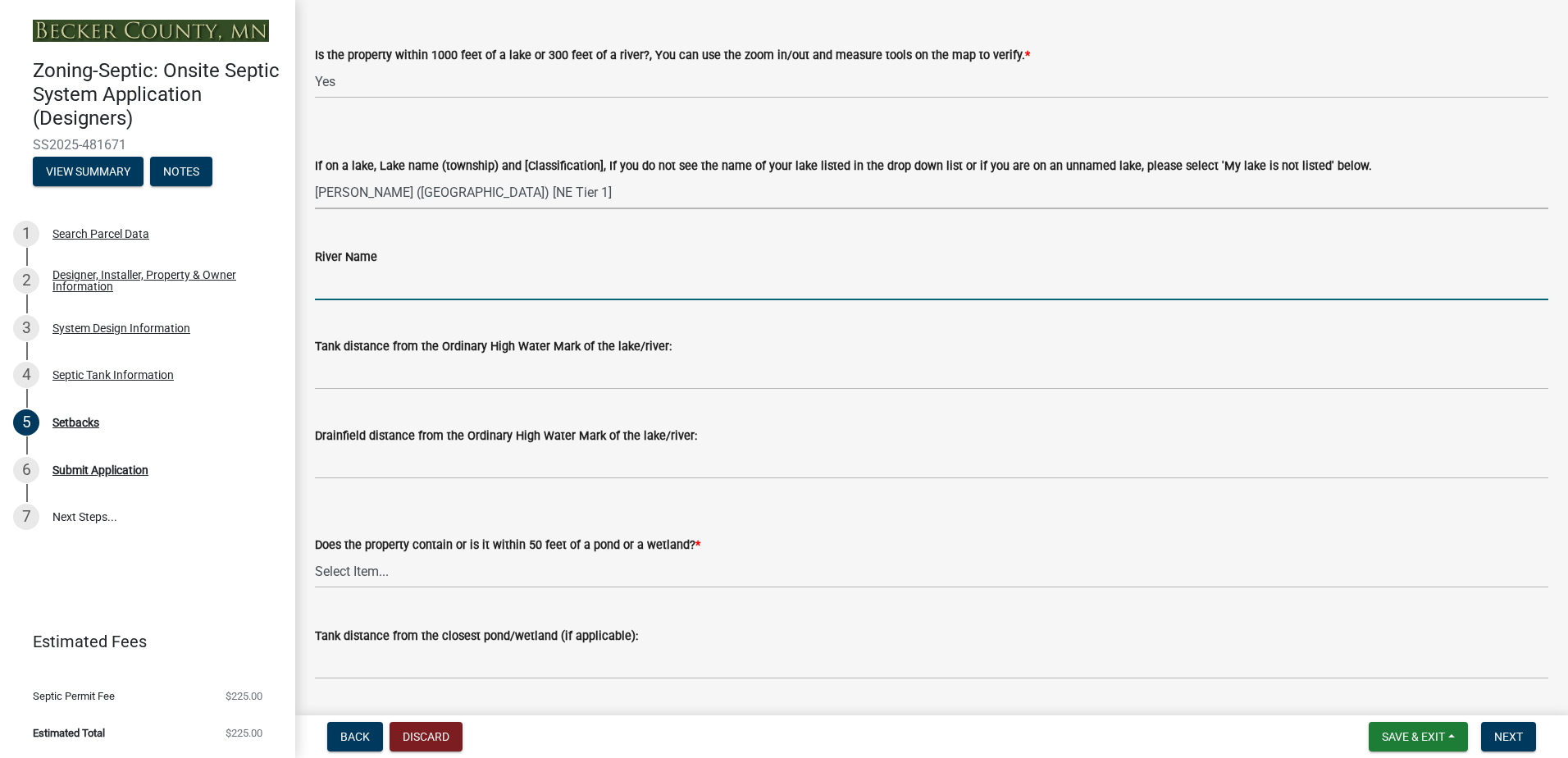
click at [357, 293] on input "River Name" at bounding box center [931, 283] width 1233 height 34
type input "NA"
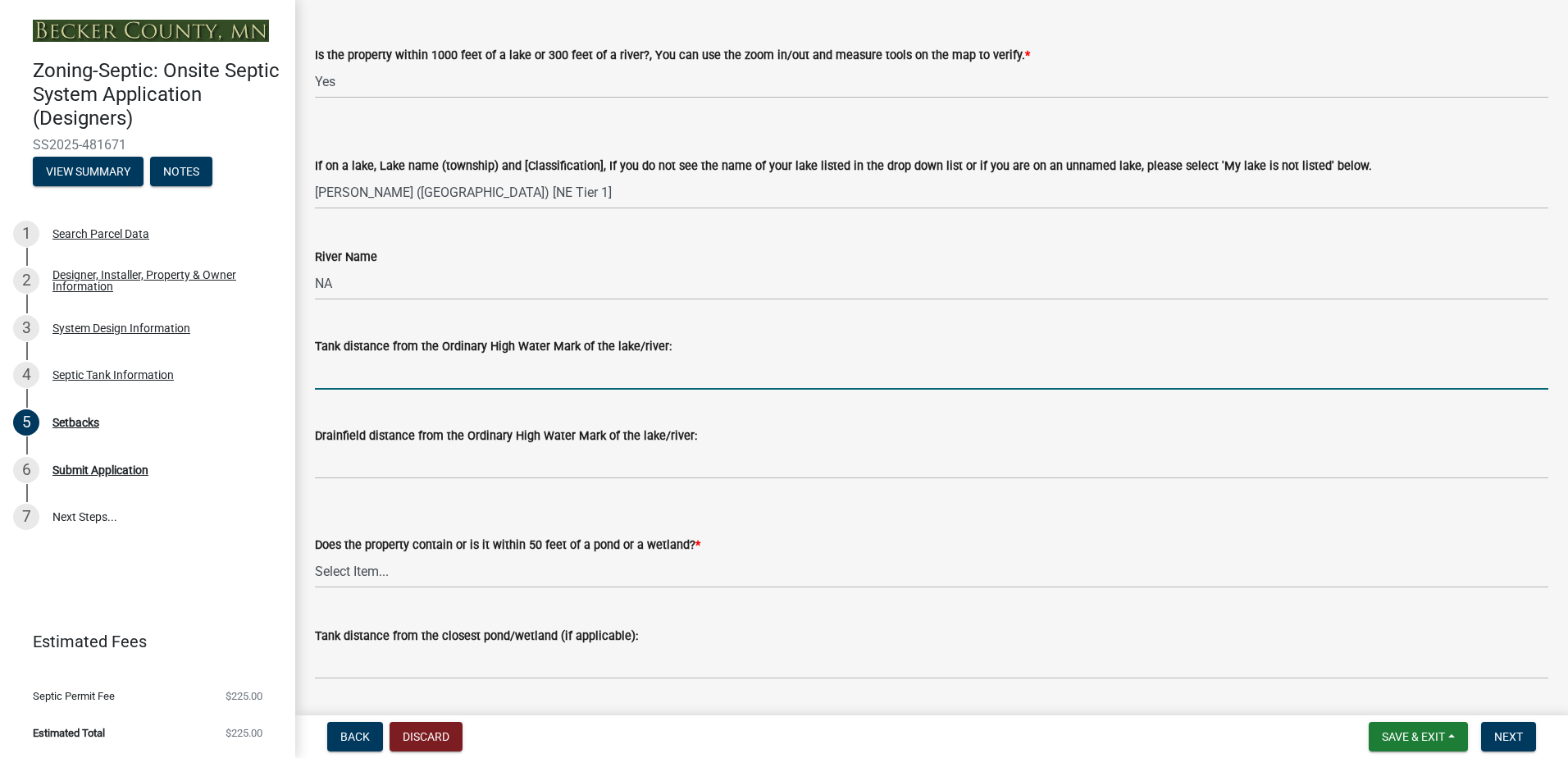
click at [362, 378] on input "Tank distance from the Ordinary High Water Mark of the lake/river:" at bounding box center [931, 372] width 1233 height 34
type input "400+-"
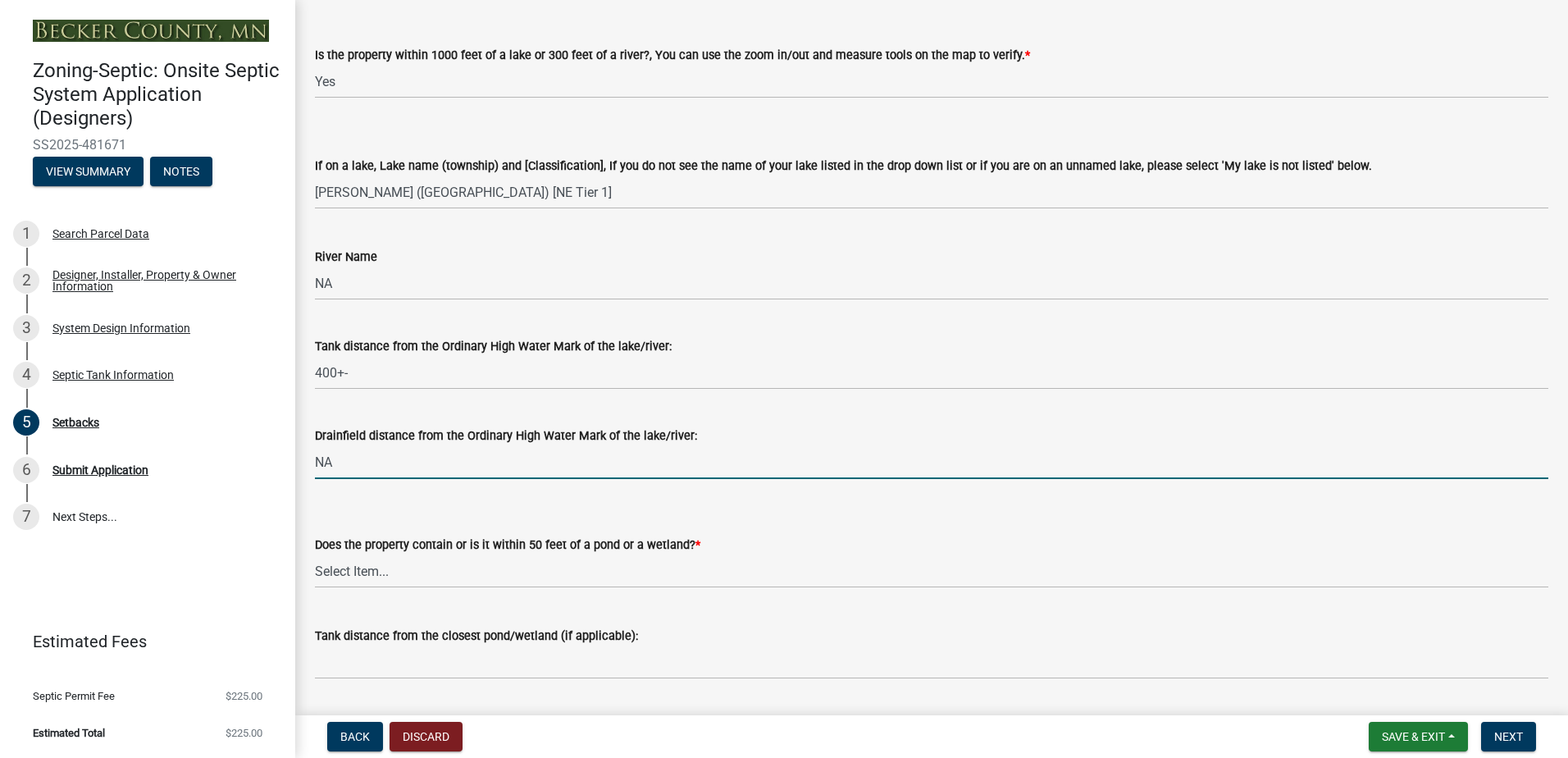
type input "NA"
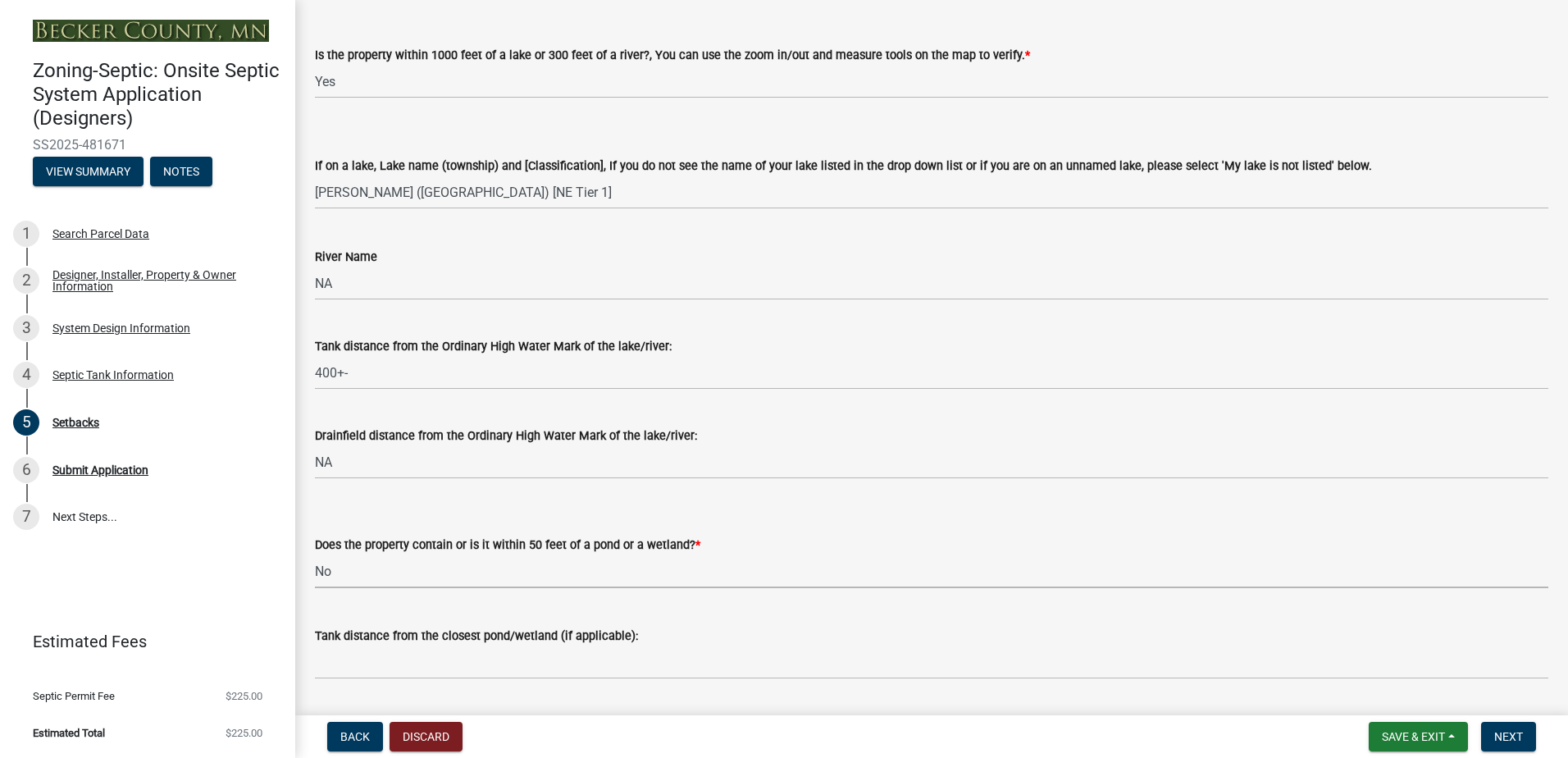
select select "23044af5-43bb-4cf5-8aef-2716db2ce5fc"
click at [347, 575] on select "Select Item... Yes No" at bounding box center [931, 571] width 1233 height 34
click at [315, 554] on select "Select Item... Yes No" at bounding box center [931, 571] width 1233 height 34
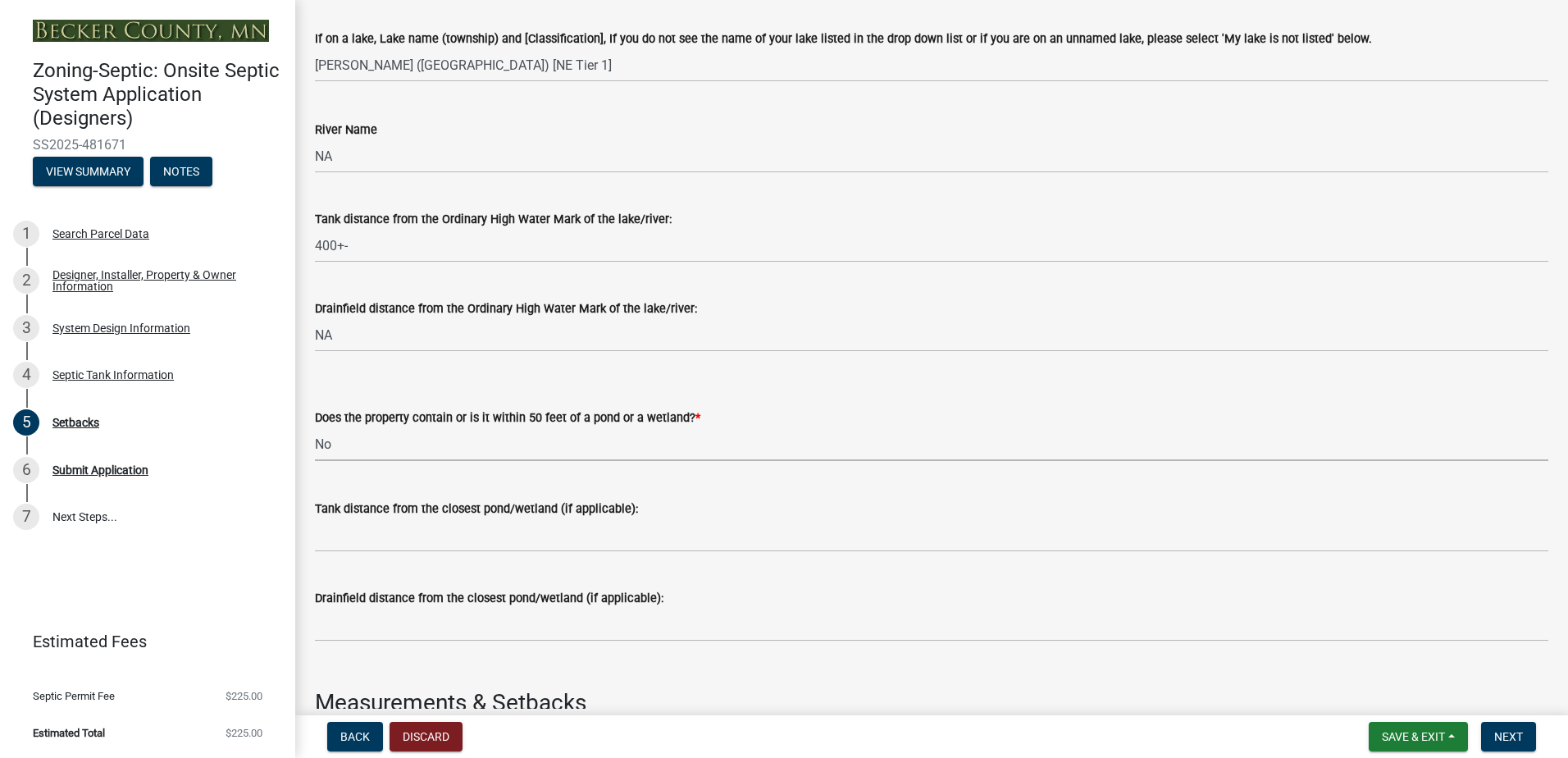
scroll to position [328, 0]
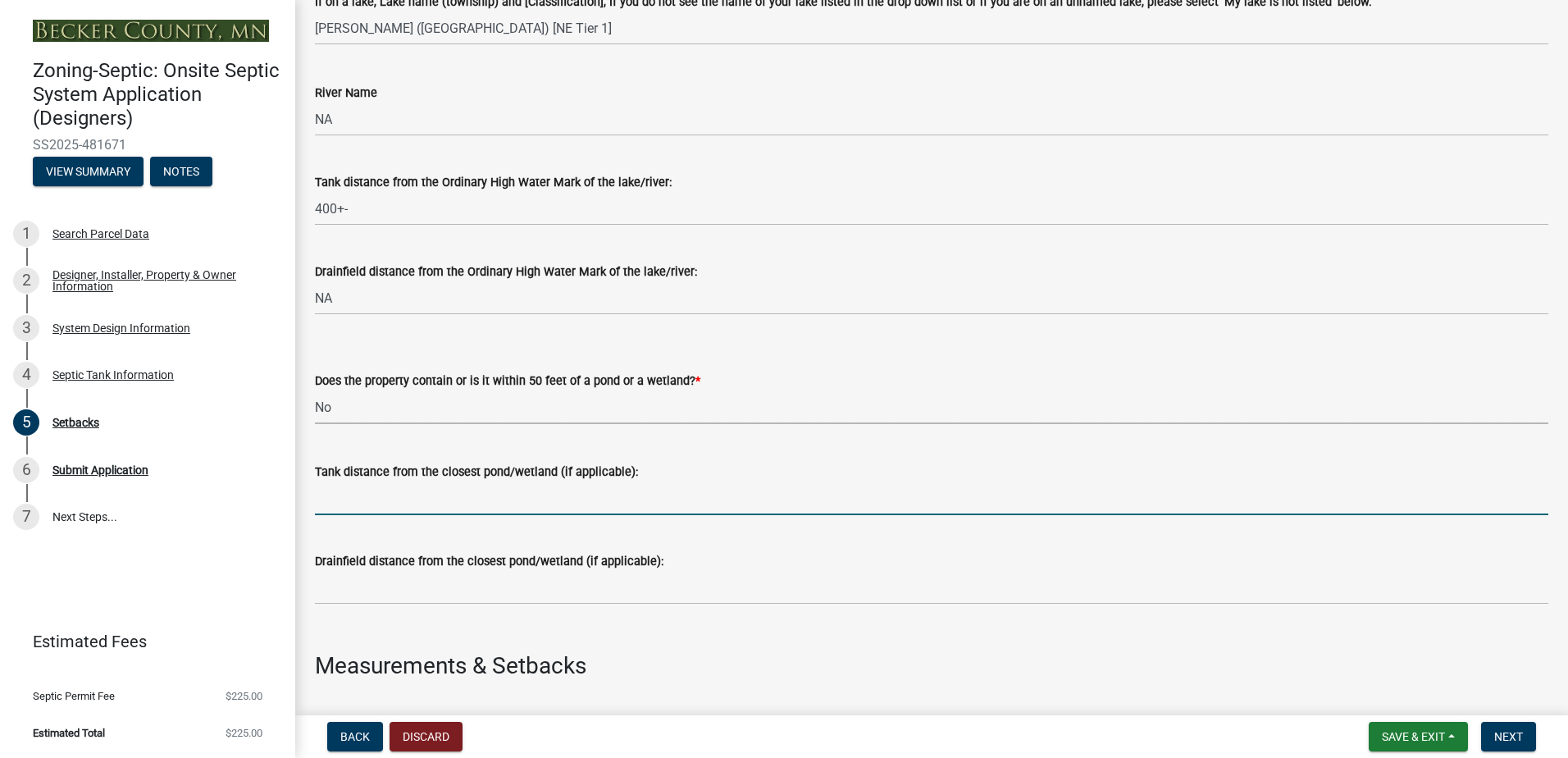
click at [349, 502] on input "Tank distance from the closest pond/wetland (if applicable):" at bounding box center [931, 498] width 1233 height 34
type input "NA"
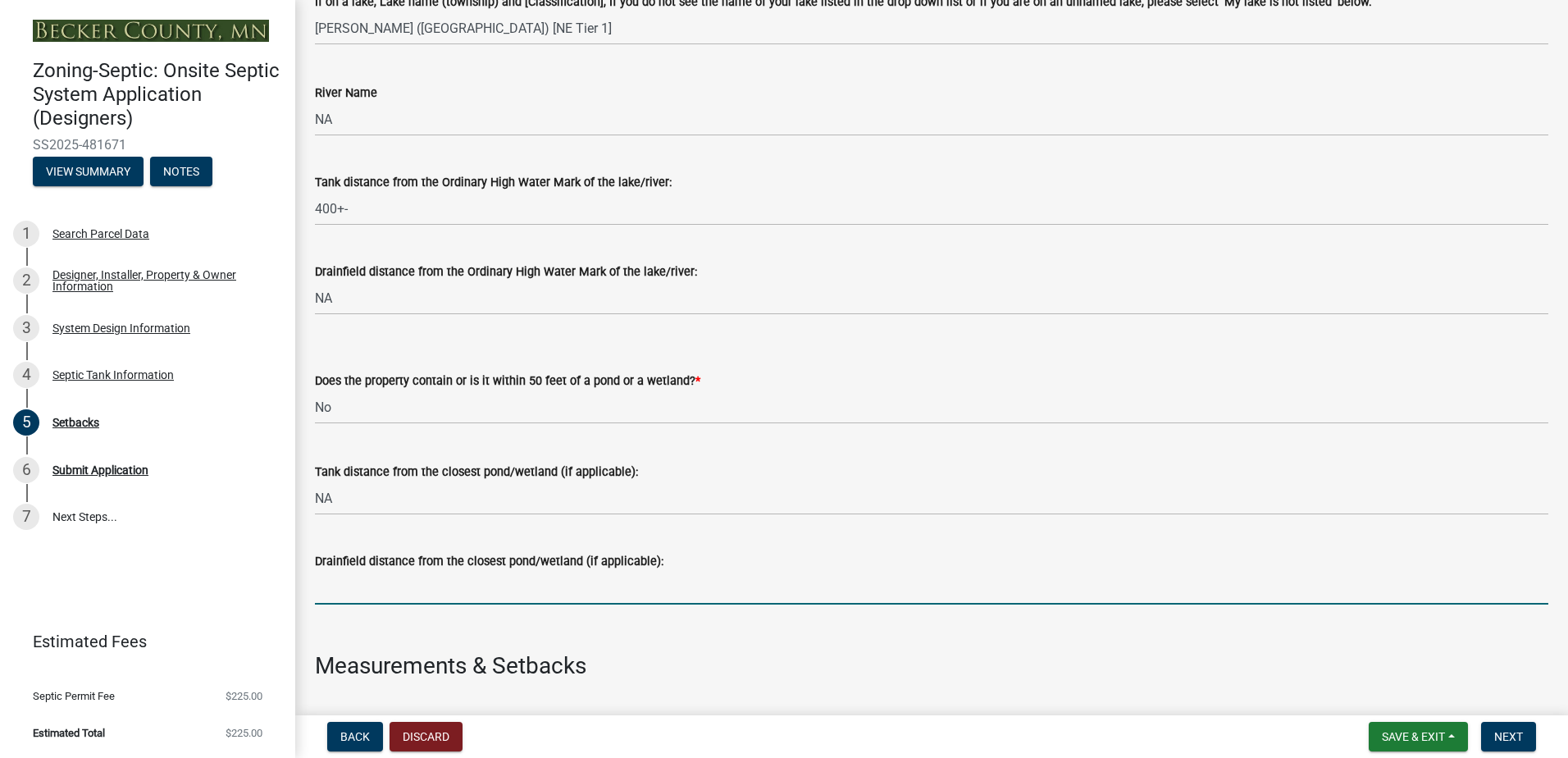
click at [340, 601] on input "Drainfield distance from the closest pond/wetland (if applicable):" at bounding box center [931, 587] width 1233 height 34
type input "NA"
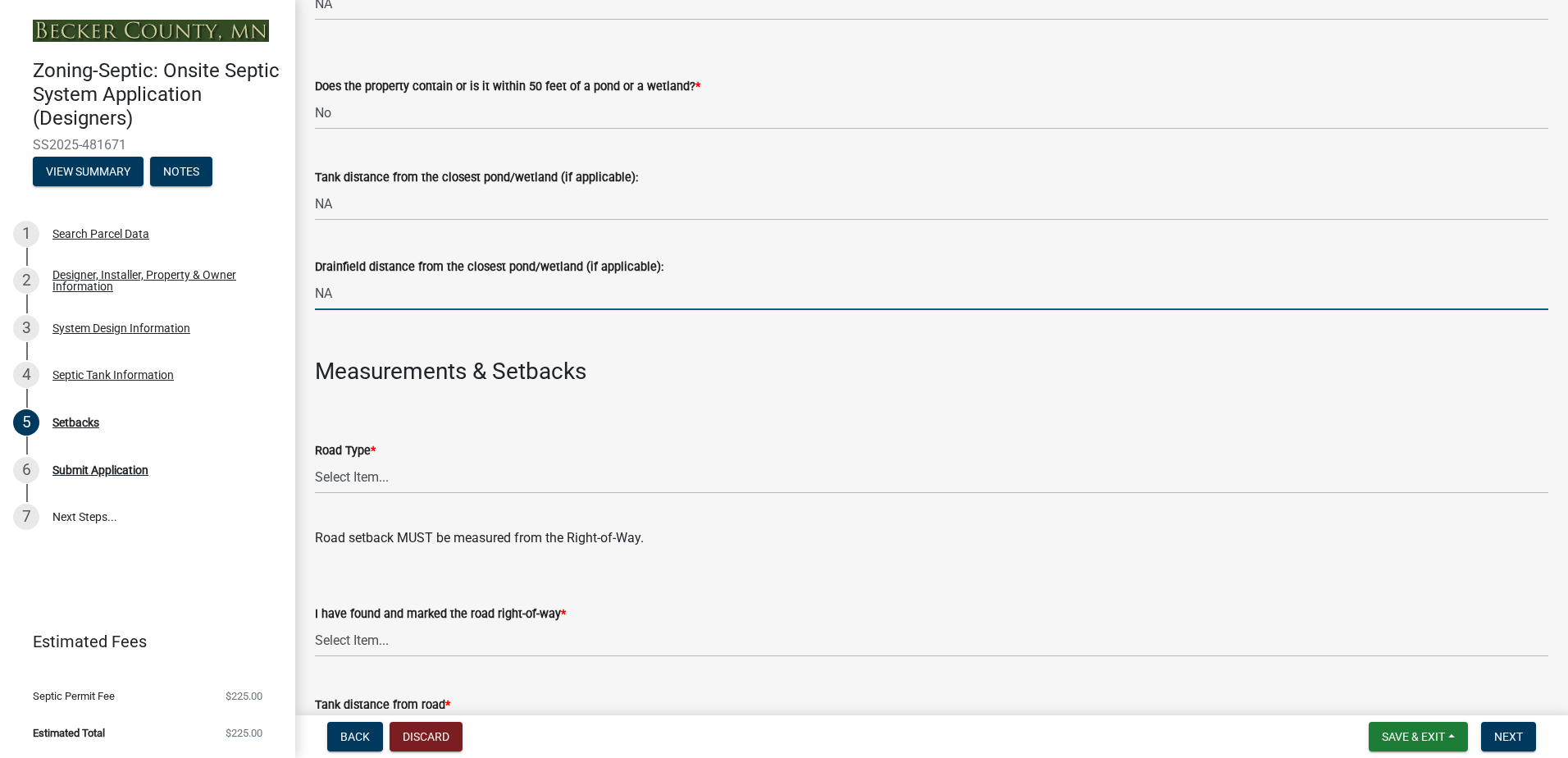
scroll to position [656, 0]
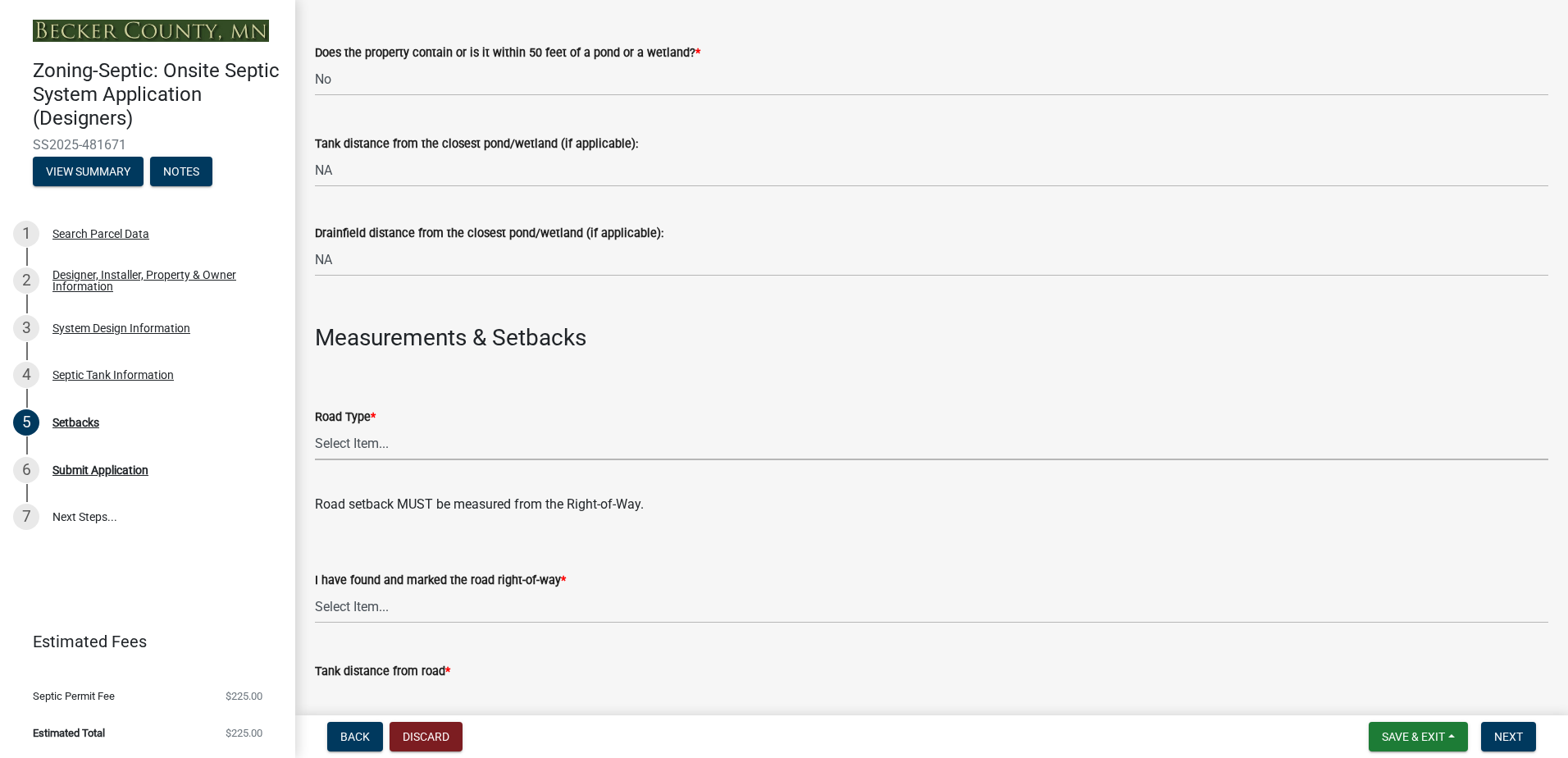
click at [351, 443] on select "Select Item... State County Public / Township Private Easement [GEOGRAPHIC_DATA]" at bounding box center [931, 443] width 1233 height 34
click at [315, 427] on select "Select Item... State County Public / Township Private Easement [GEOGRAPHIC_DATA]" at bounding box center [931, 443] width 1233 height 34
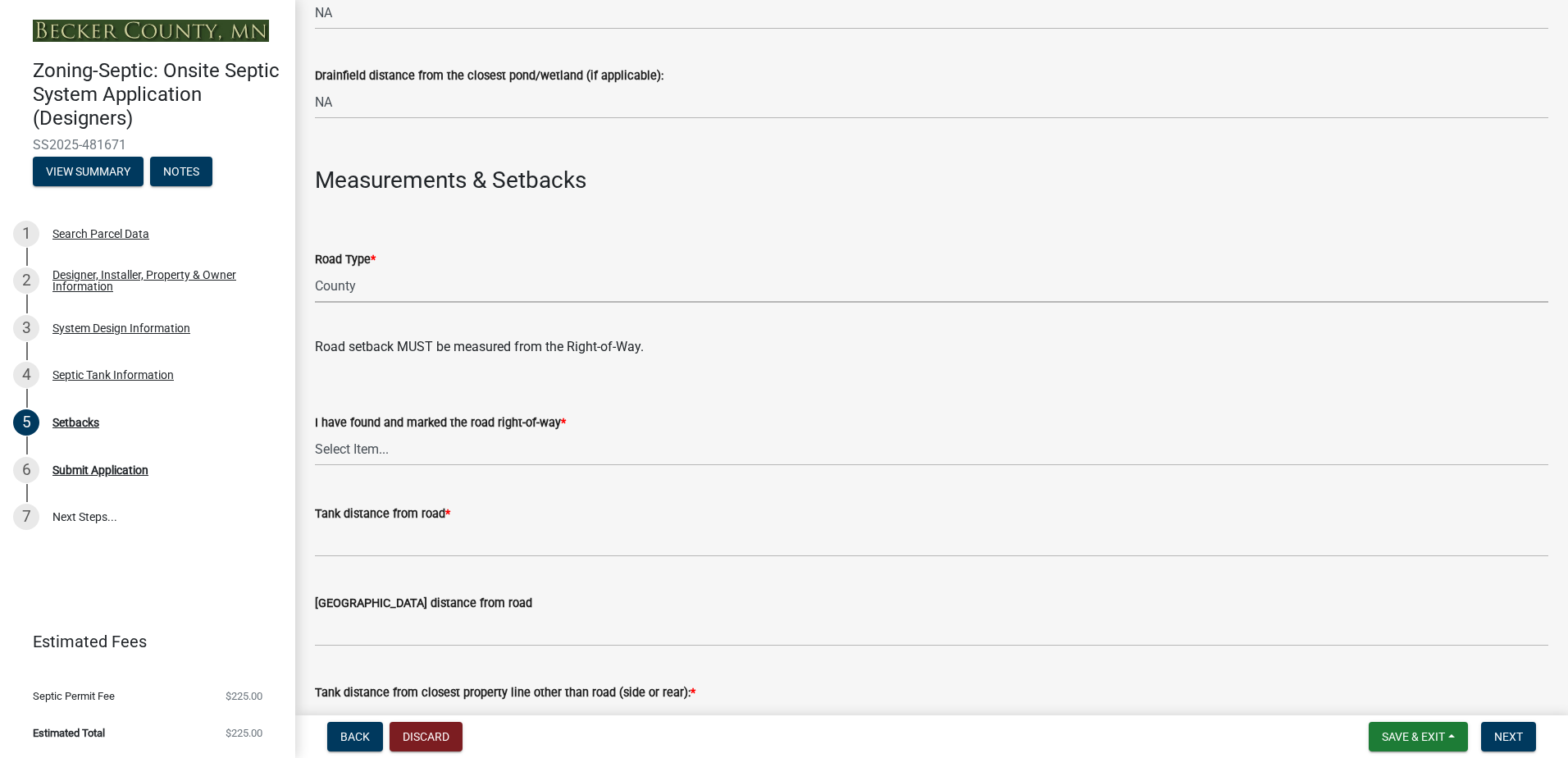
scroll to position [820, 0]
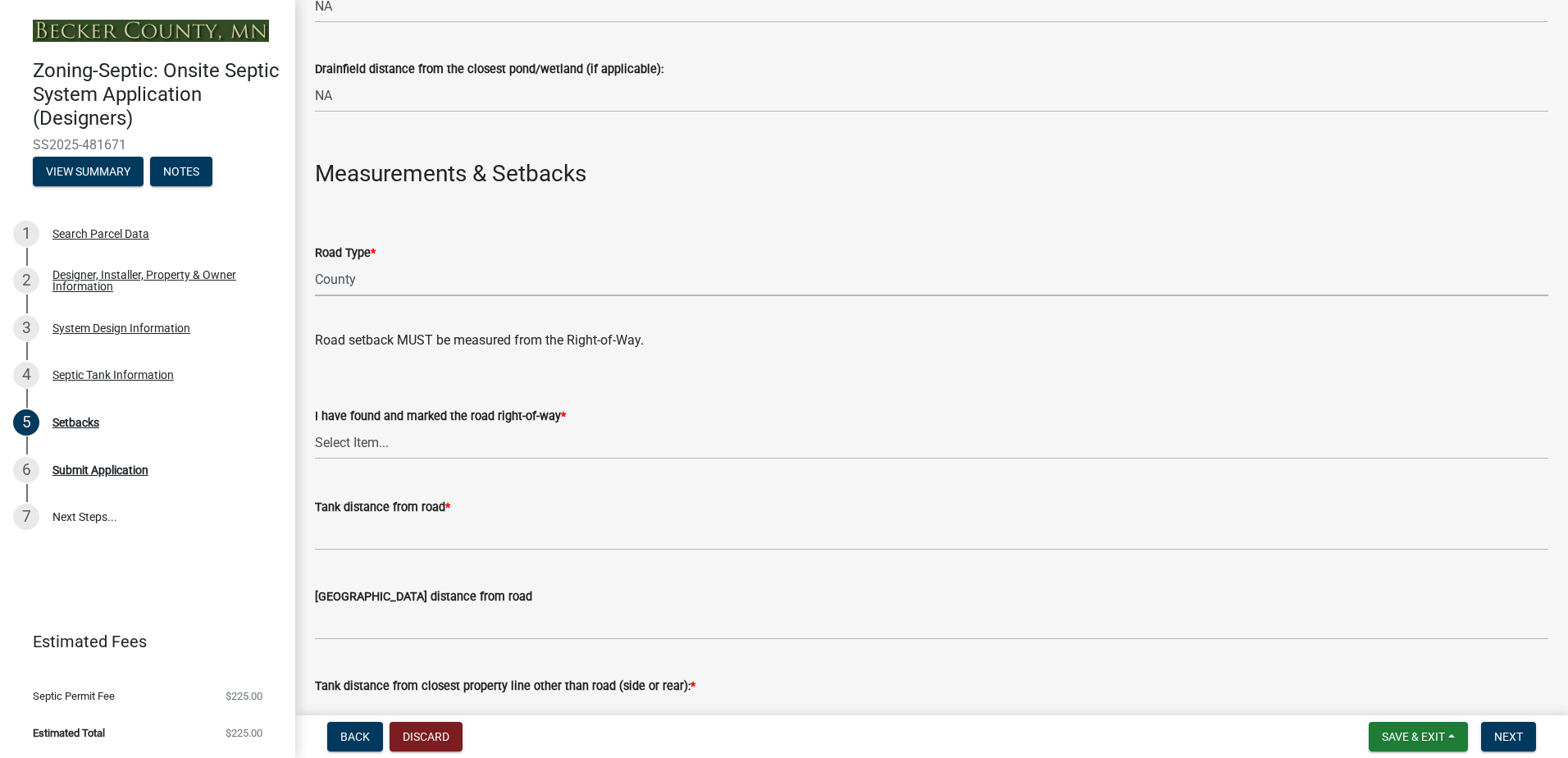
click at [359, 278] on select "Select Item... State County Public / Township Private Easement [GEOGRAPHIC_DATA]" at bounding box center [931, 278] width 1233 height 34
click at [315, 262] on select "Select Item... State County Public / Township Private Easement [GEOGRAPHIC_DATA]" at bounding box center [931, 278] width 1233 height 34
select select "21af9b93-f494-48c6-91ae-235d36c6c939"
click at [335, 446] on select "Select Item... Yes No" at bounding box center [931, 442] width 1233 height 34
click at [315, 426] on select "Select Item... Yes No" at bounding box center [931, 442] width 1233 height 34
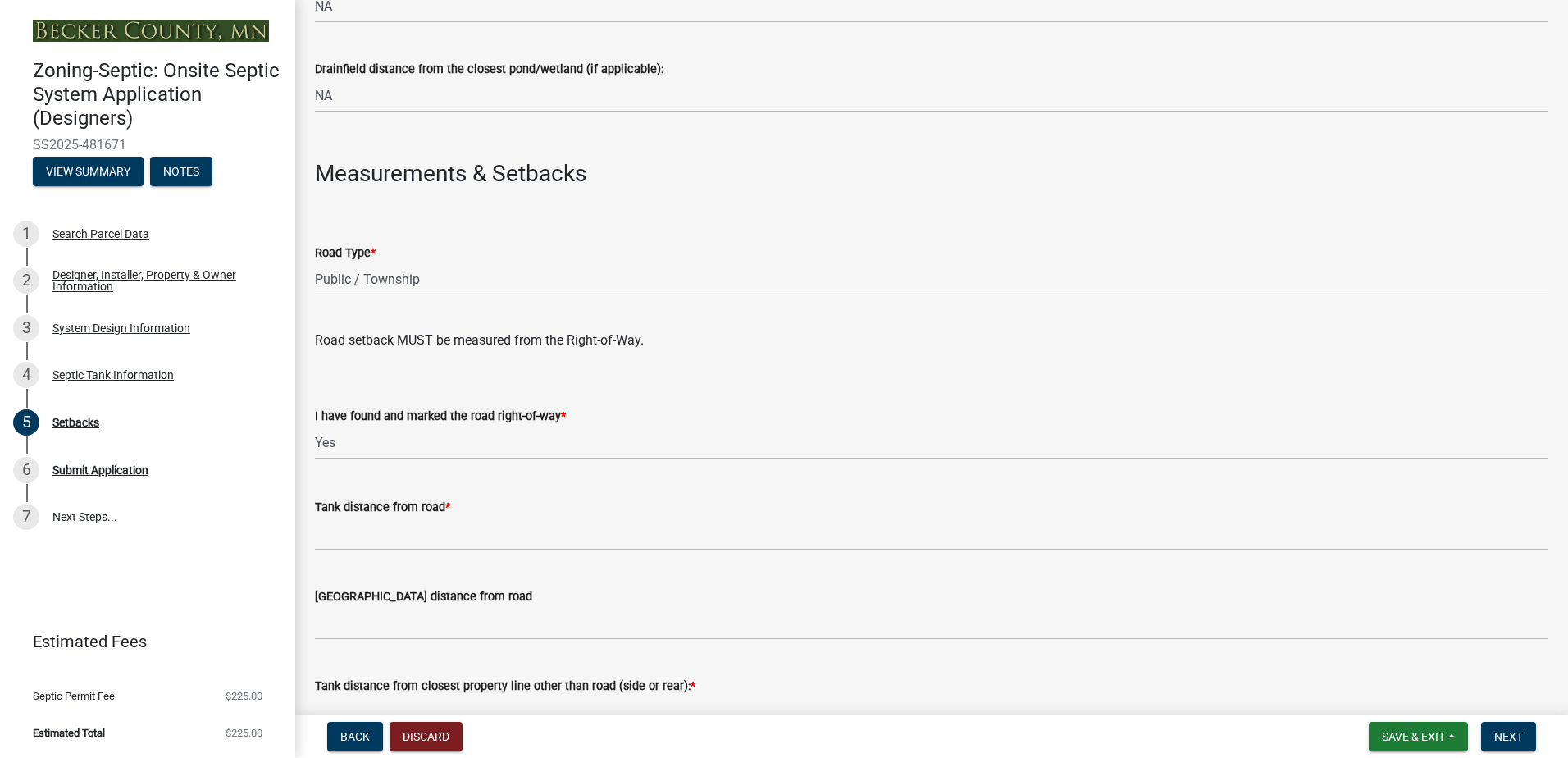
select select "a3ce498e-f8b1-44e2-889e-c4968ac74b5a"
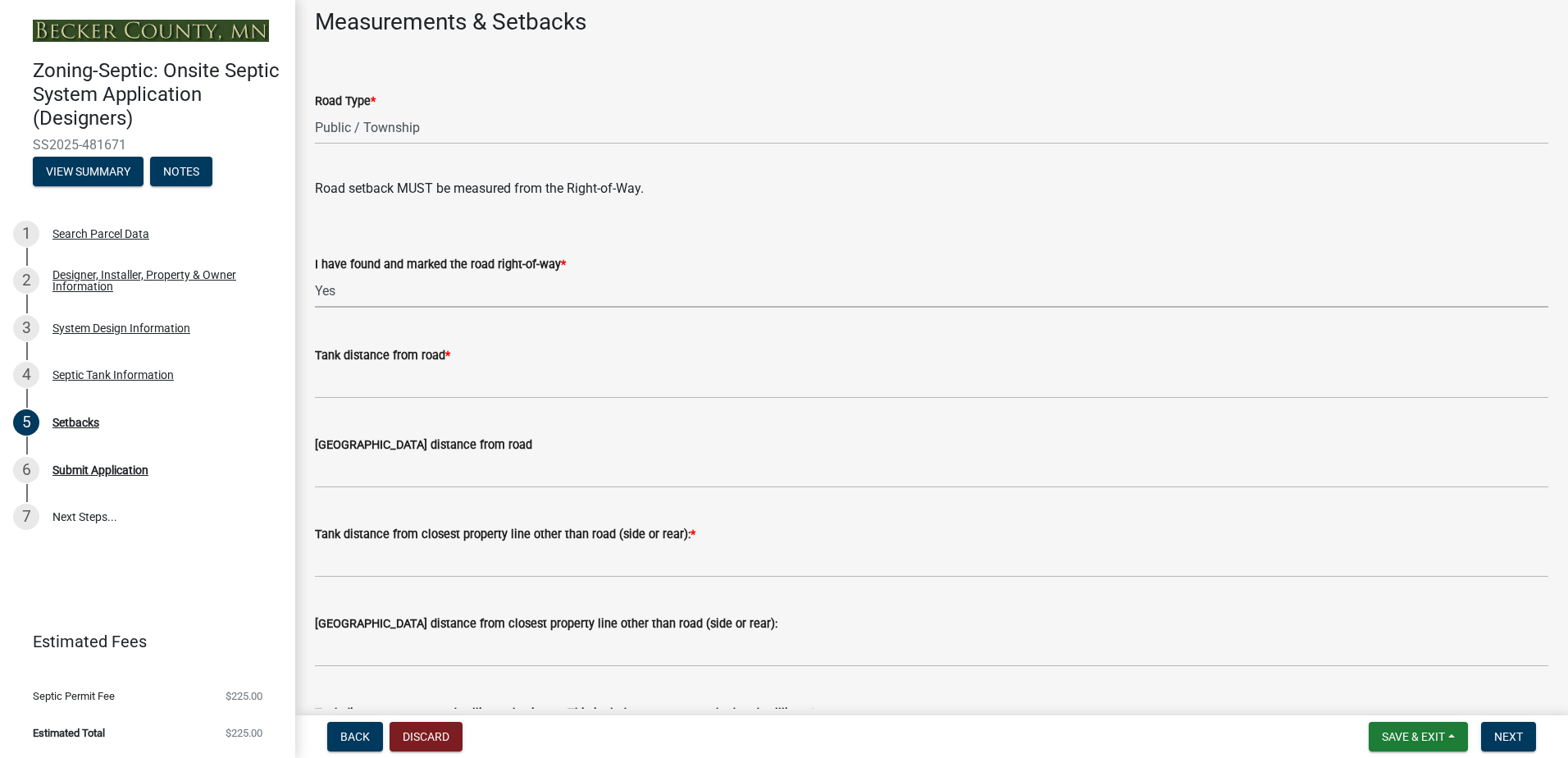
scroll to position [984, 0]
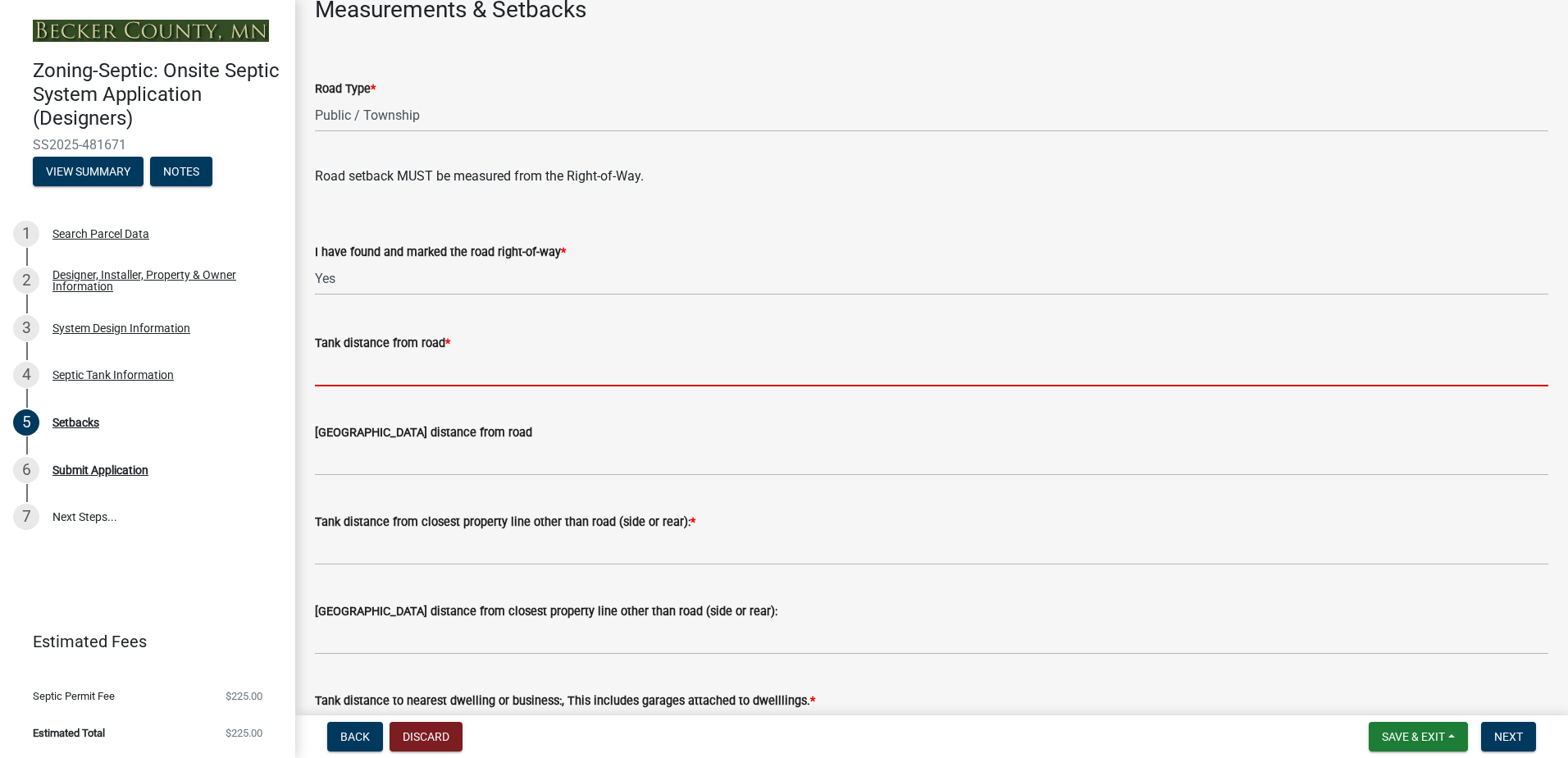
click at [370, 373] on input "Tank distance from road *" at bounding box center [931, 369] width 1233 height 34
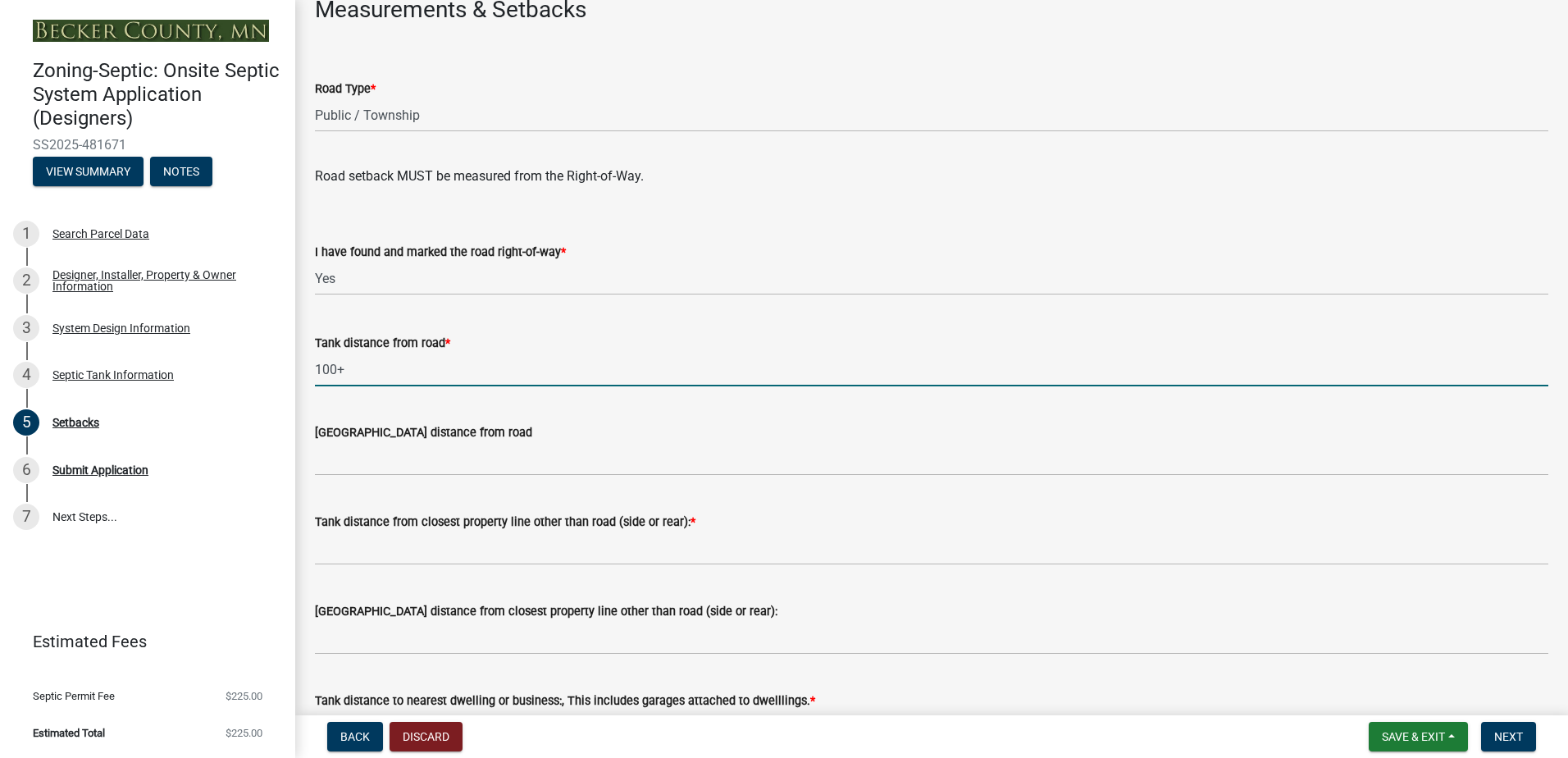
type input "100+"
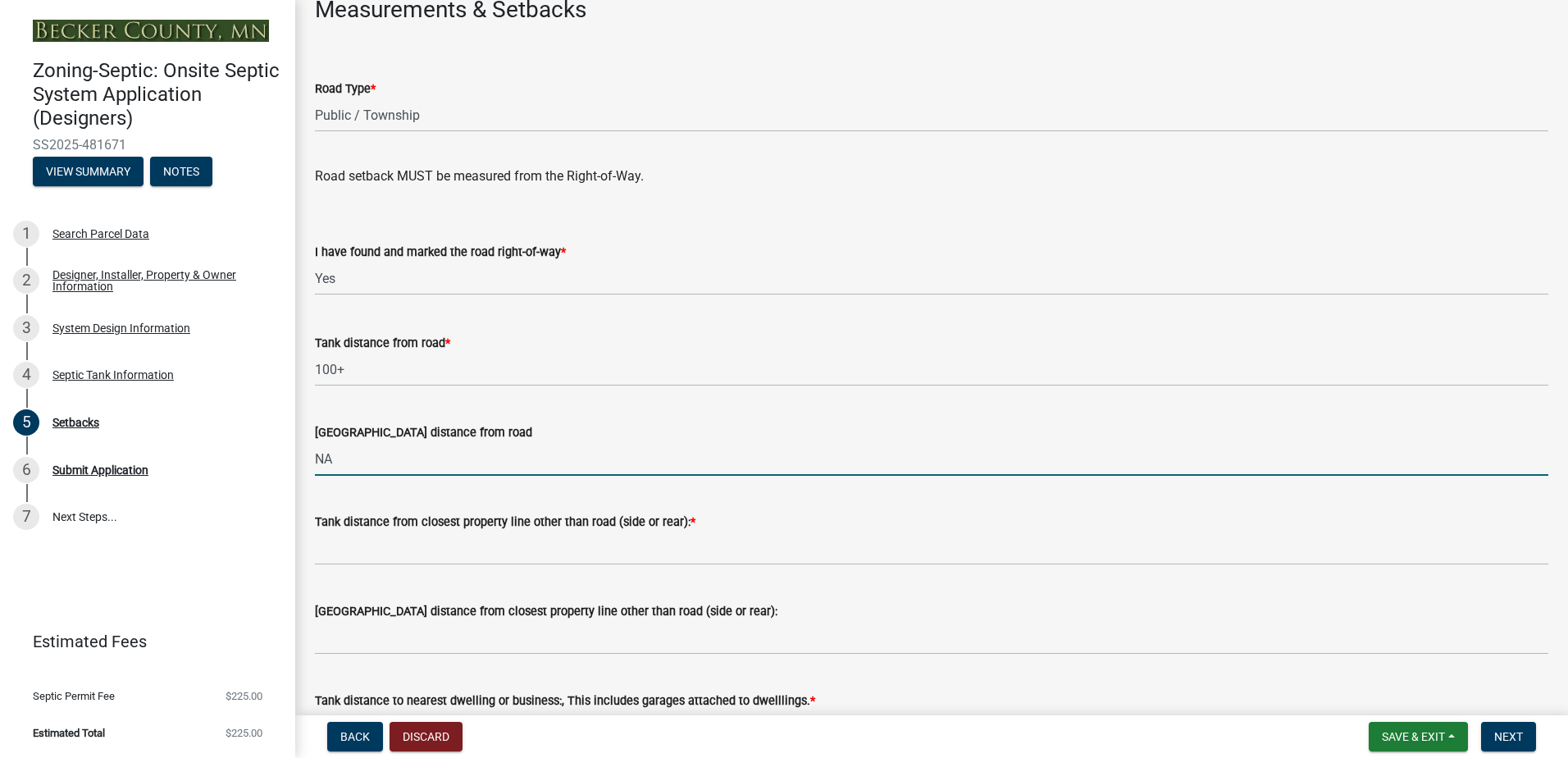
type input "NA"
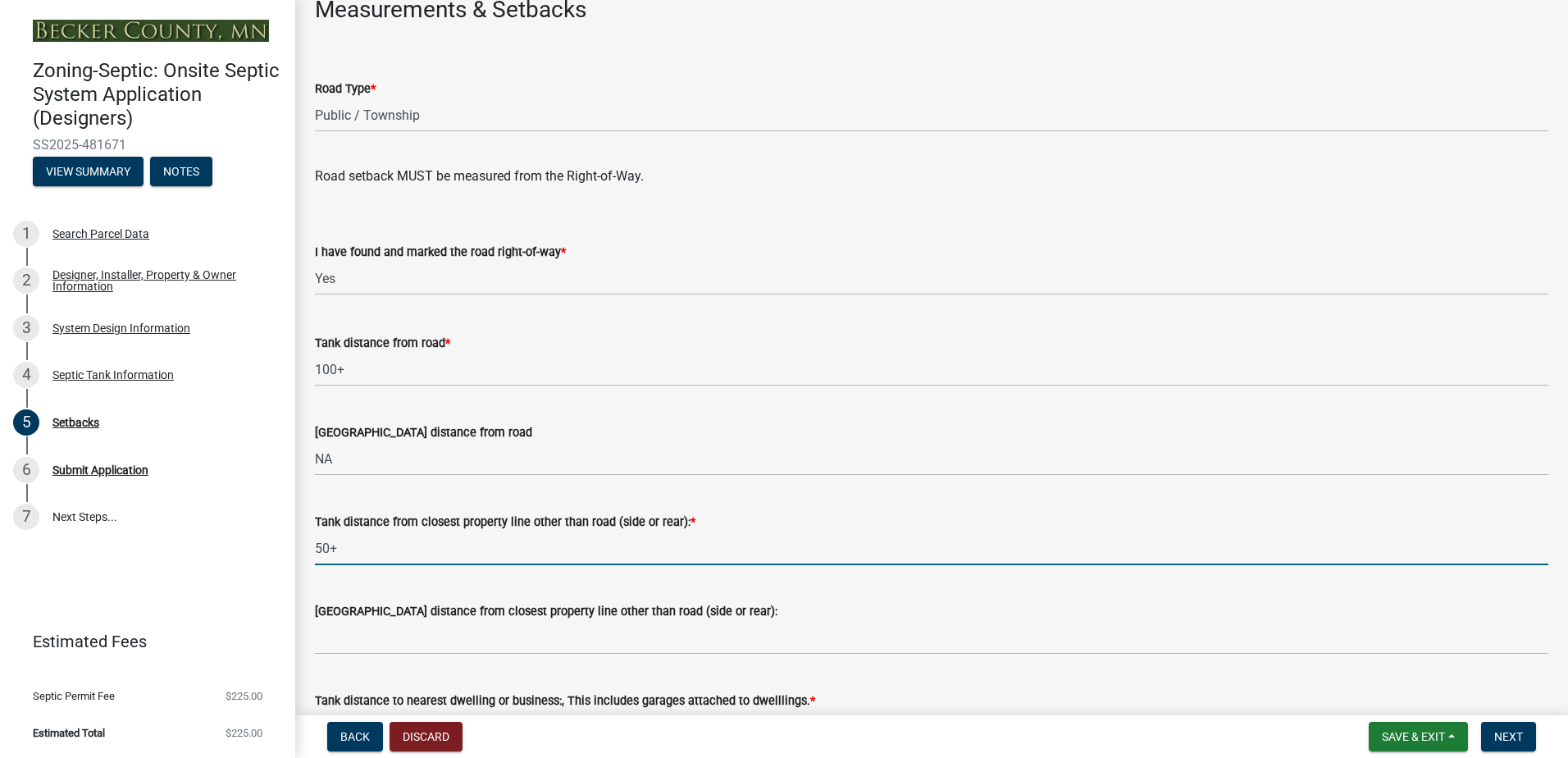
type input "50+"
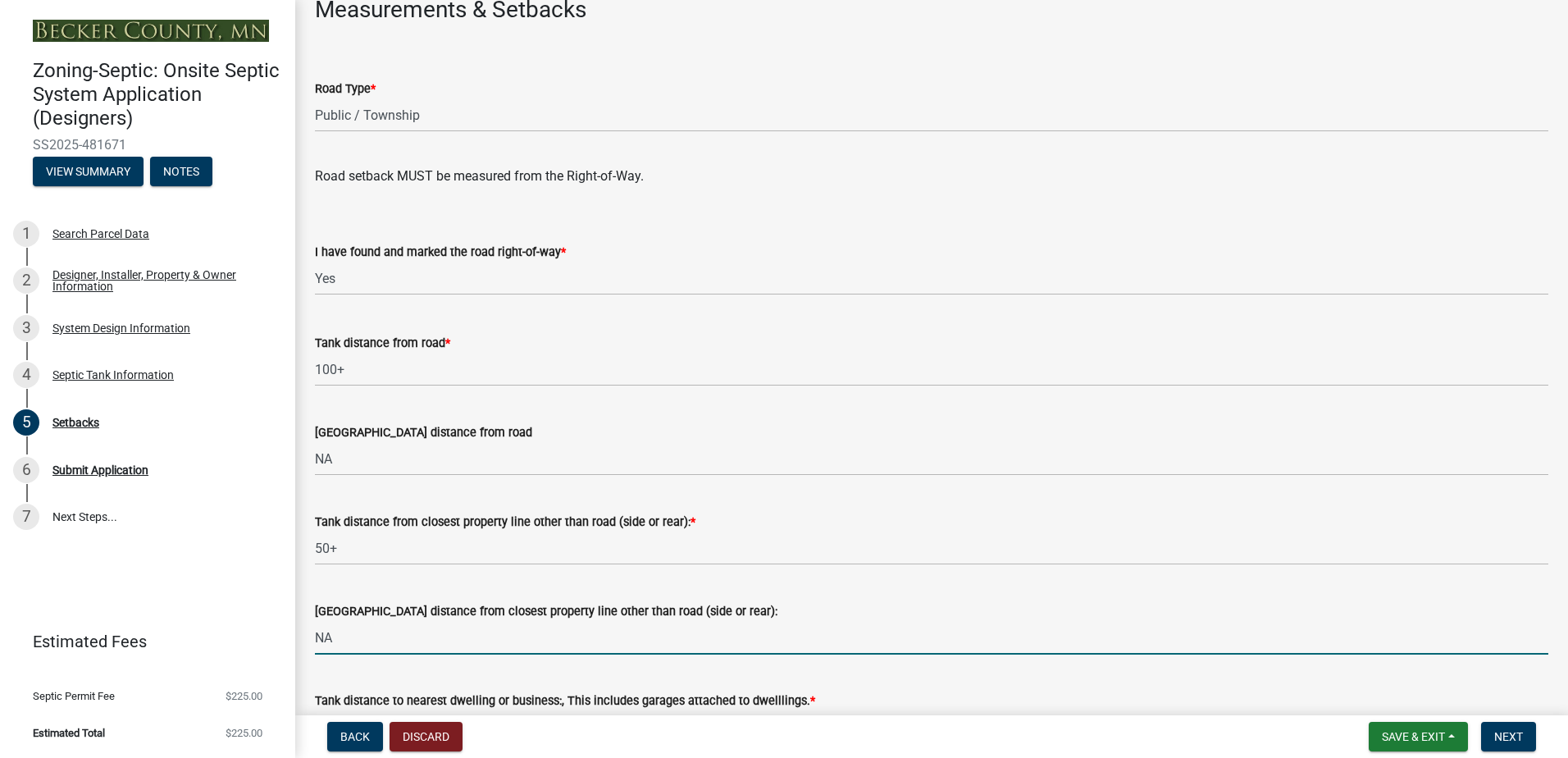
type input "NA"
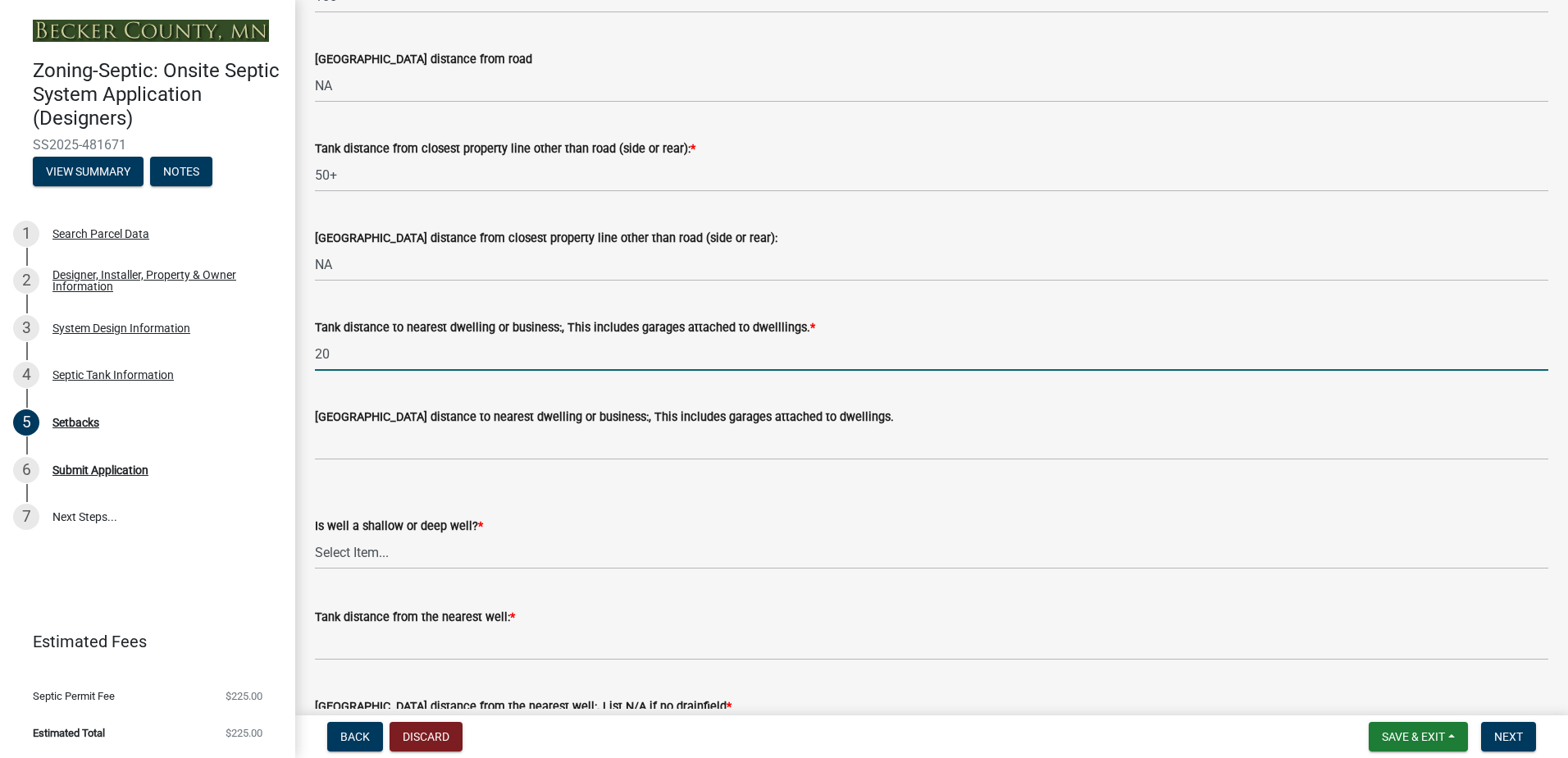
type input "20"
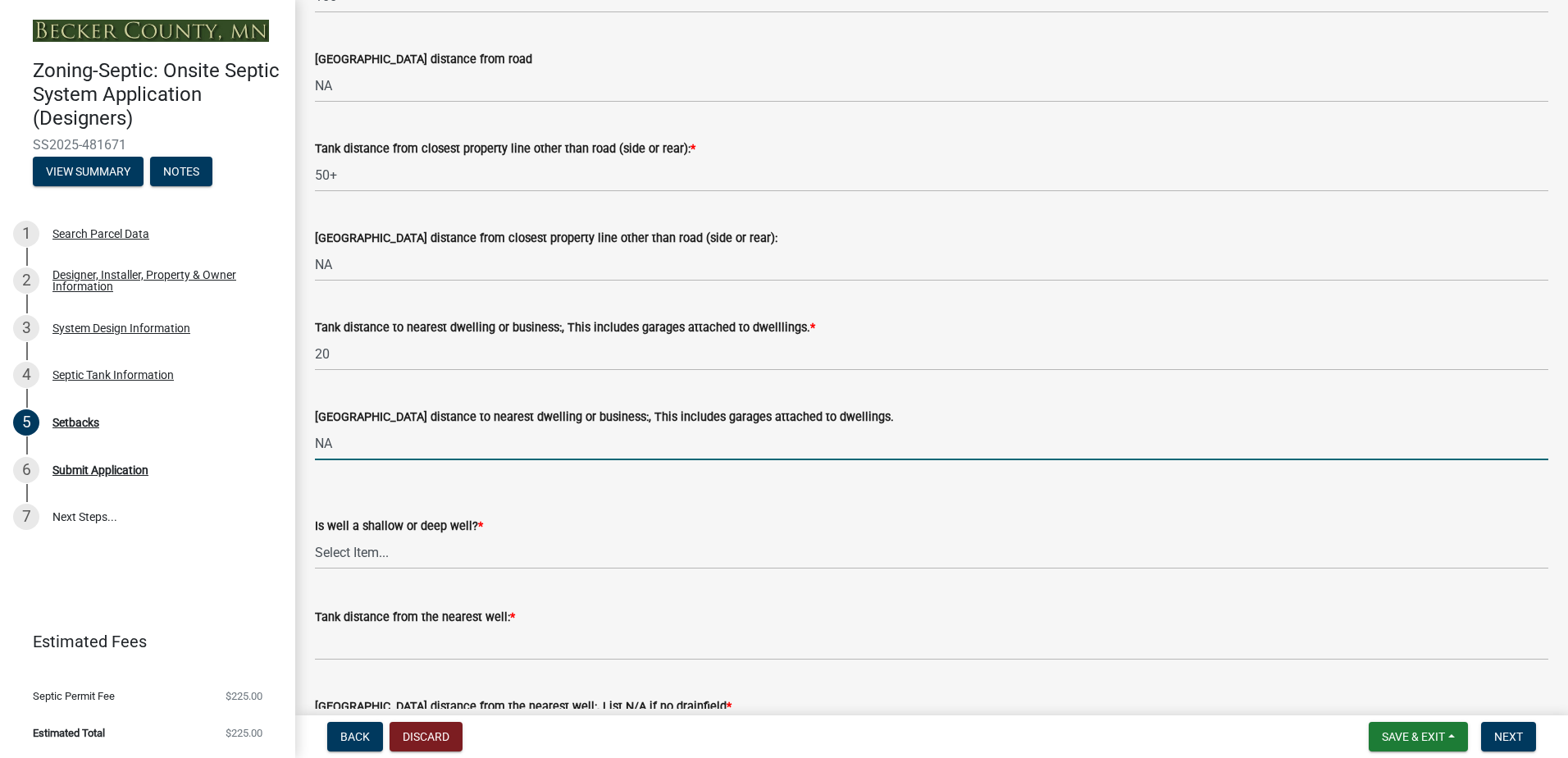
type input "NA"
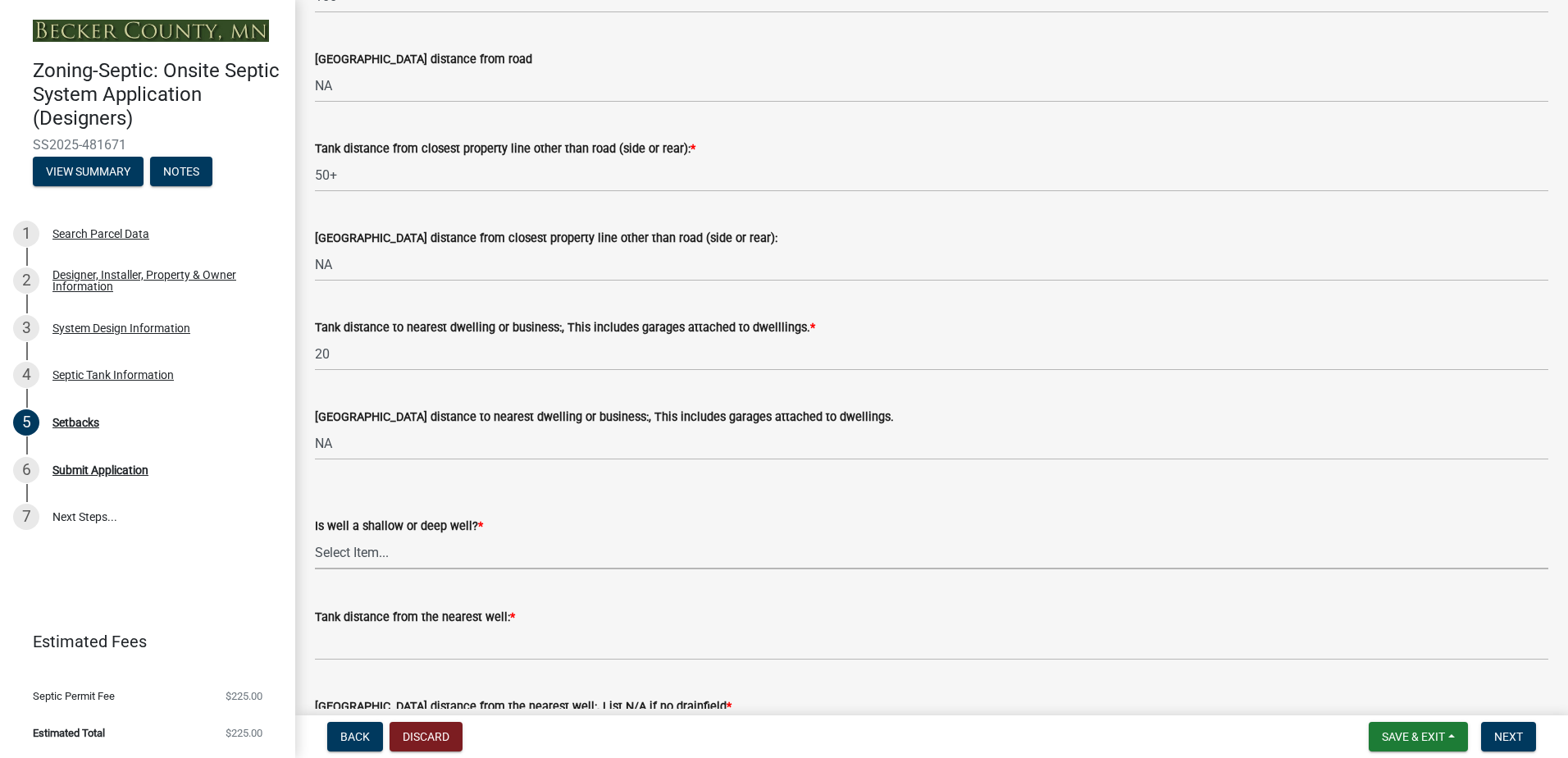
click at [343, 546] on select "Select Item... Deep Well Shallow Well No Well - Connected or to be connected to…" at bounding box center [931, 551] width 1233 height 34
click at [315, 535] on select "Select Item... Deep Well Shallow Well No Well - Connected or to be connected to…" at bounding box center [931, 551] width 1233 height 34
select select "cf78f1da-f066-4305-88a2-864abad1fa52"
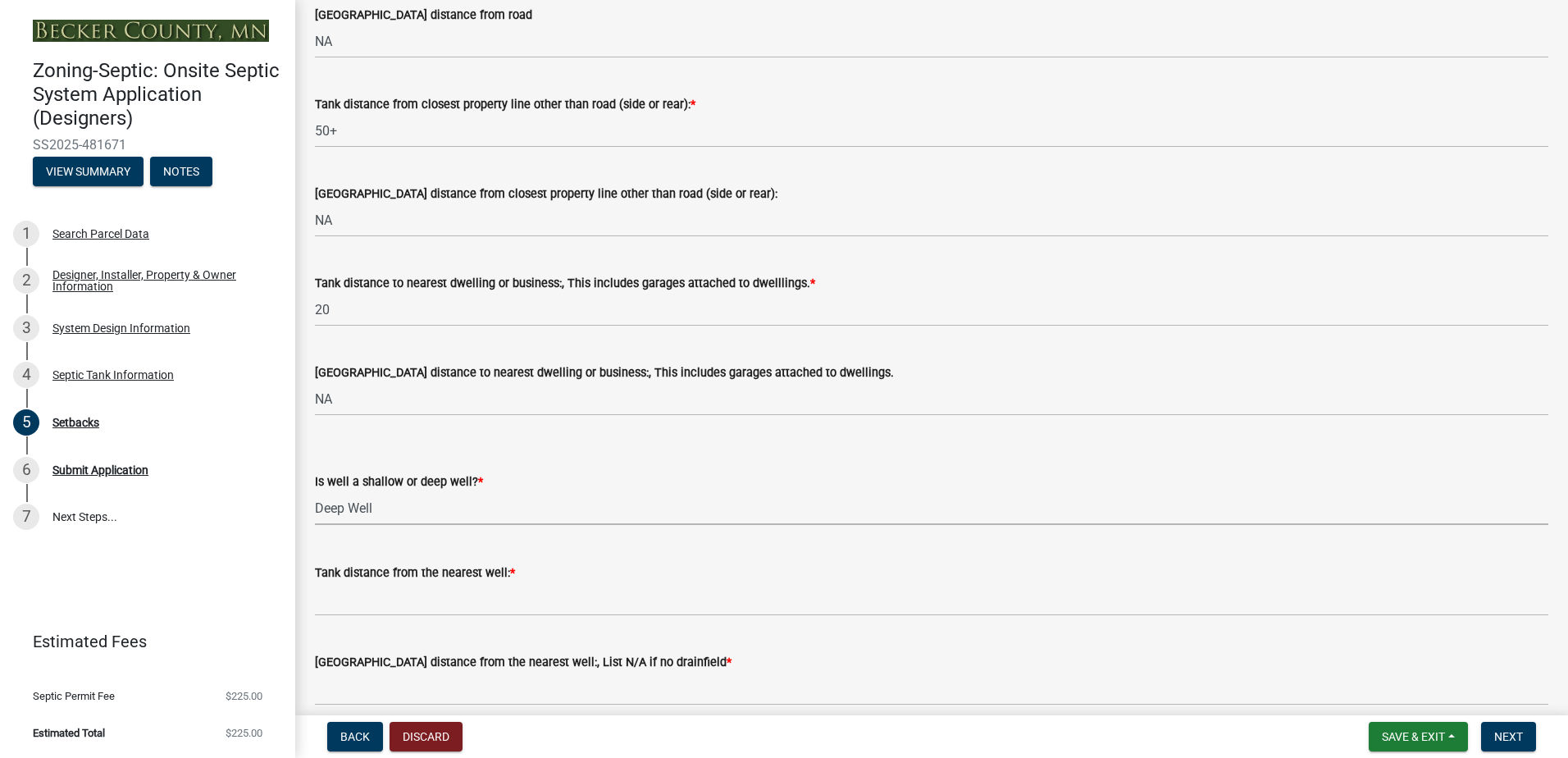
scroll to position [1439, 0]
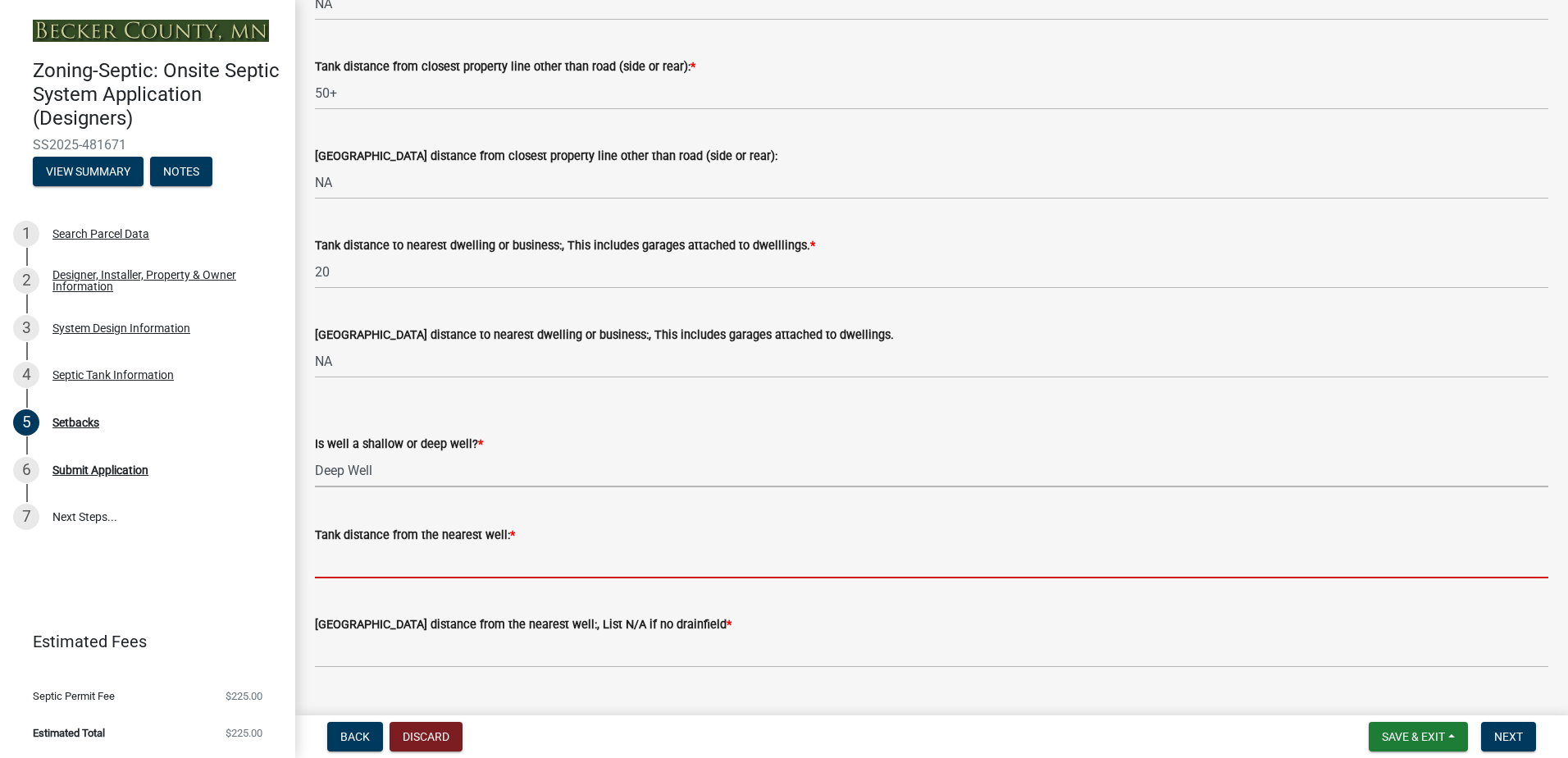
click at [337, 561] on input "Tank distance from the nearest well: *" at bounding box center [931, 561] width 1233 height 34
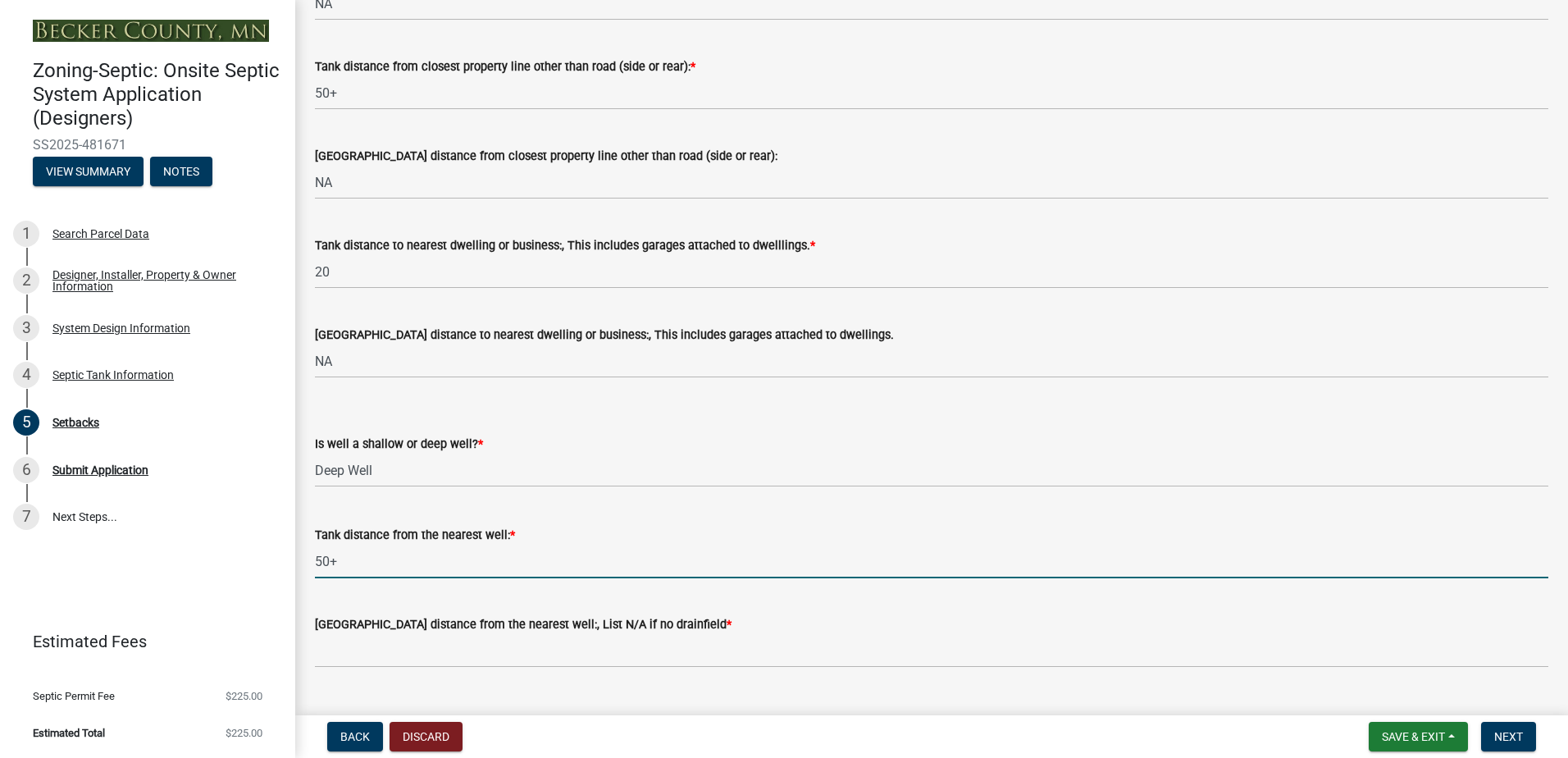
type input "50+"
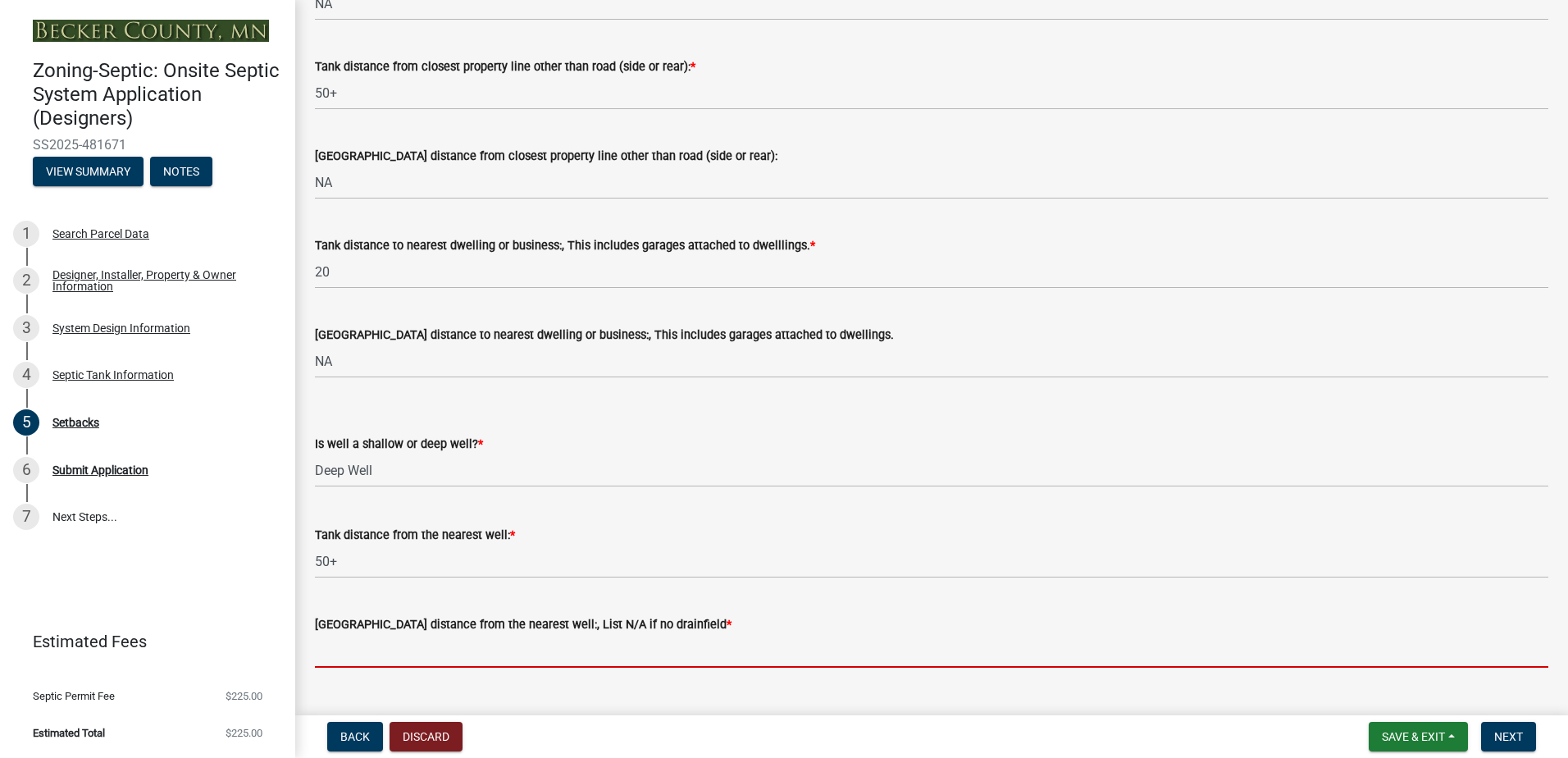
click at [339, 659] on input "[GEOGRAPHIC_DATA] distance from the nearest well:, List N/A if no drainfield *" at bounding box center [931, 650] width 1233 height 34
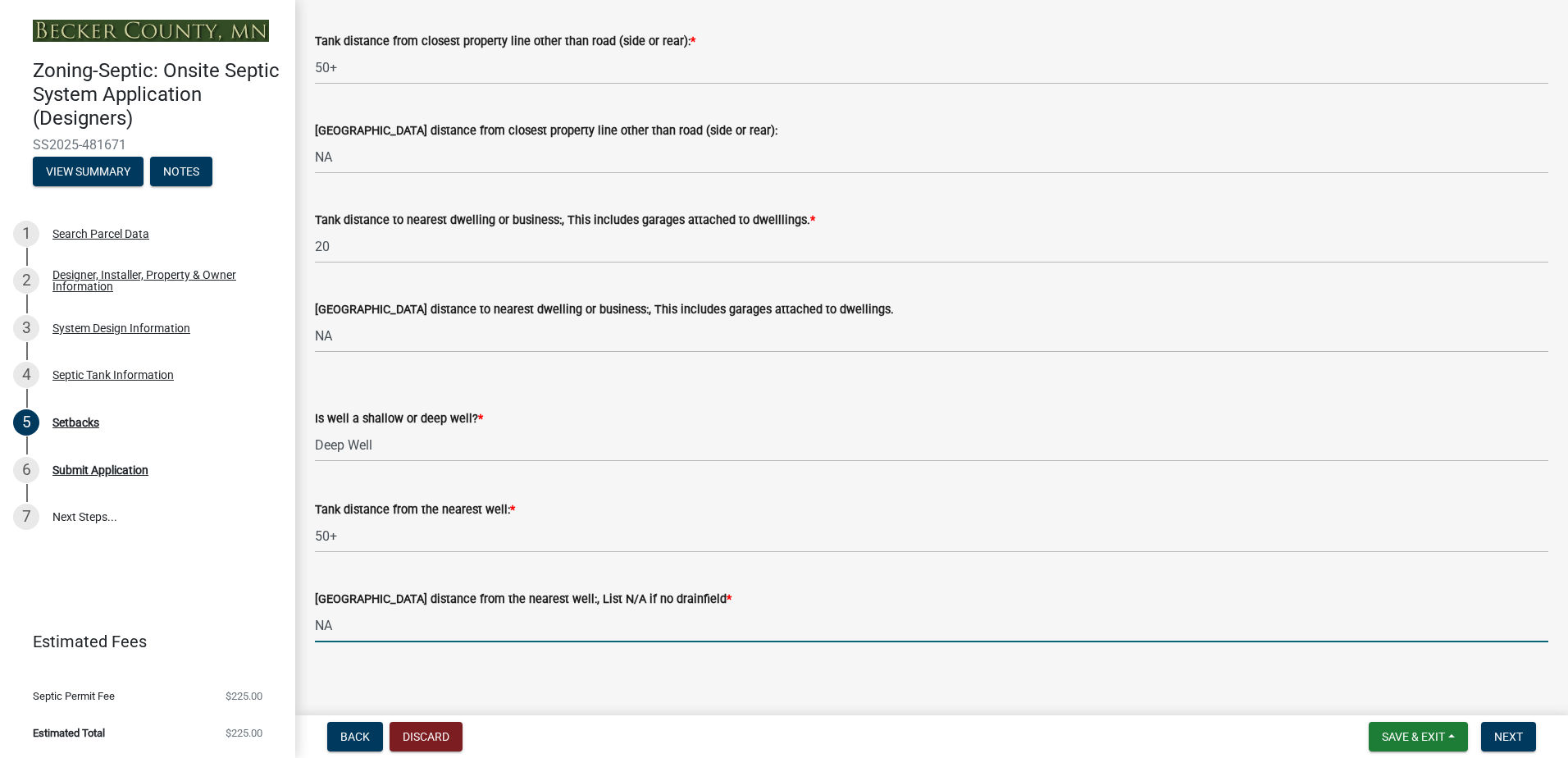
scroll to position [1475, 0]
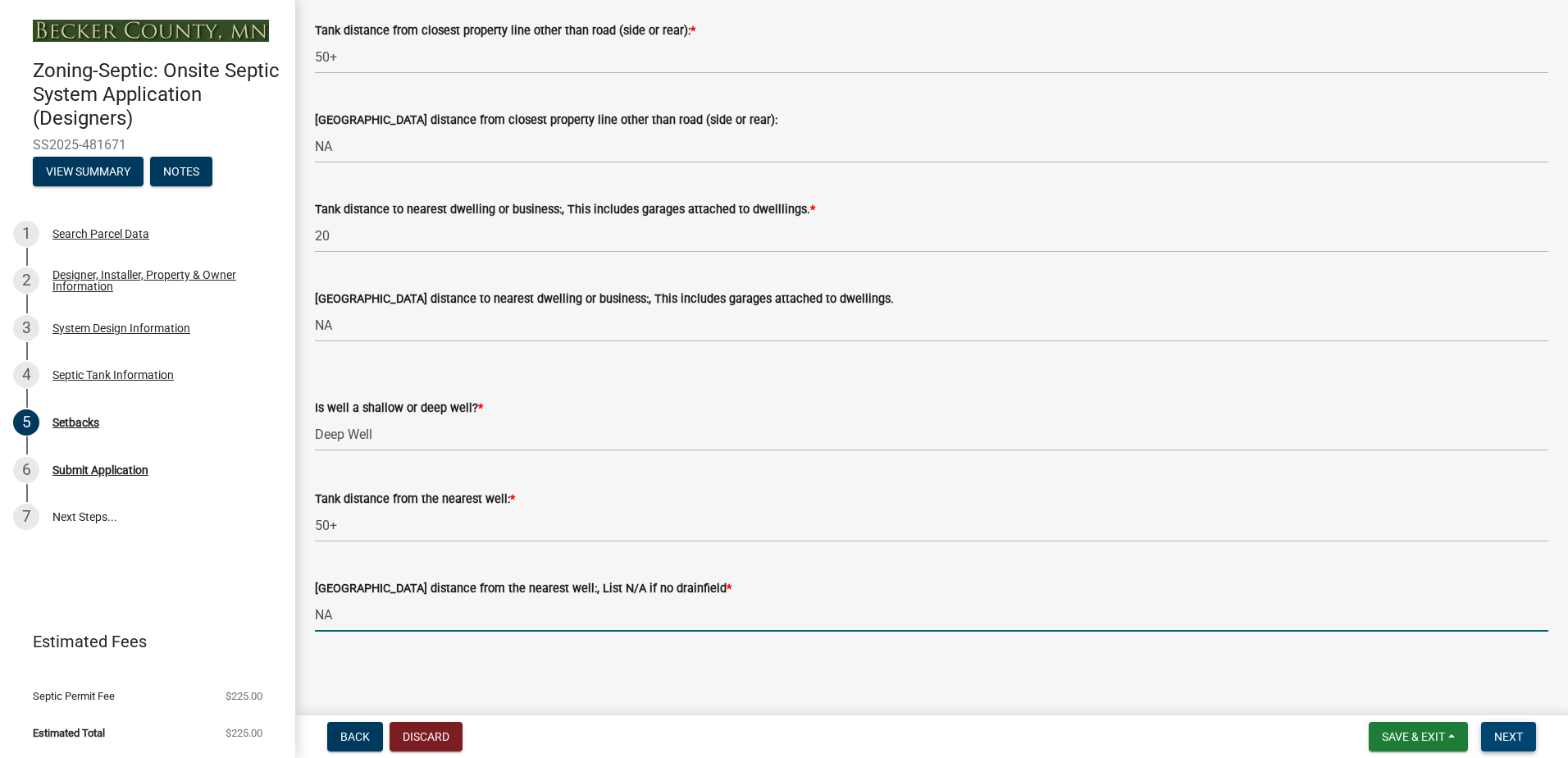
type input "NA"
click at [1502, 730] on span "Next" at bounding box center [1509, 736] width 29 height 13
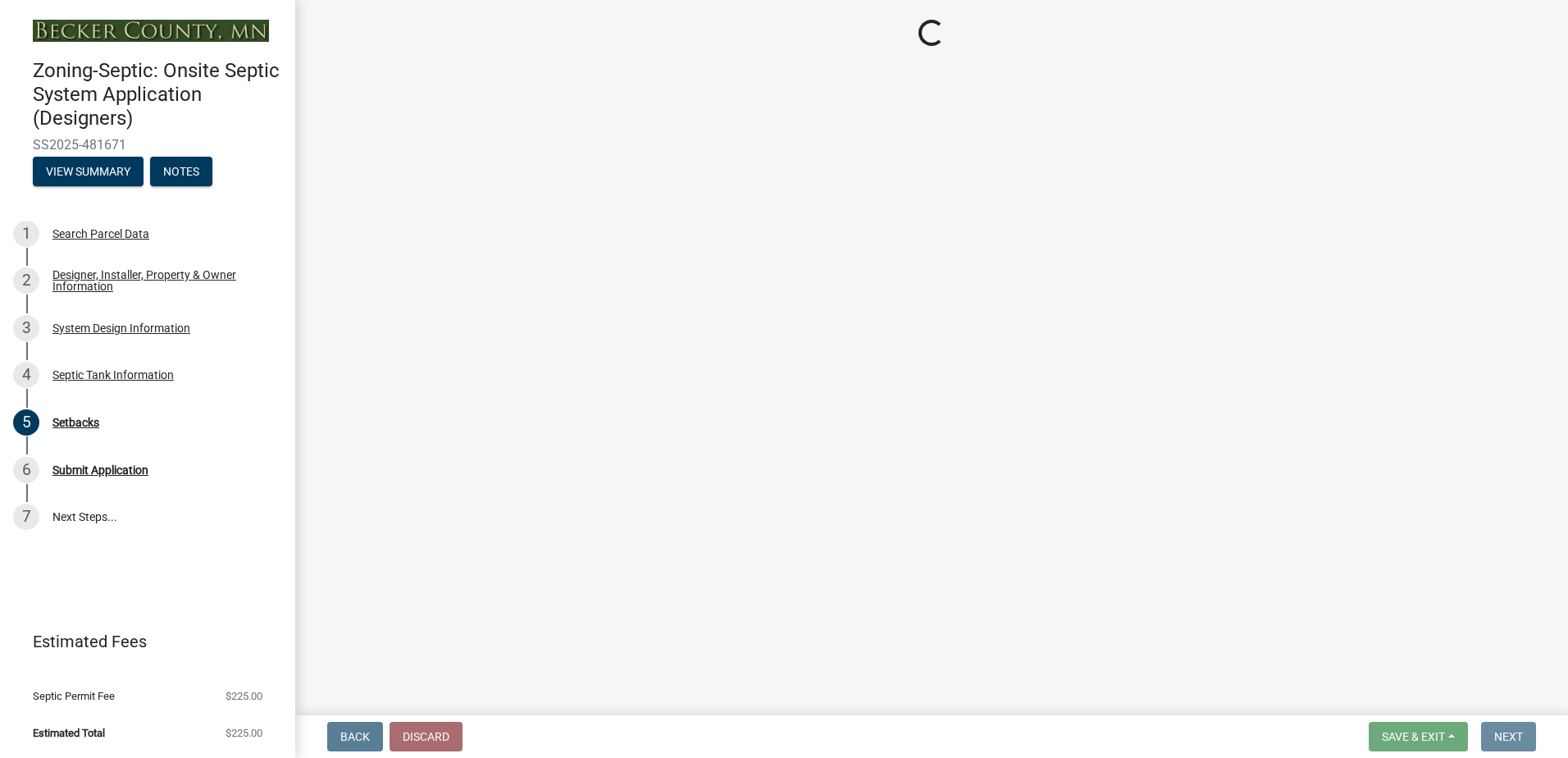
scroll to position [0, 0]
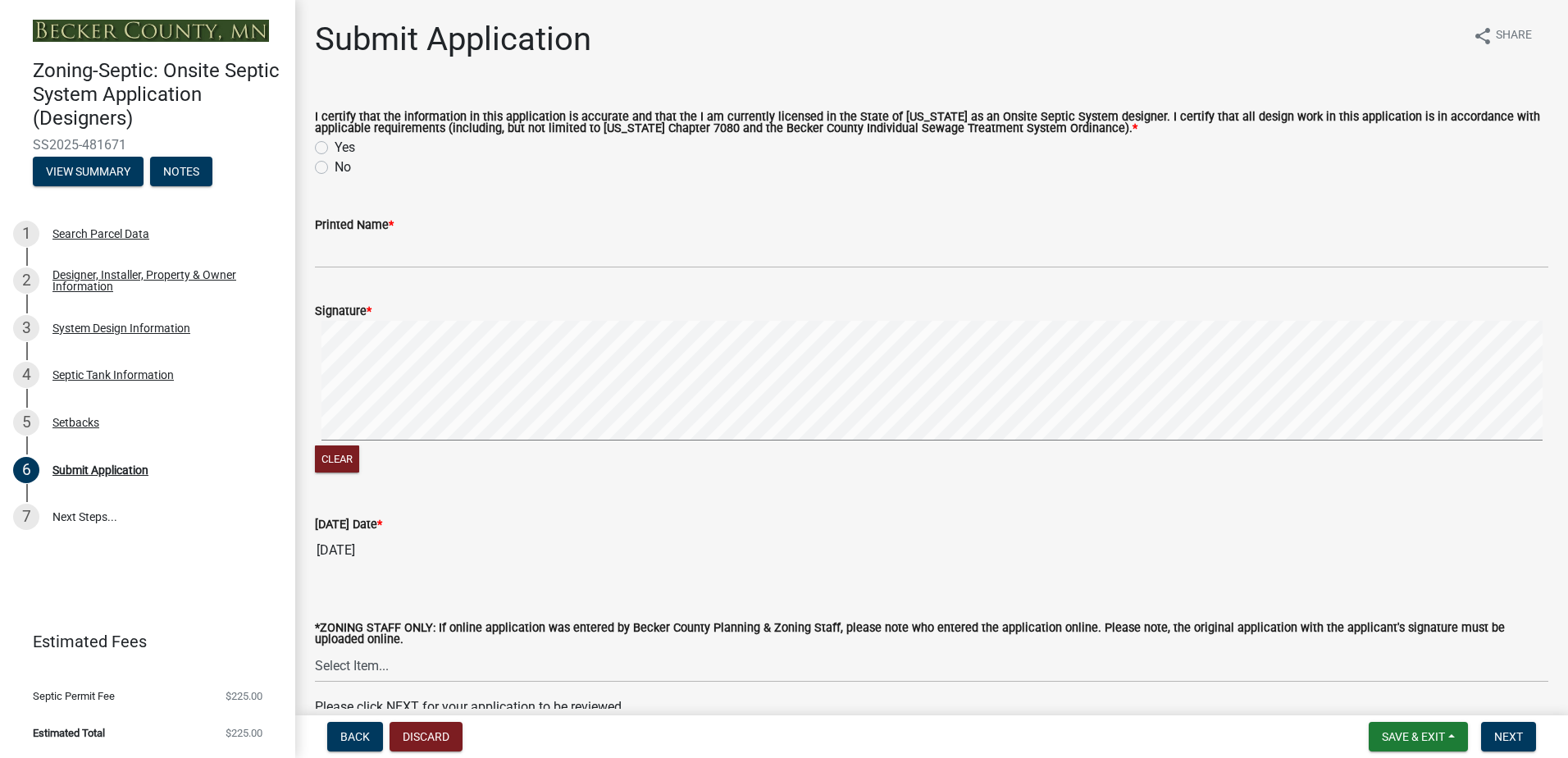
click at [335, 144] on label "Yes" at bounding box center [345, 147] width 21 height 20
click at [335, 144] on input "Yes" at bounding box center [340, 143] width 11 height 11
radio input "true"
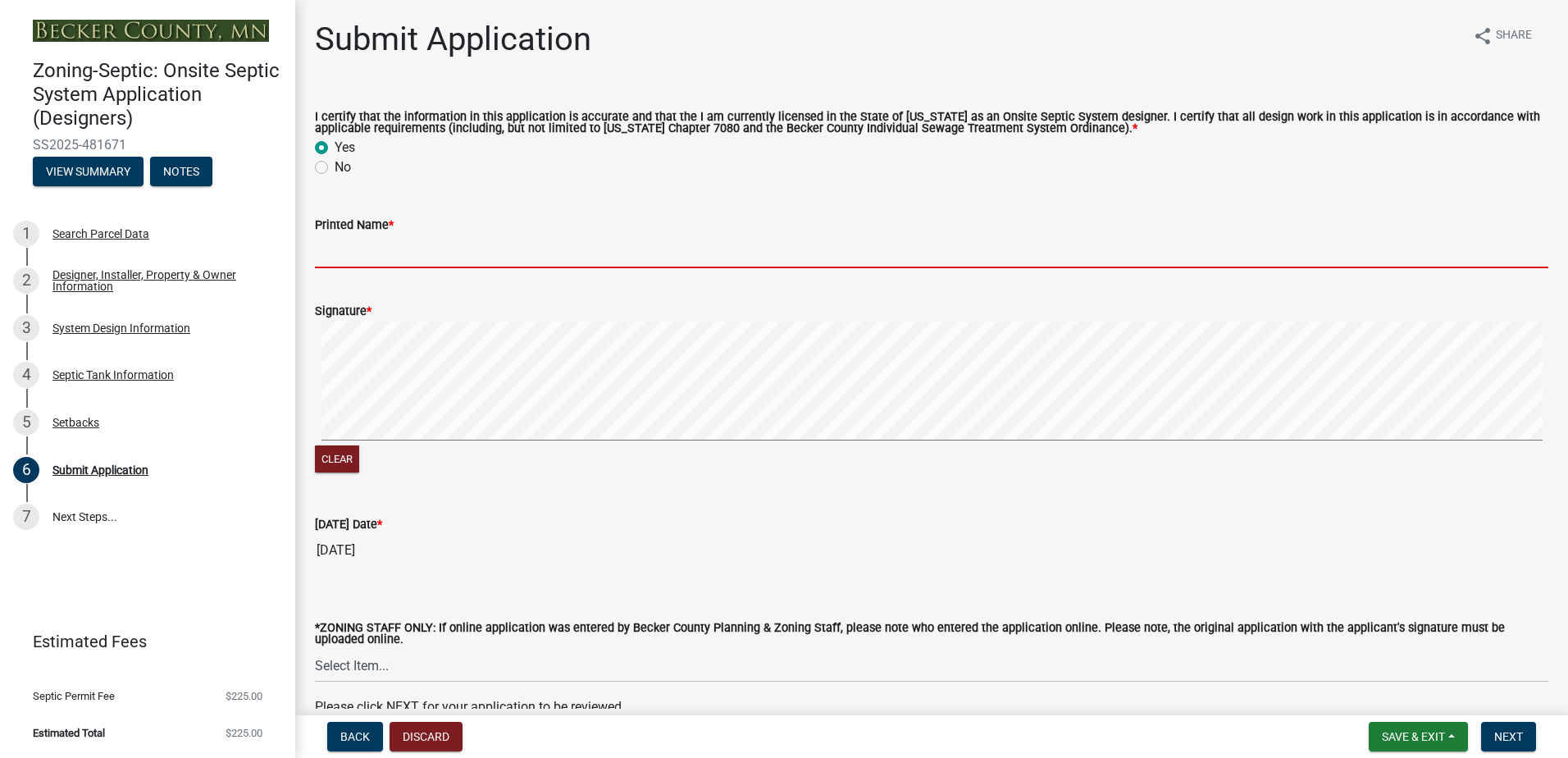
click at [350, 249] on input "Printed Name *" at bounding box center [931, 251] width 1233 height 34
type input "[PERSON_NAME]"
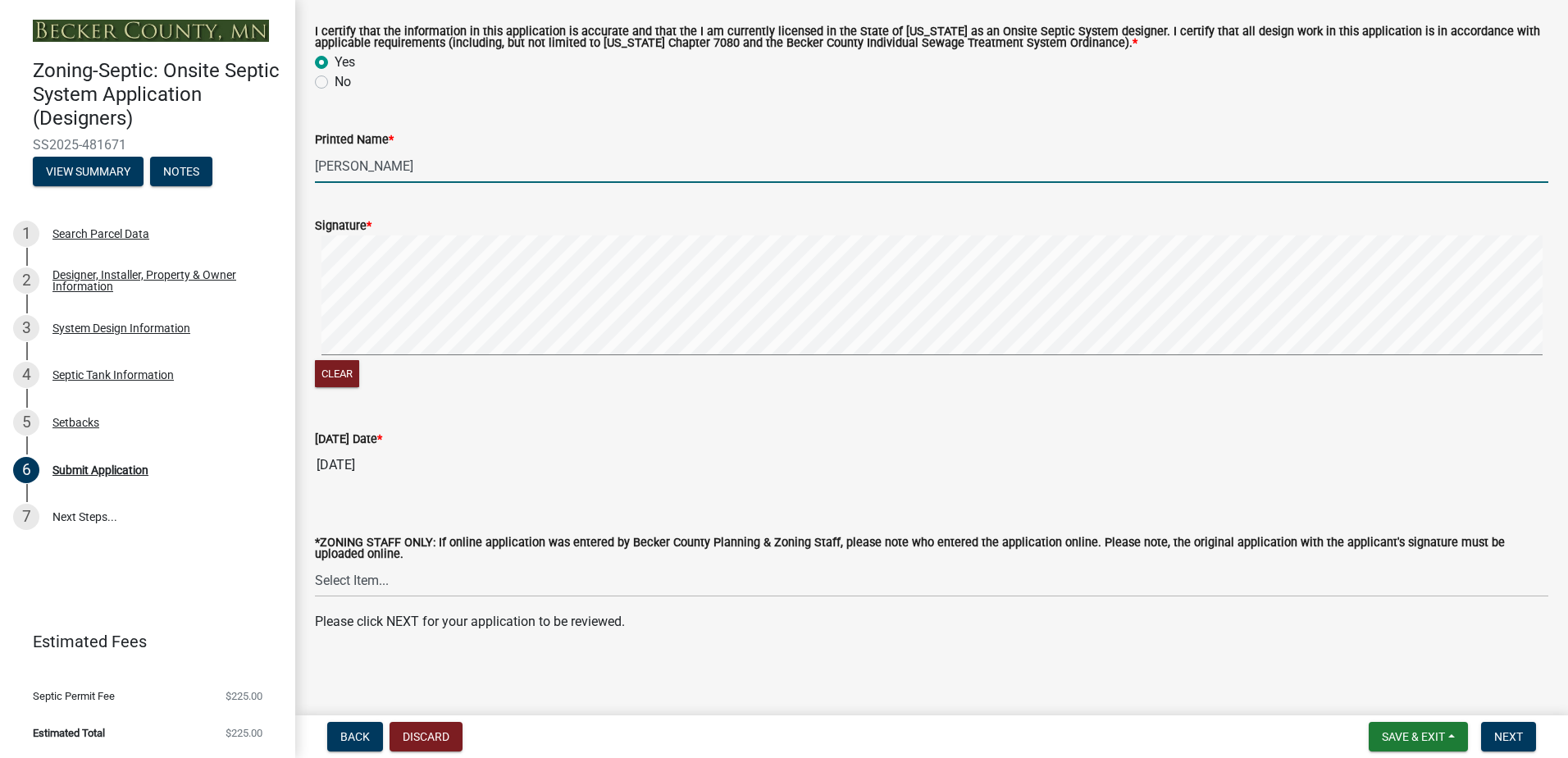
scroll to position [87, 0]
click at [1495, 728] on button "Next" at bounding box center [1508, 736] width 55 height 29
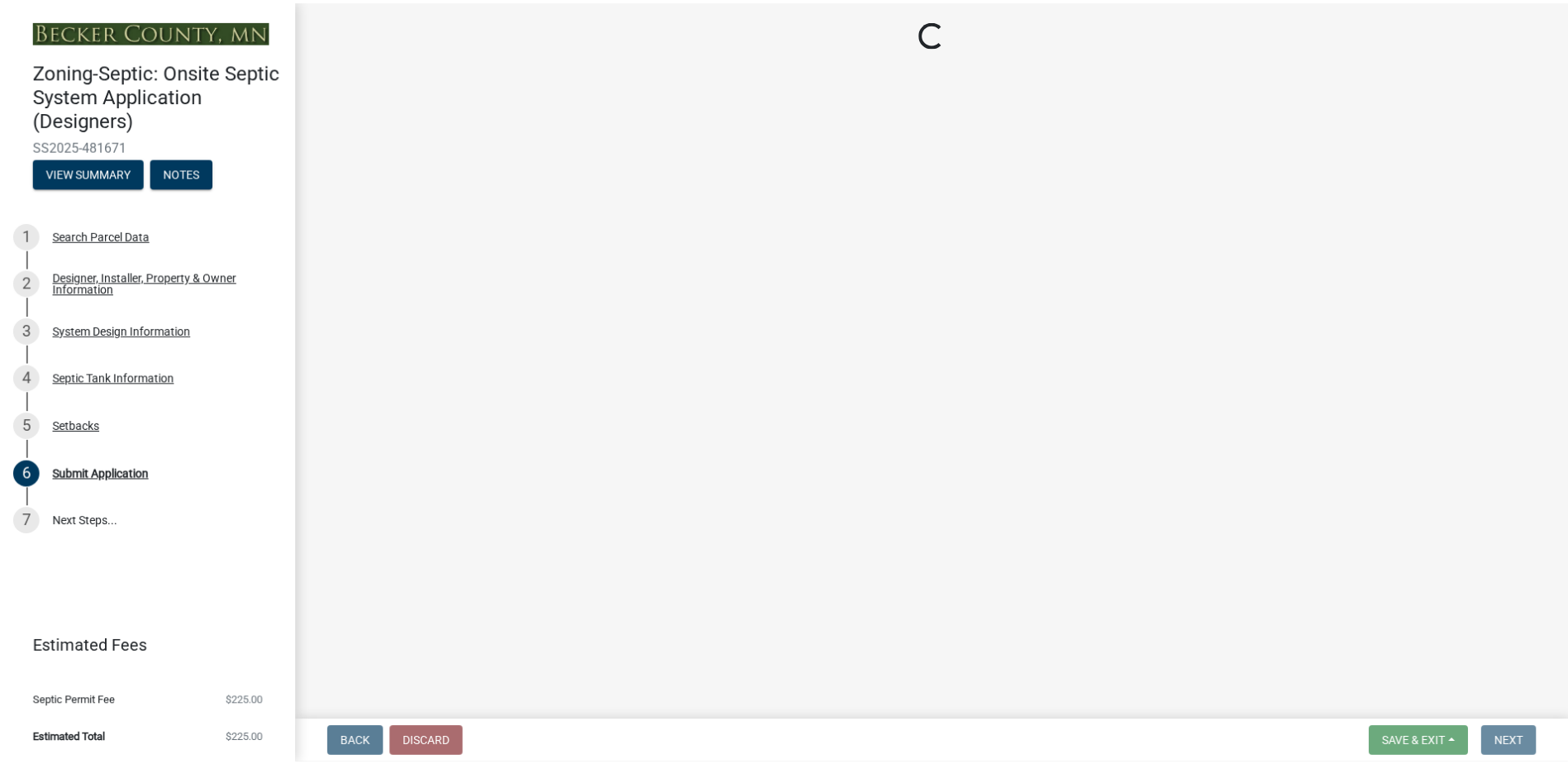
scroll to position [0, 0]
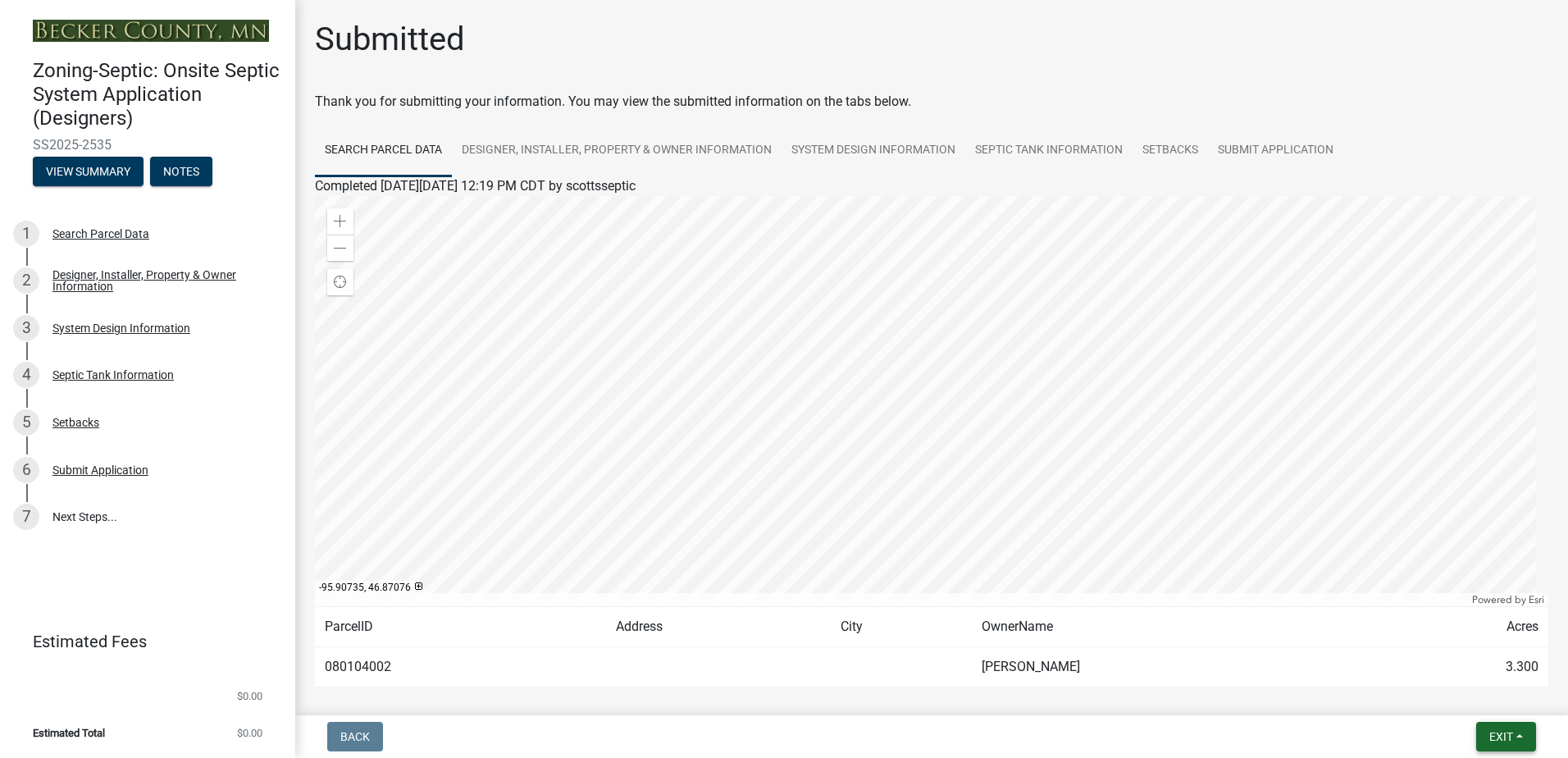
click at [1524, 736] on button "Exit" at bounding box center [1506, 736] width 60 height 29
click at [1462, 692] on button "Save & Exit" at bounding box center [1470, 693] width 131 height 39
